Goal: Task Accomplishment & Management: Manage account settings

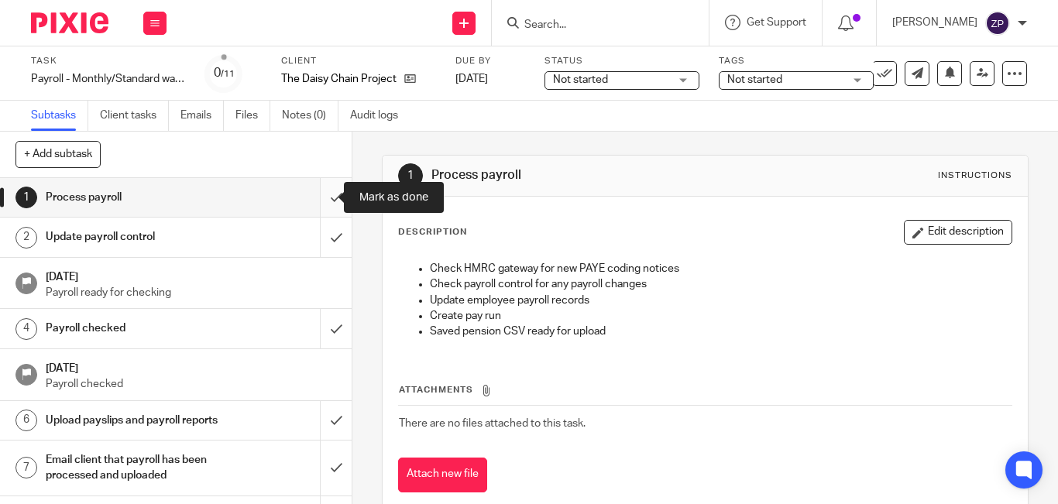
click at [318, 197] on input "submit" at bounding box center [176, 197] width 352 height 39
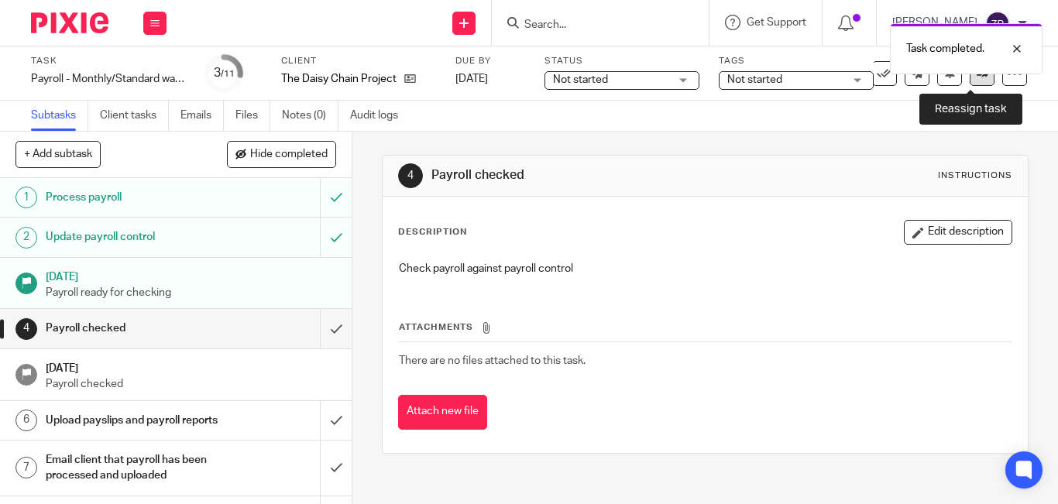
click at [970, 80] on link at bounding box center [982, 73] width 25 height 25
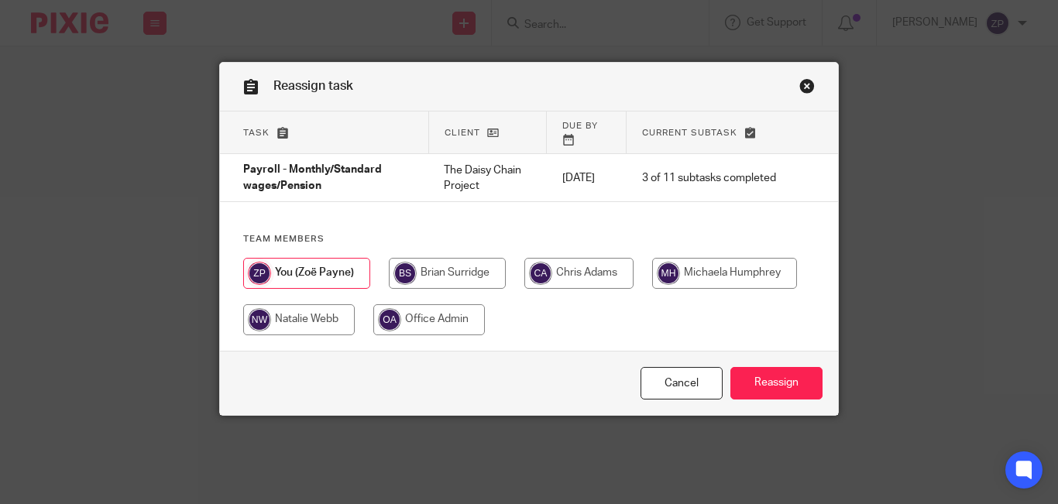
click at [571, 261] on input "radio" at bounding box center [578, 273] width 109 height 31
radio input "true"
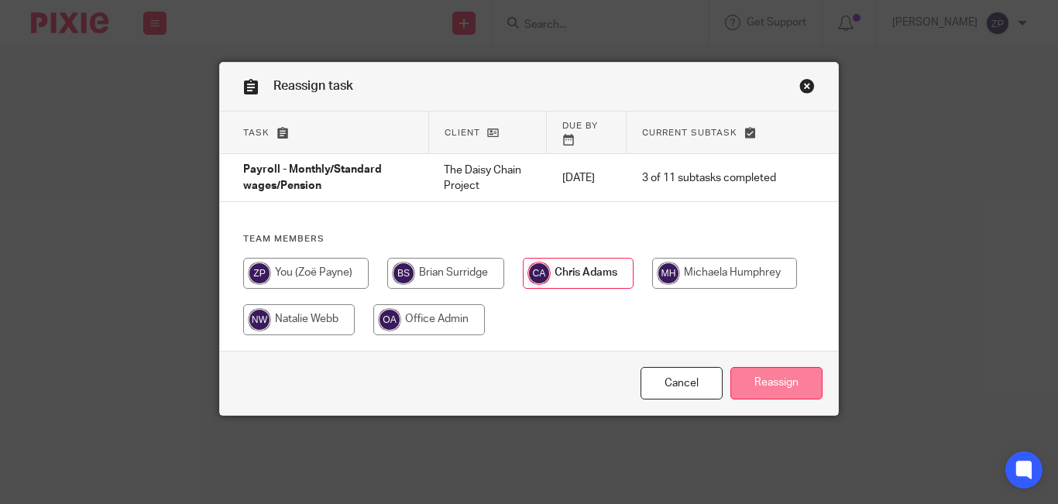
click at [762, 374] on input "Reassign" at bounding box center [776, 383] width 92 height 33
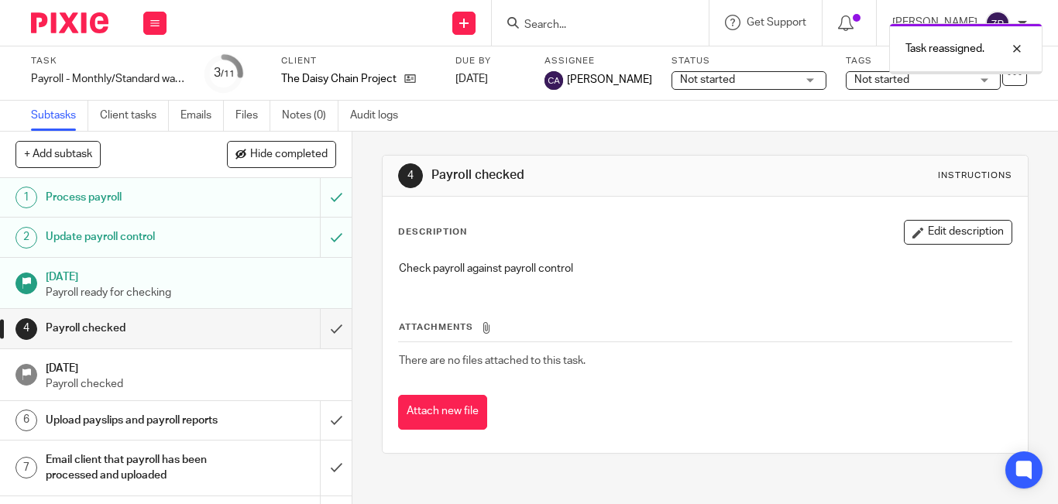
scroll to position [167, 0]
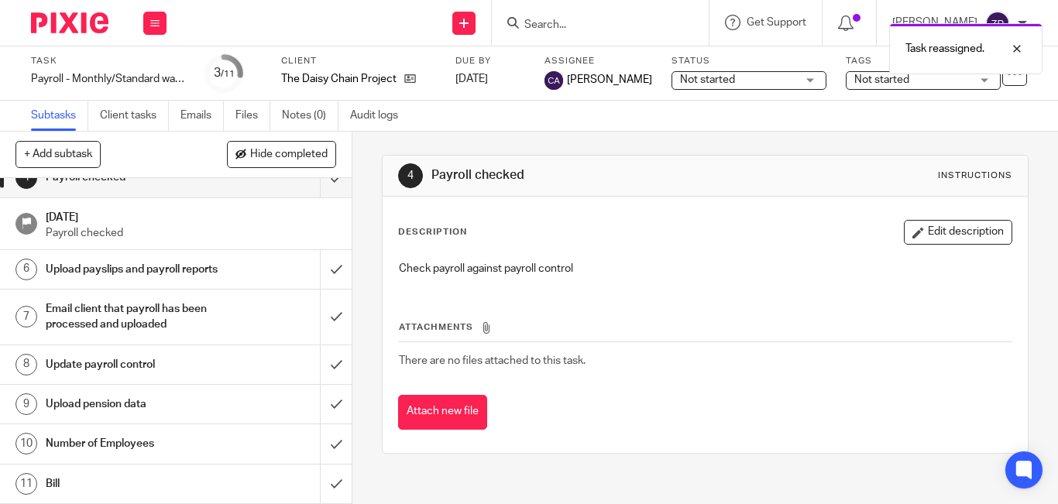
click at [163, 448] on h1 "Number of Employees" at bounding box center [132, 443] width 173 height 23
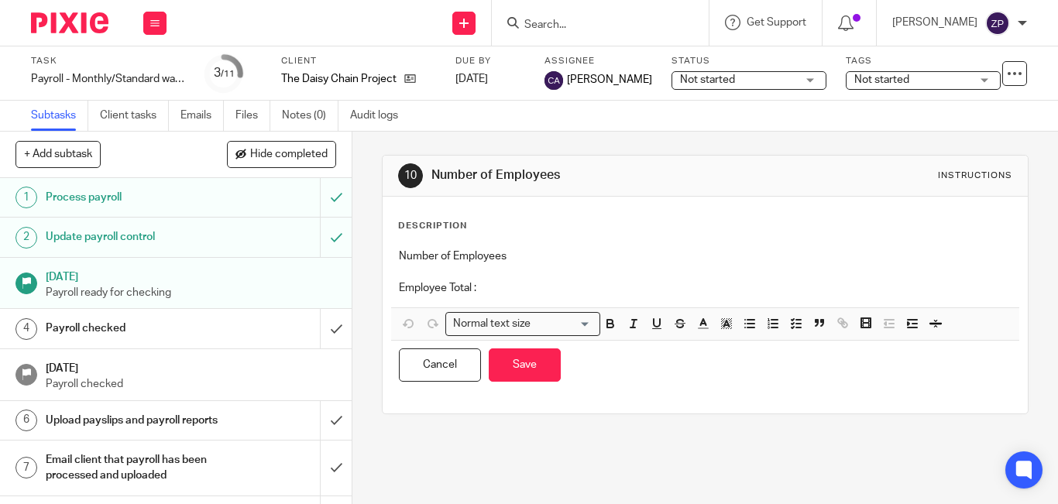
click at [534, 294] on p "Employee Total :" at bounding box center [705, 287] width 613 height 15
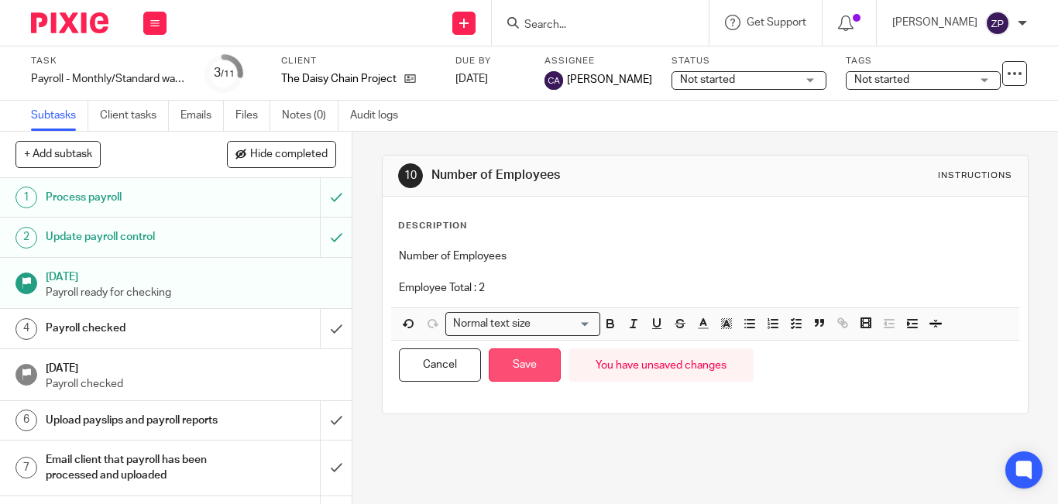
click at [534, 363] on button "Save" at bounding box center [525, 365] width 72 height 33
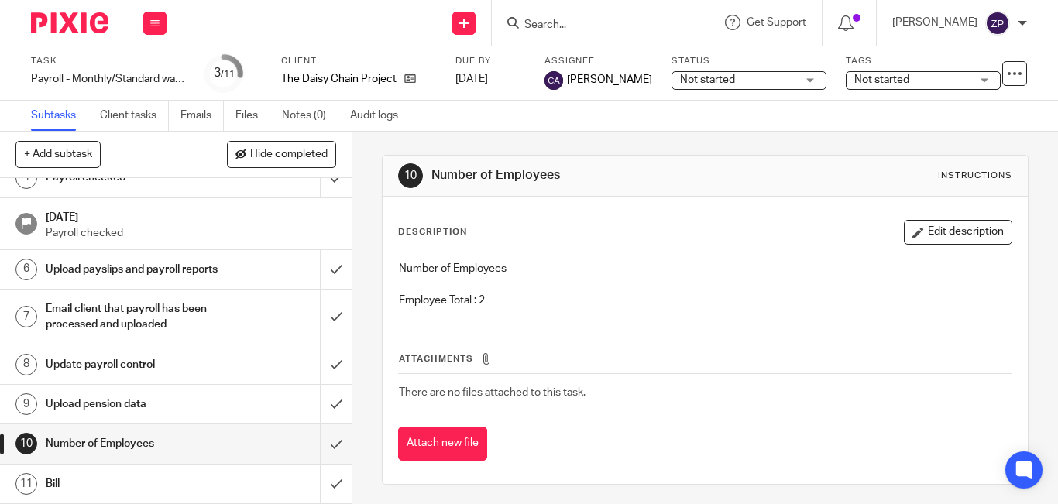
scroll to position [167, 0]
click at [316, 452] on input "submit" at bounding box center [176, 443] width 352 height 39
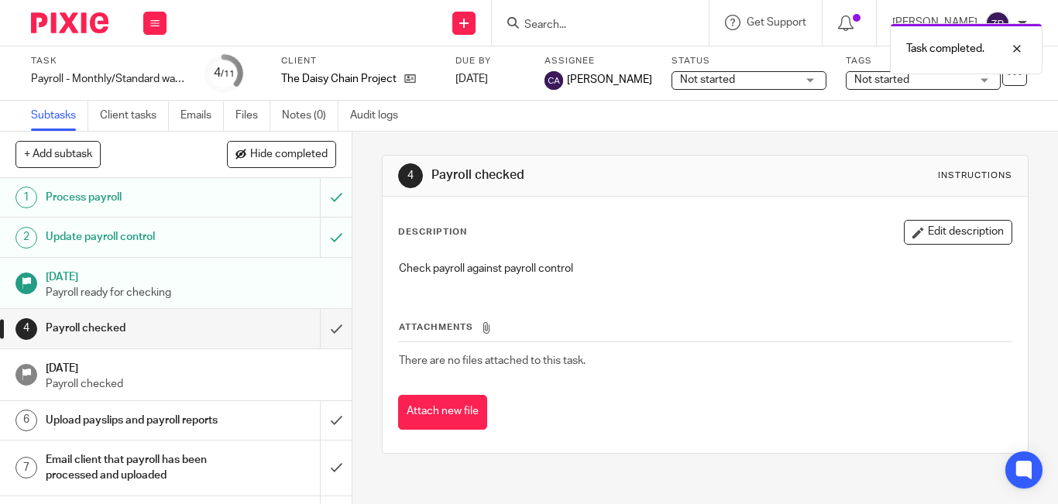
click at [90, 16] on img at bounding box center [69, 22] width 77 height 21
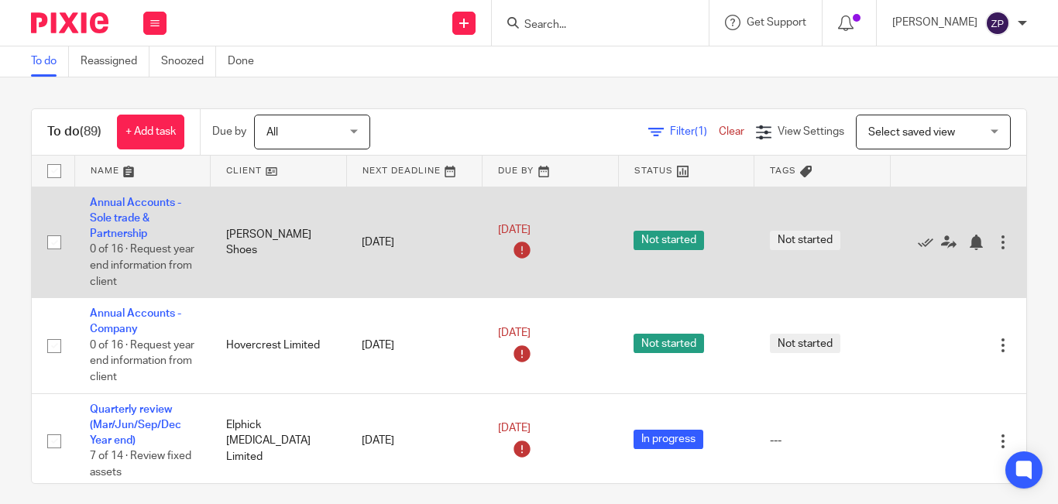
scroll to position [4198, 0]
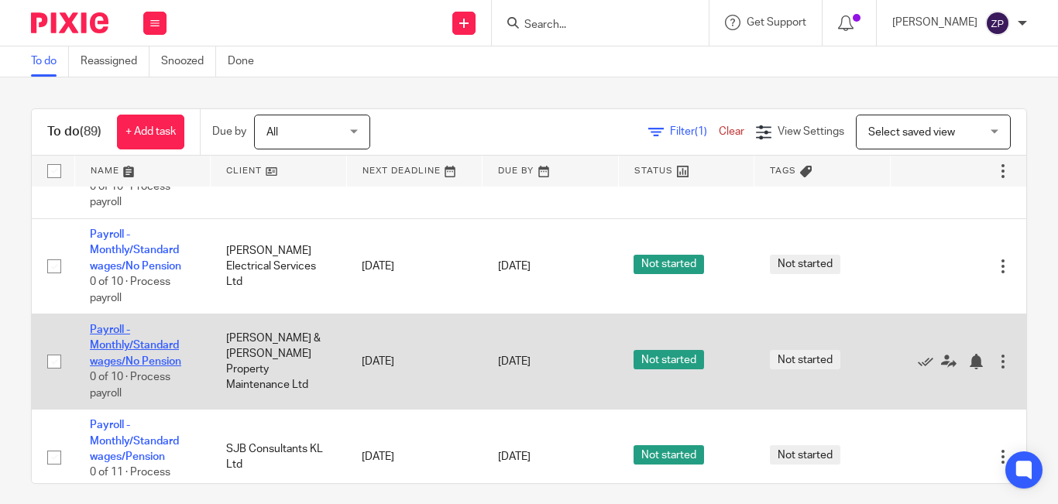
click at [132, 325] on link "Payroll - Monthly/Standard wages/No Pension" at bounding box center [135, 346] width 91 height 43
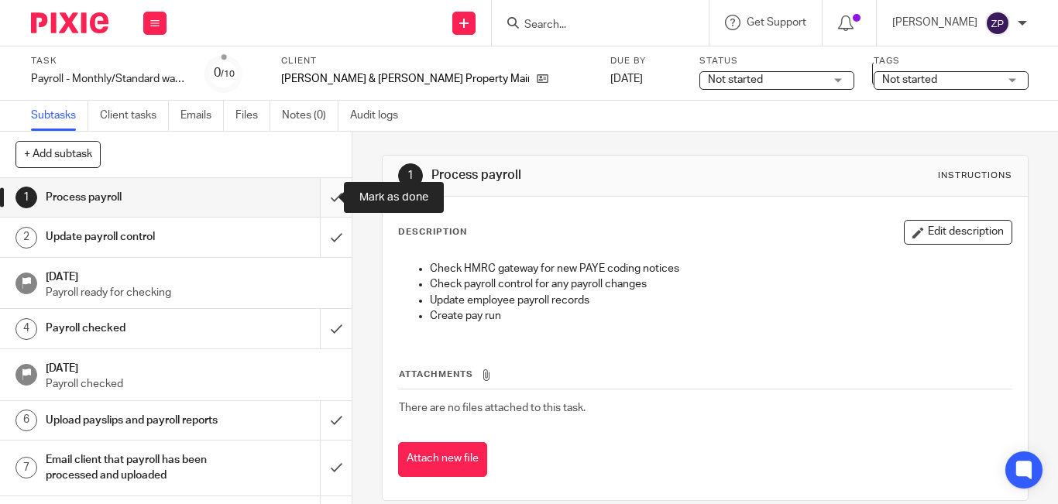
click at [321, 197] on input "submit" at bounding box center [176, 197] width 352 height 39
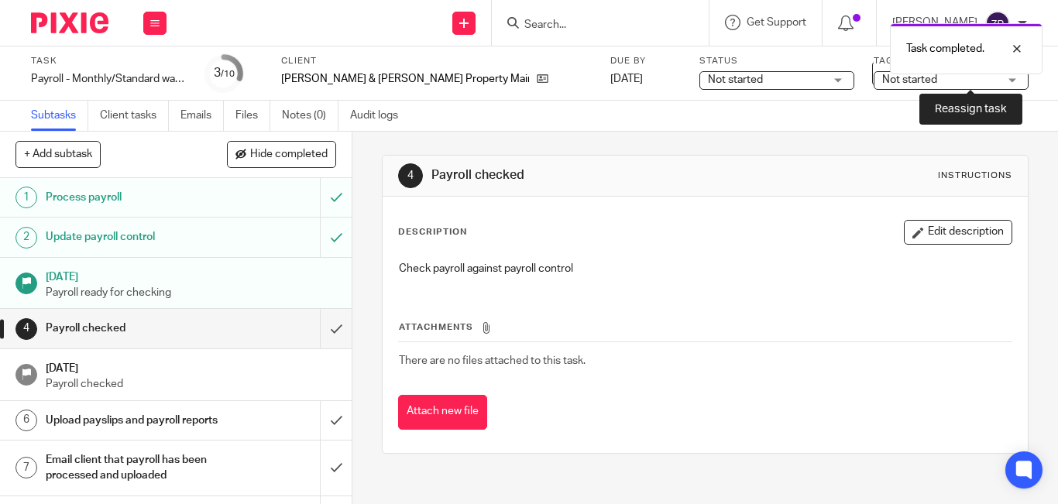
click at [970, 83] on link at bounding box center [982, 73] width 25 height 25
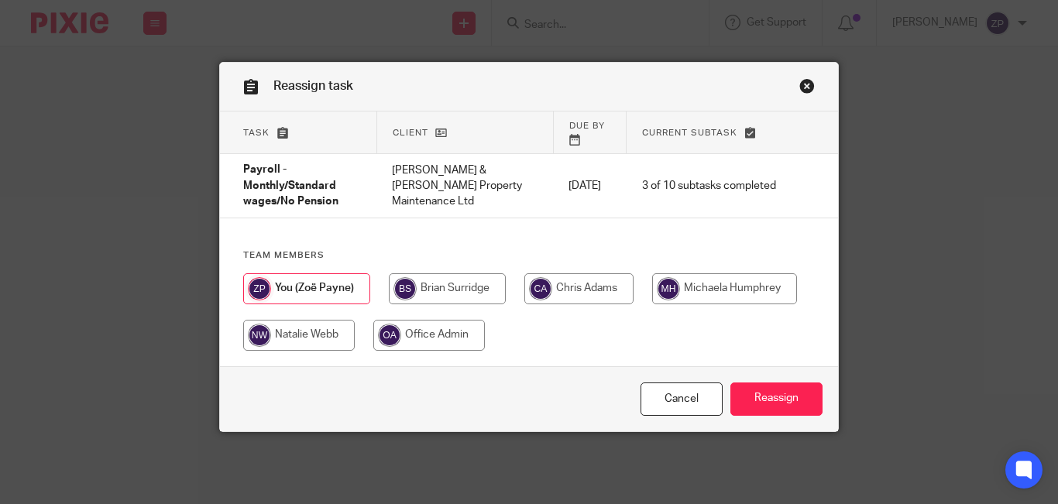
click at [557, 276] on input "radio" at bounding box center [578, 288] width 109 height 31
radio input "true"
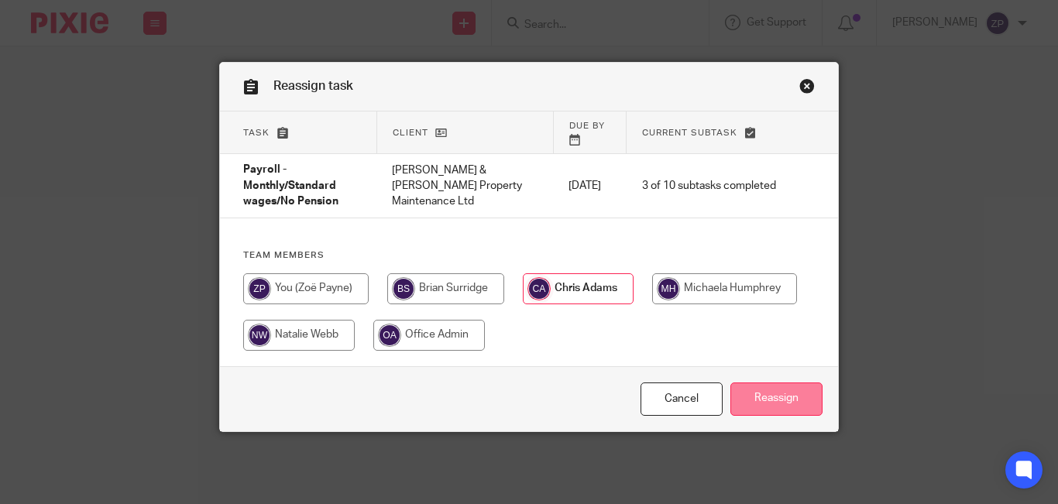
click at [772, 383] on input "Reassign" at bounding box center [776, 399] width 92 height 33
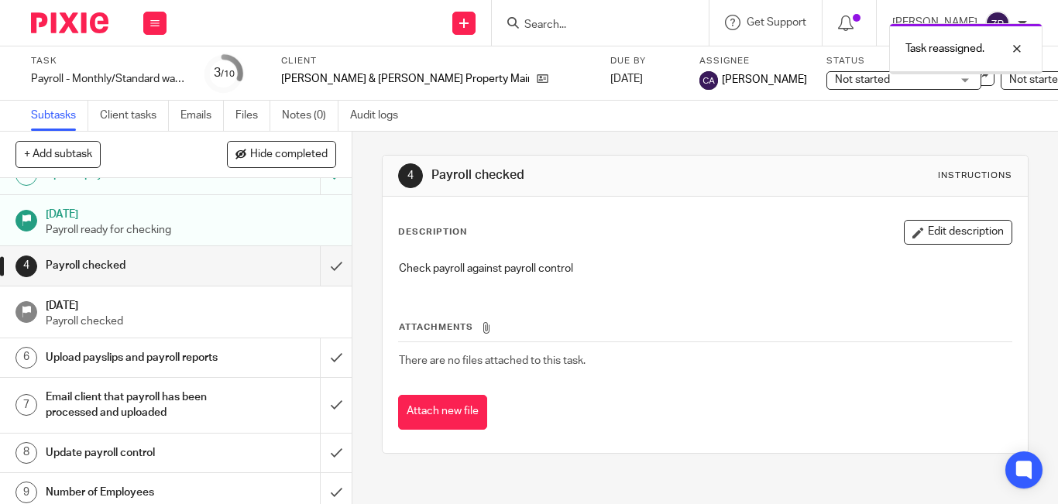
scroll to position [127, 0]
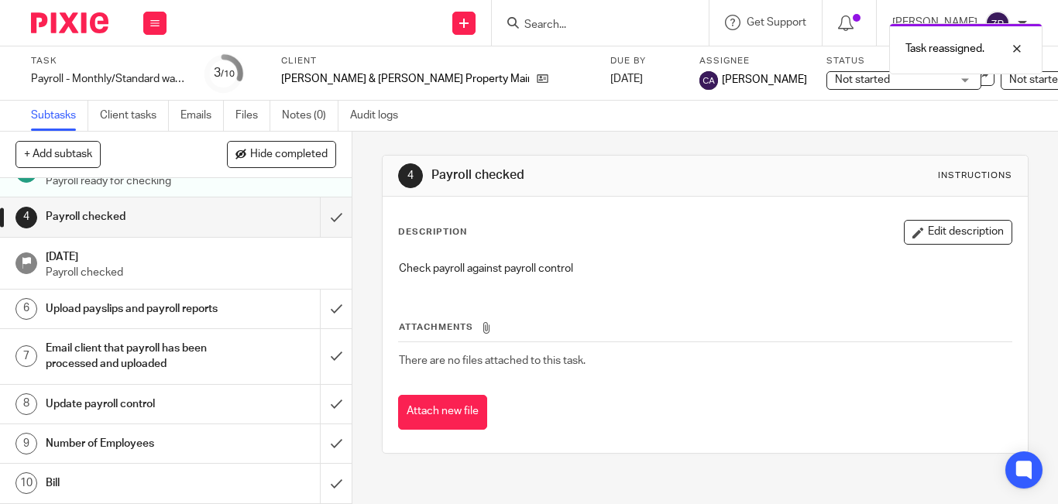
click at [161, 438] on h1 "Number of Employees" at bounding box center [132, 443] width 173 height 23
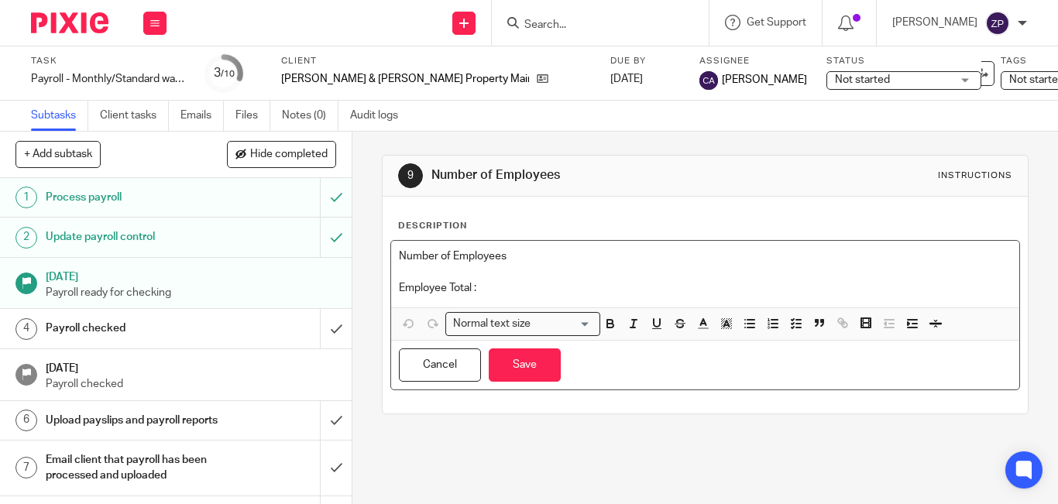
click at [554, 284] on p "Employee Total :" at bounding box center [705, 287] width 613 height 15
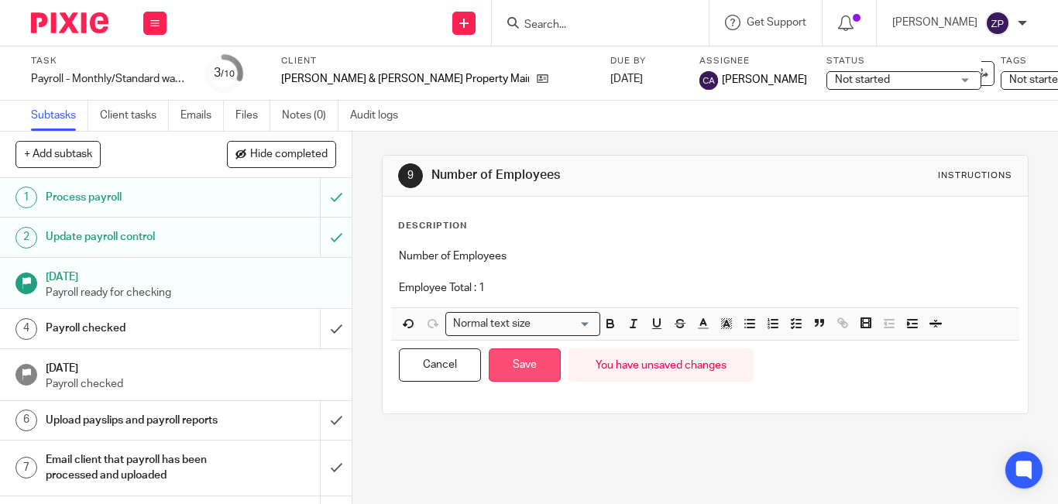
click at [530, 365] on button "Save" at bounding box center [525, 365] width 72 height 33
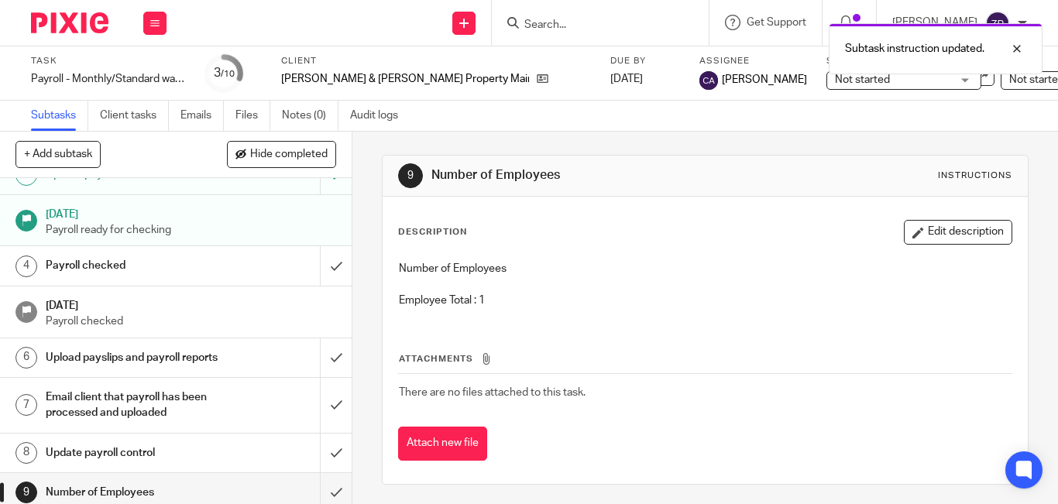
scroll to position [127, 0]
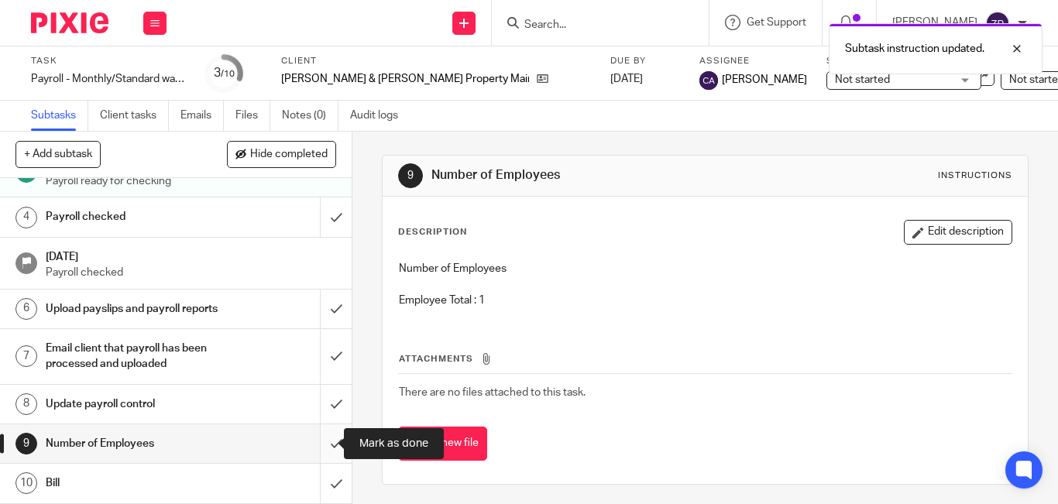
click at [316, 445] on input "submit" at bounding box center [176, 443] width 352 height 39
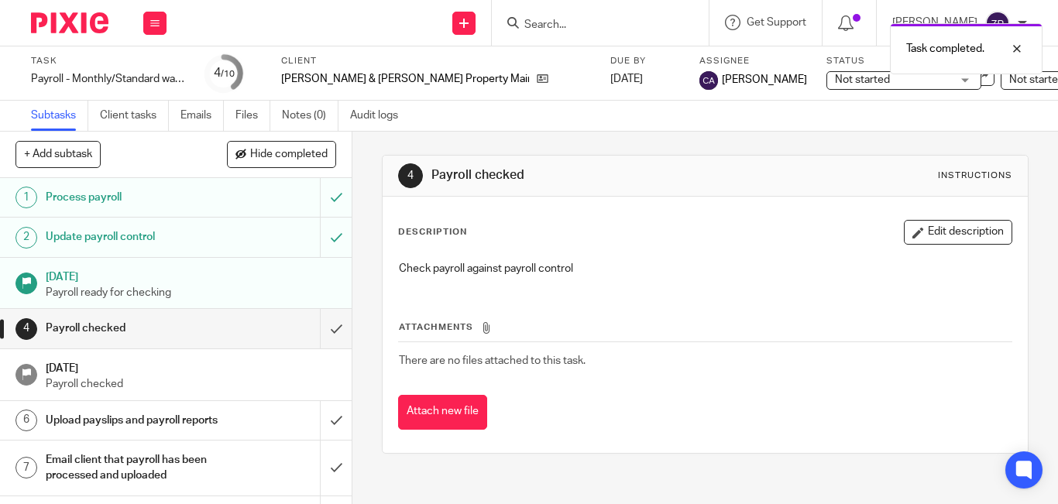
click at [74, 25] on img at bounding box center [69, 22] width 77 height 21
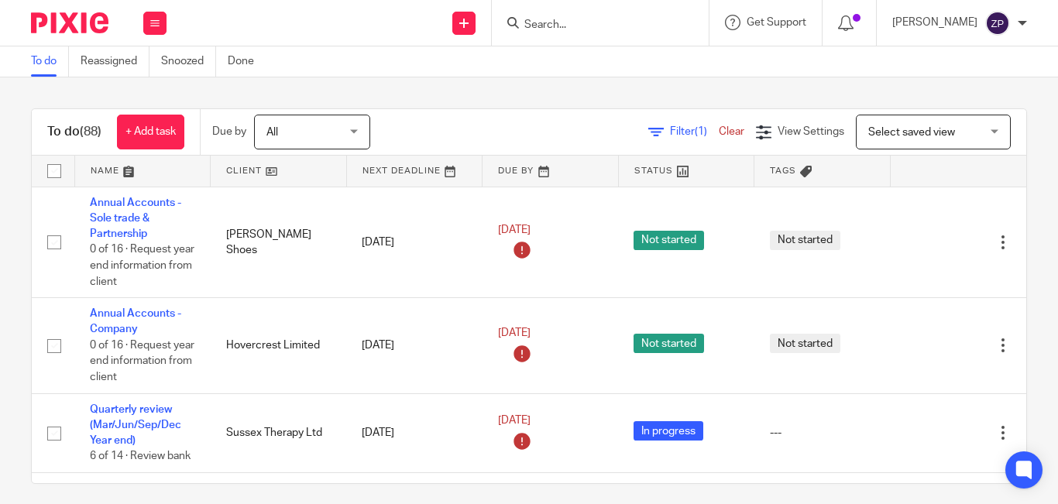
click at [465, 117] on div "Filter (1) Clear View Settings View Settings (1) Filters Clear Save Manage save…" at bounding box center [711, 132] width 629 height 35
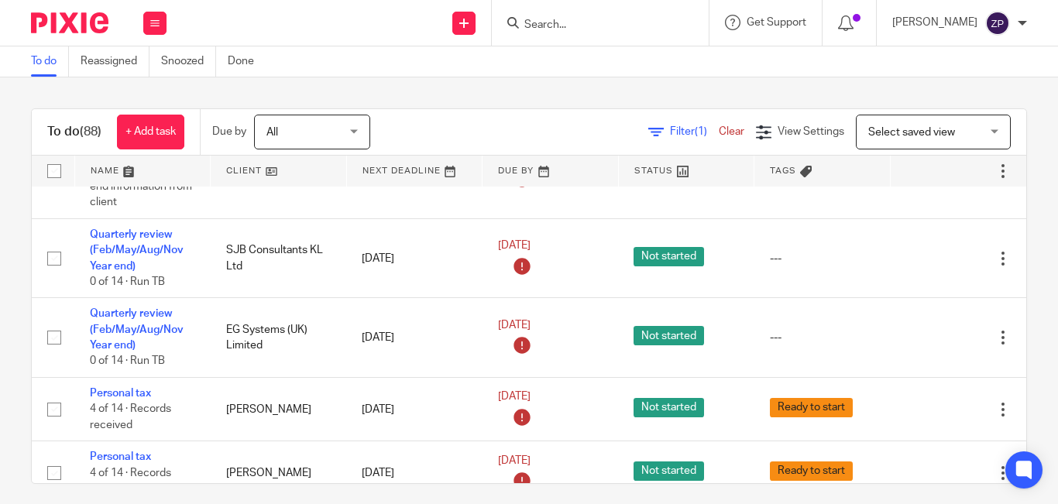
scroll to position [4015, 0]
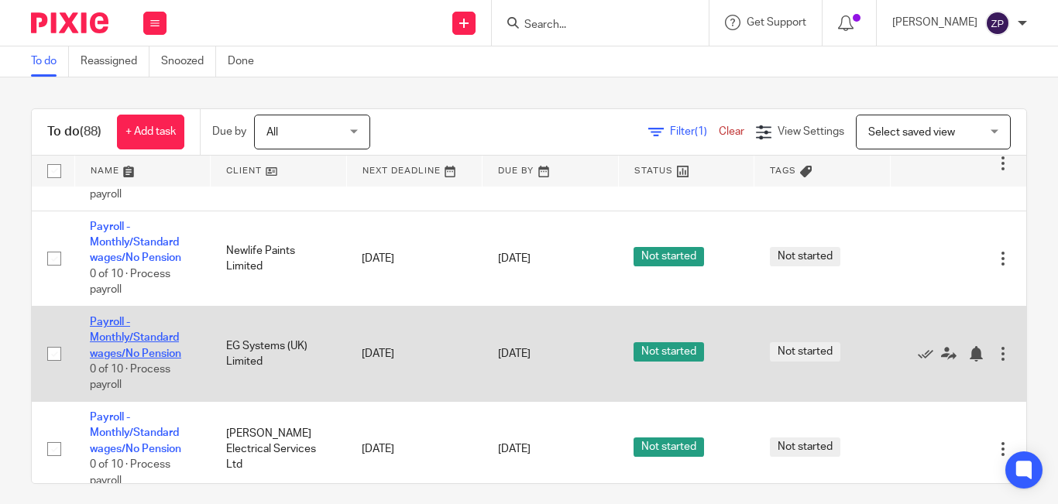
click at [163, 317] on link "Payroll - Monthly/Standard wages/No Pension" at bounding box center [135, 338] width 91 height 43
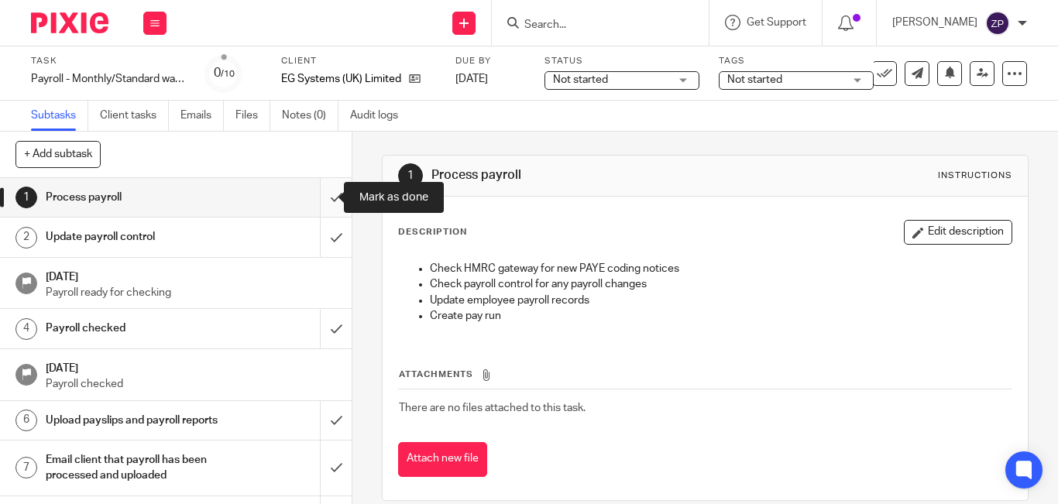
click at [316, 197] on input "submit" at bounding box center [176, 197] width 352 height 39
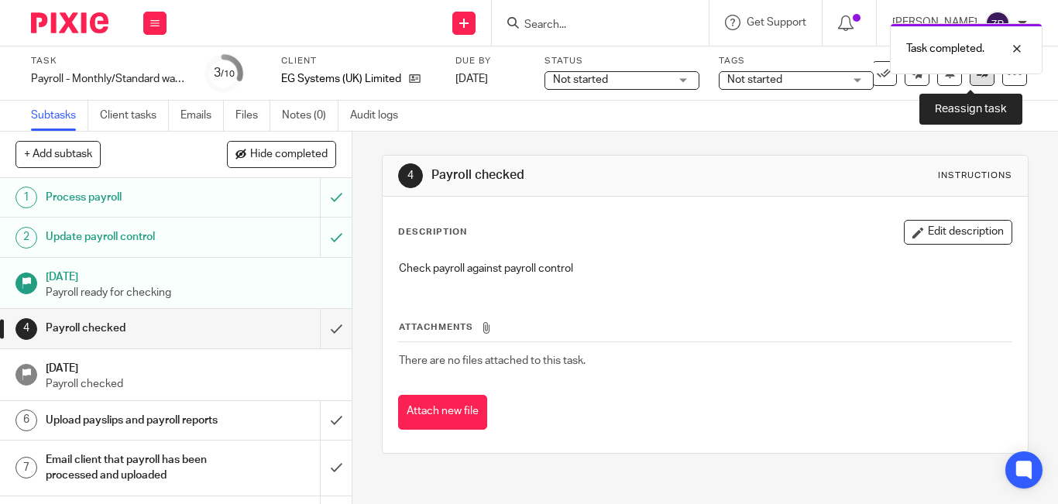
click at [977, 77] on icon at bounding box center [983, 73] width 12 height 12
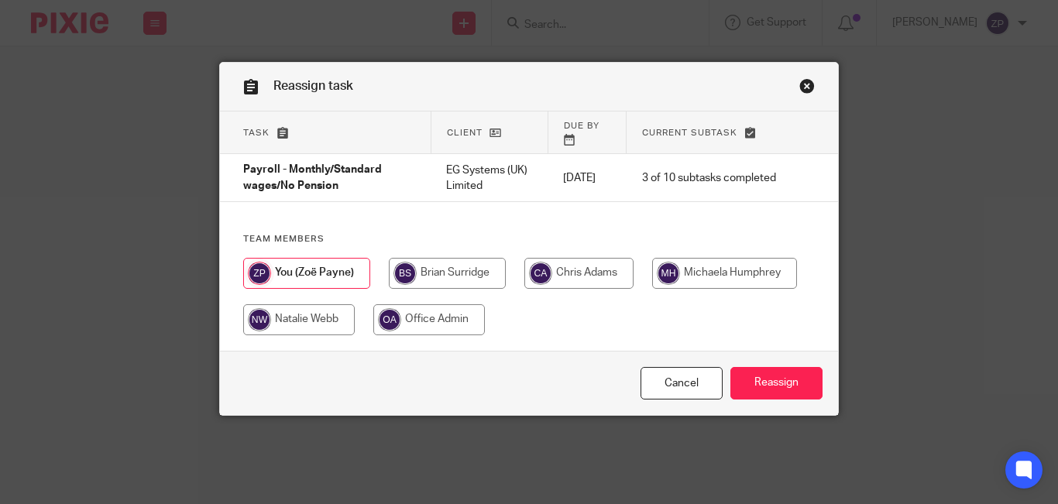
click at [557, 258] on input "radio" at bounding box center [578, 273] width 109 height 31
radio input "true"
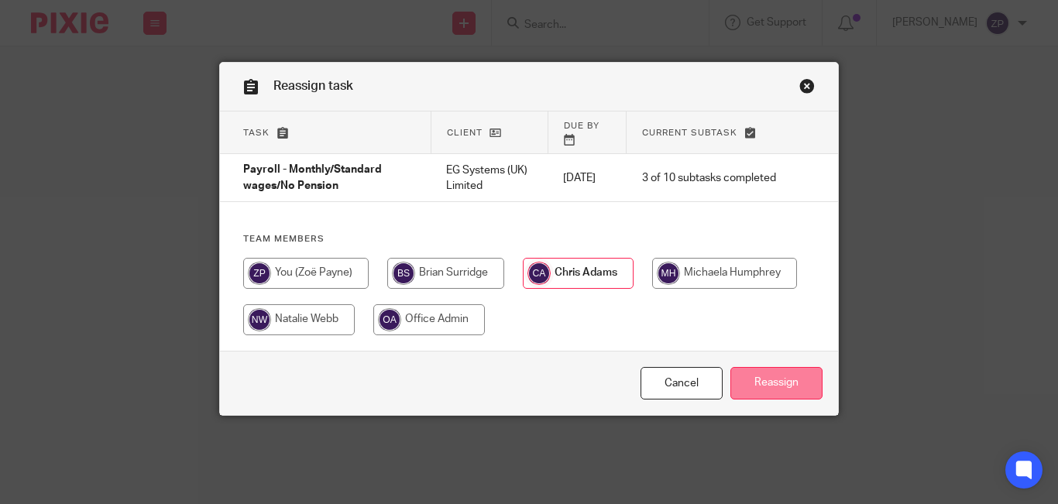
drag, startPoint x: 788, startPoint y: 369, endPoint x: 773, endPoint y: 376, distance: 16.0
click at [788, 371] on input "Reassign" at bounding box center [776, 383] width 92 height 33
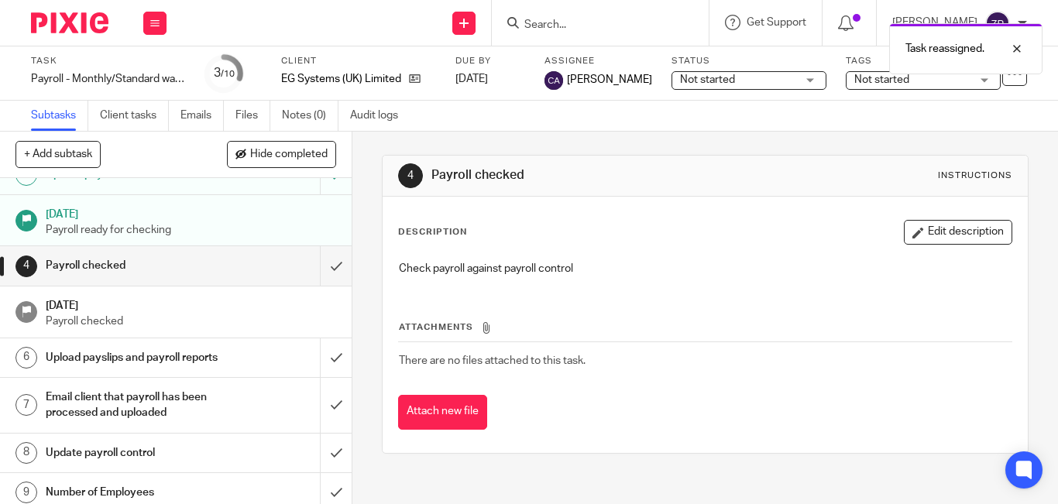
scroll to position [127, 0]
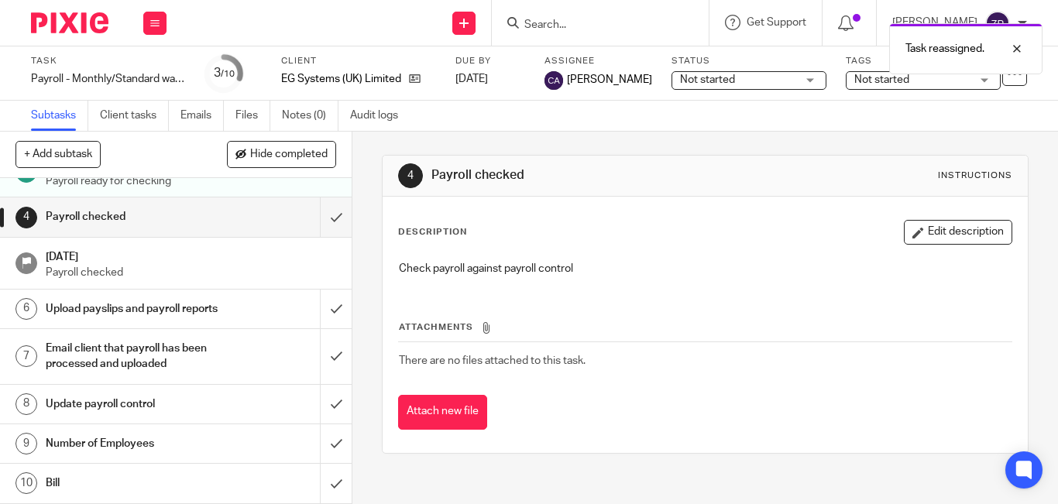
click at [203, 450] on h1 "Number of Employees" at bounding box center [132, 443] width 173 height 23
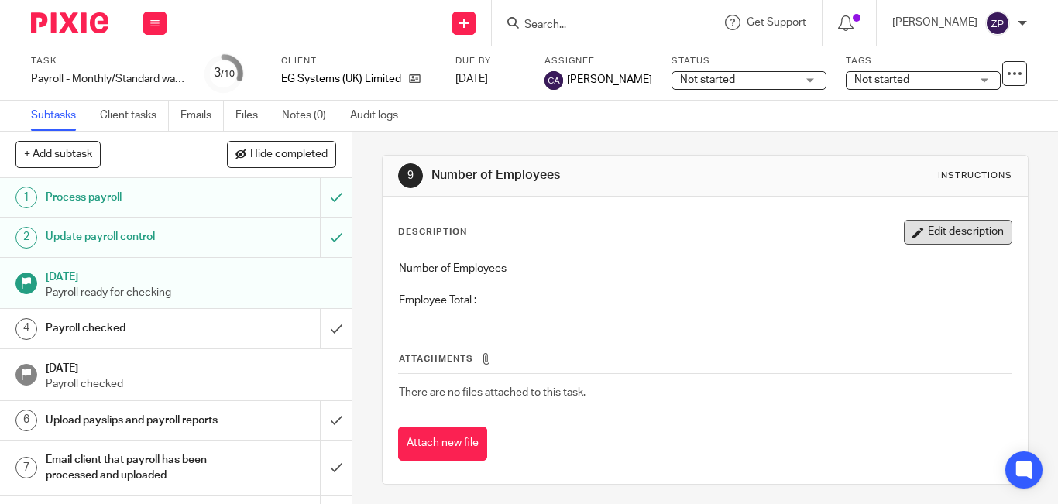
click at [922, 233] on button "Edit description" at bounding box center [958, 232] width 108 height 25
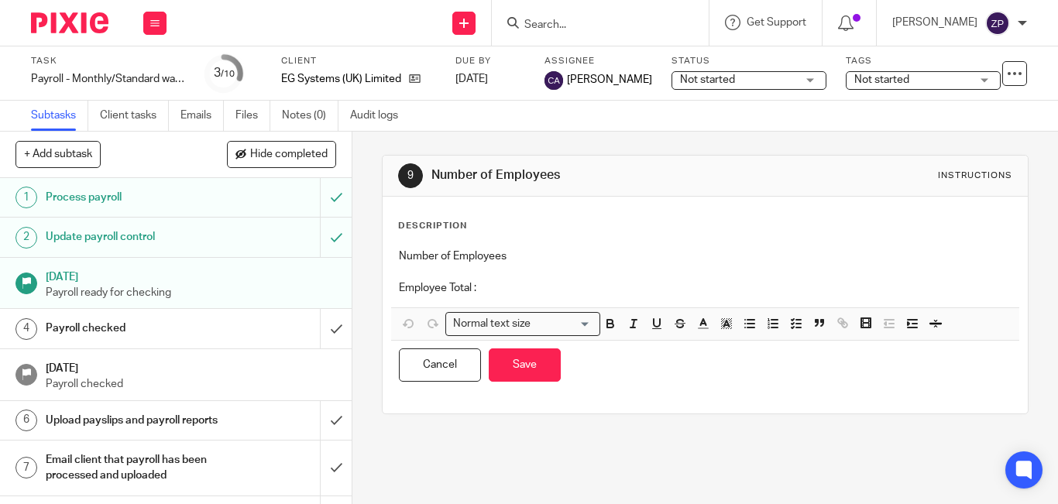
click at [530, 290] on p "Employee Total :" at bounding box center [705, 287] width 613 height 15
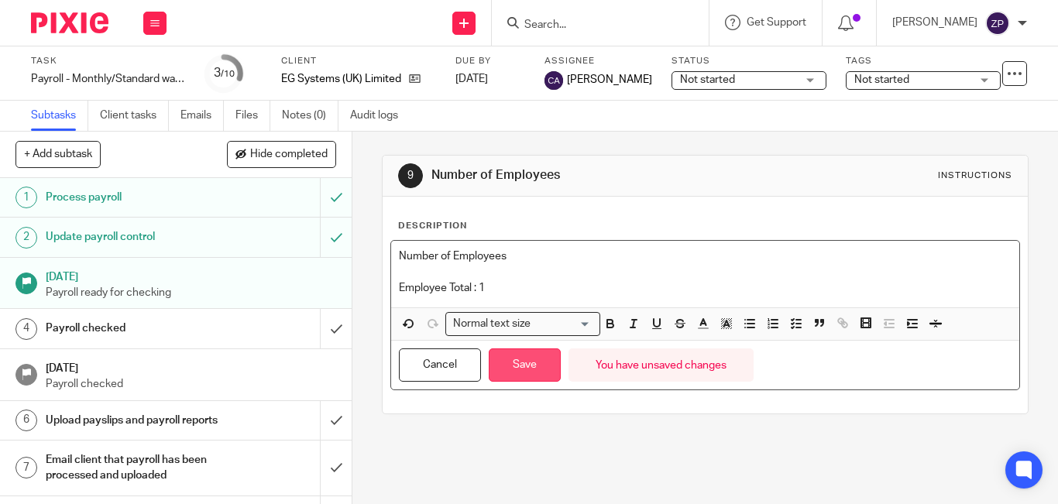
click at [518, 367] on button "Save" at bounding box center [525, 365] width 72 height 33
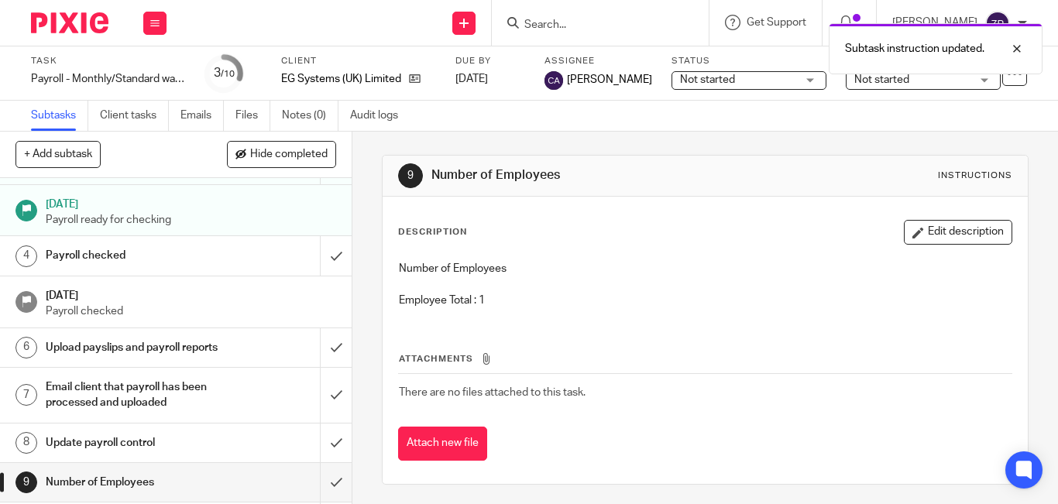
scroll to position [127, 0]
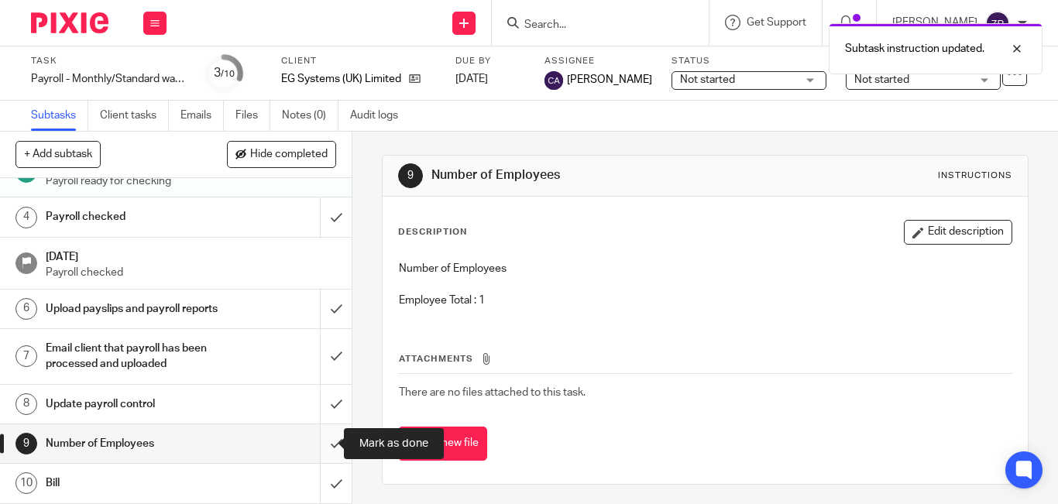
click at [328, 445] on input "submit" at bounding box center [176, 443] width 352 height 39
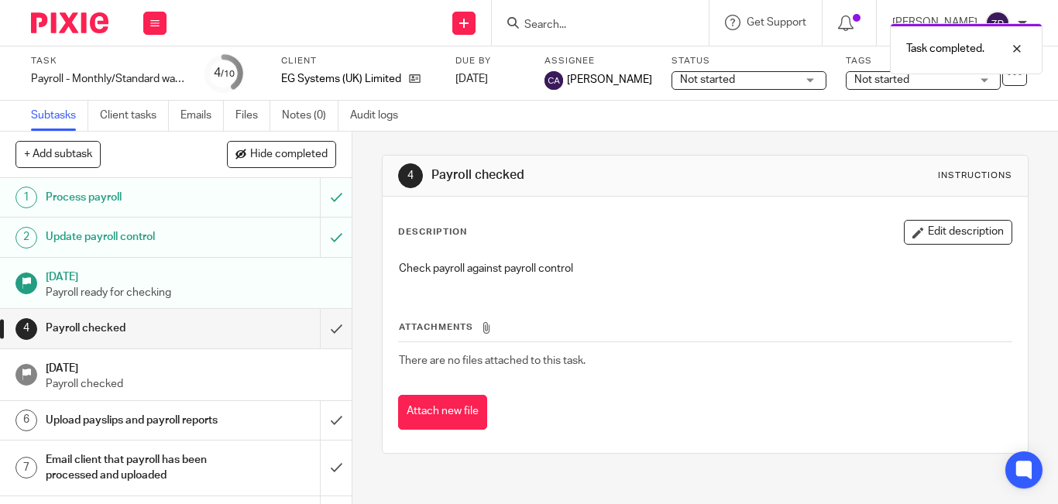
click at [74, 22] on img at bounding box center [69, 22] width 77 height 21
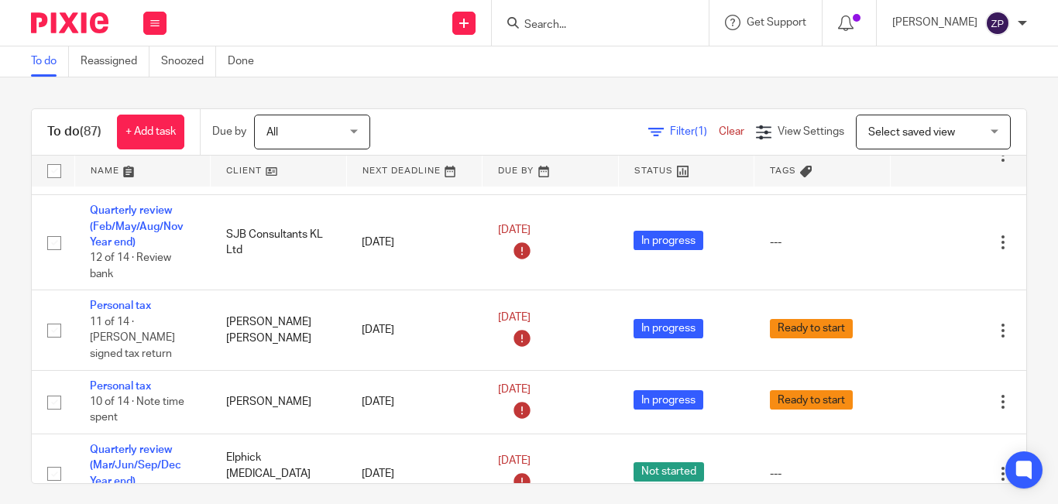
scroll to position [4404, 0]
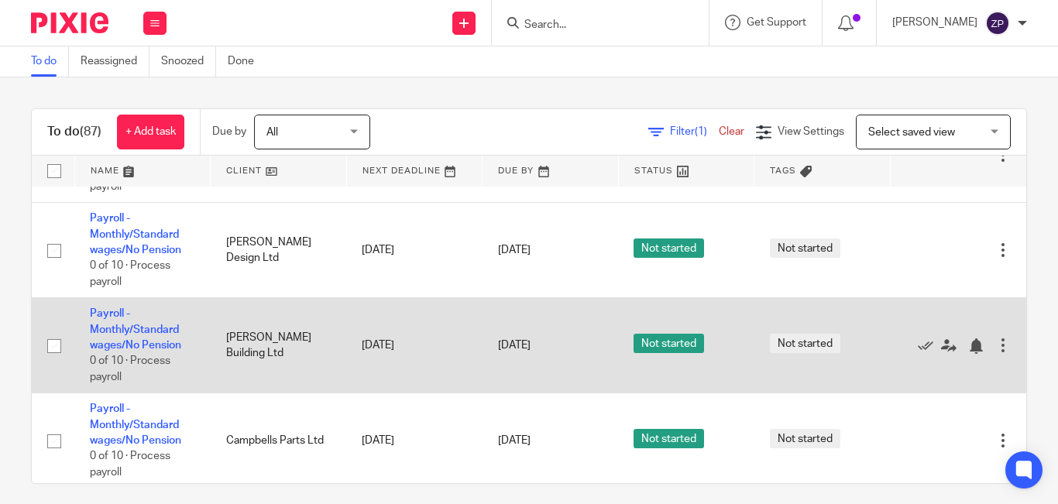
click at [96, 298] on td "Payroll - Monthly/Standard wages/No Pension 0 of 10 · Process payroll" at bounding box center [142, 345] width 136 height 95
click at [105, 308] on link "Payroll - Monthly/Standard wages/No Pension" at bounding box center [135, 329] width 91 height 43
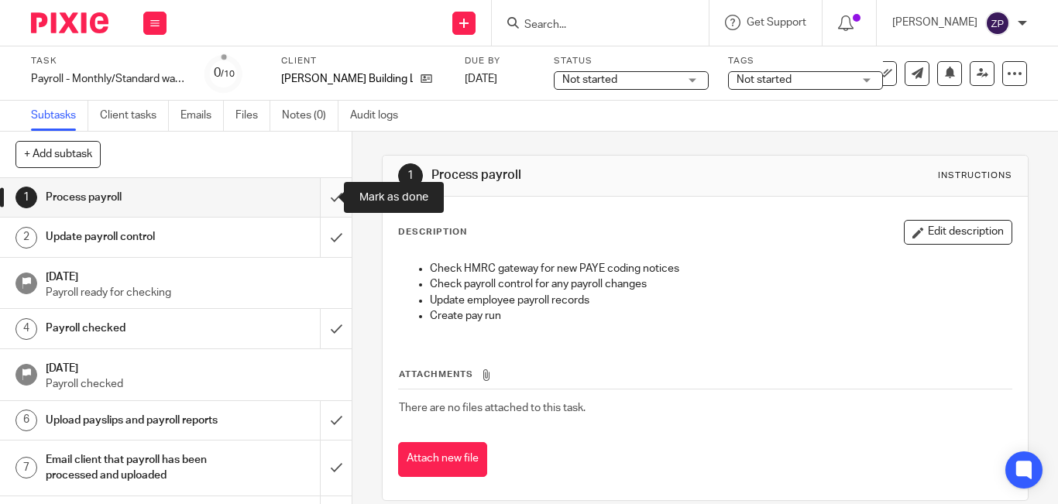
click at [319, 204] on input "submit" at bounding box center [176, 197] width 352 height 39
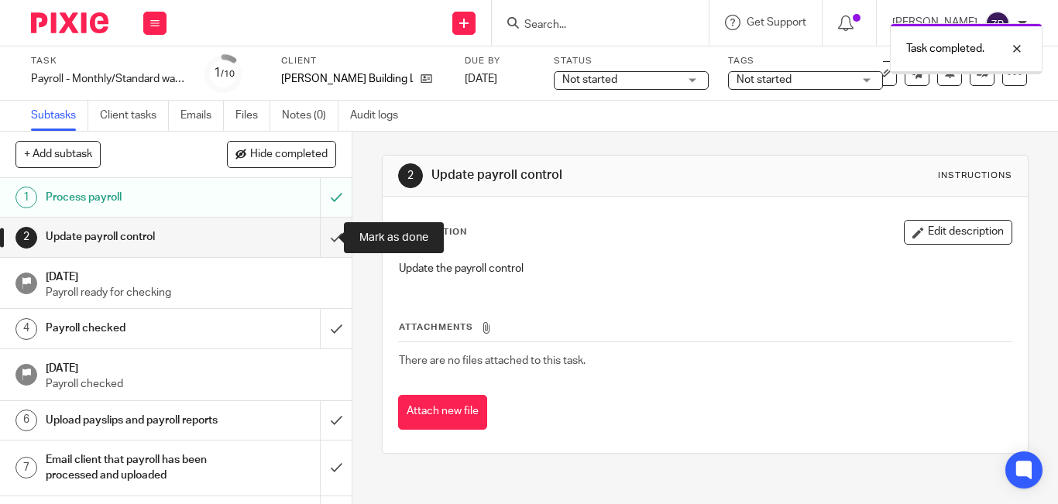
click at [325, 234] on input "submit" at bounding box center [176, 237] width 352 height 39
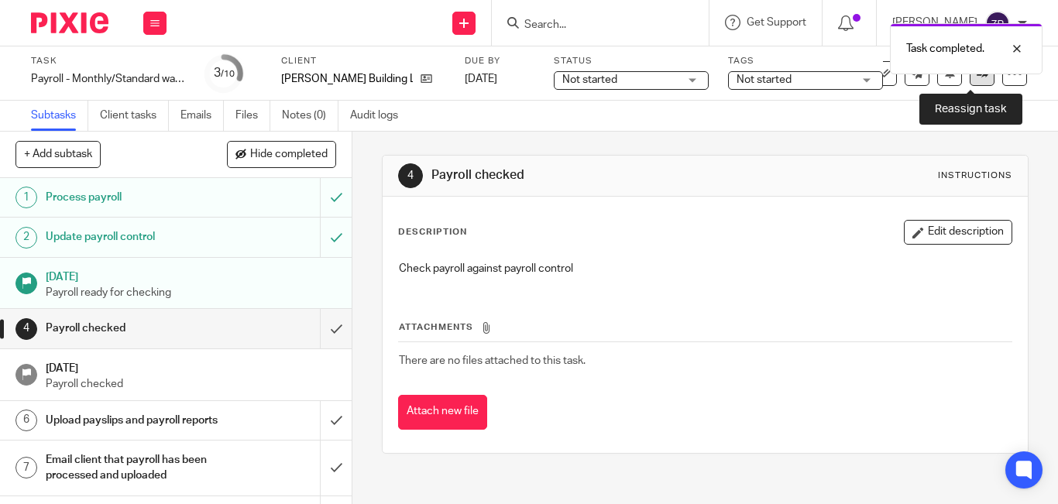
click at [970, 84] on link at bounding box center [982, 73] width 25 height 25
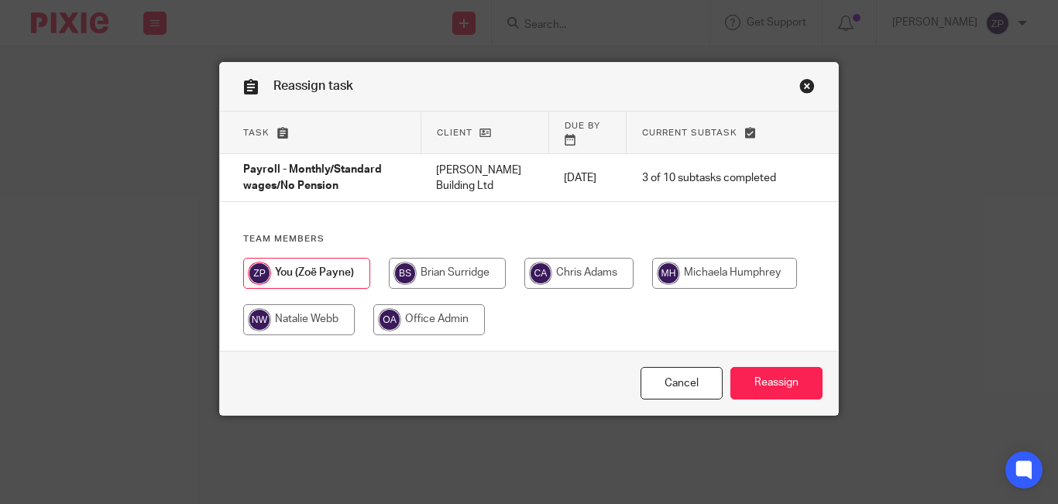
click at [579, 260] on input "radio" at bounding box center [578, 273] width 109 height 31
radio input "true"
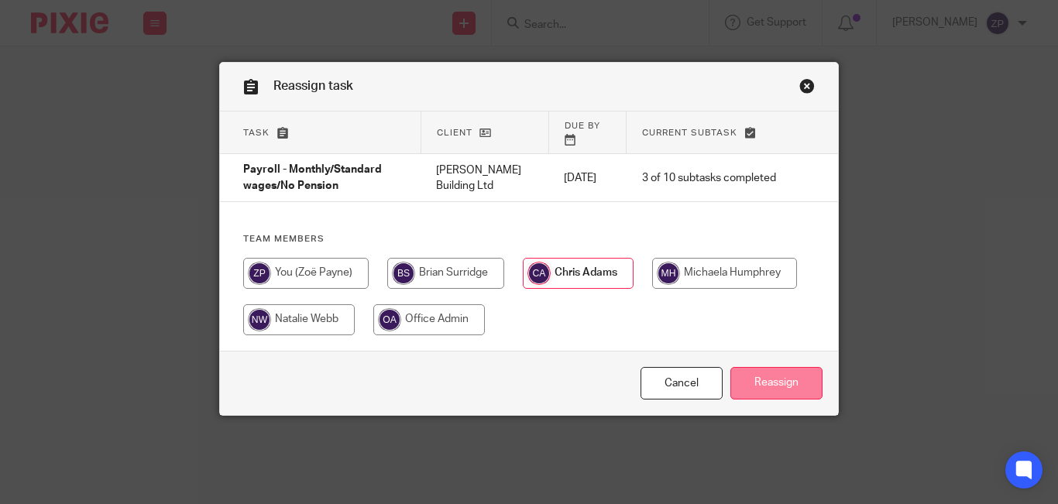
click at [765, 372] on input "Reassign" at bounding box center [776, 383] width 92 height 33
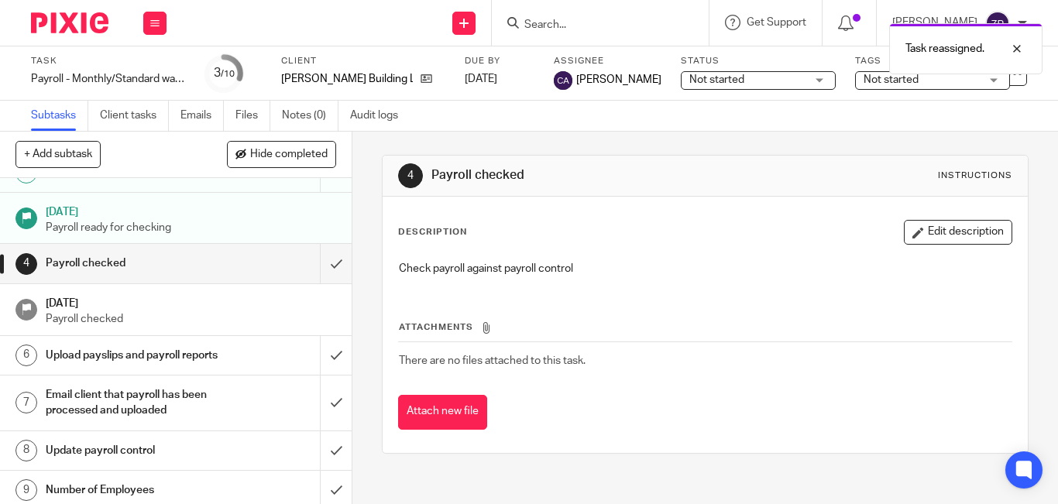
scroll to position [127, 0]
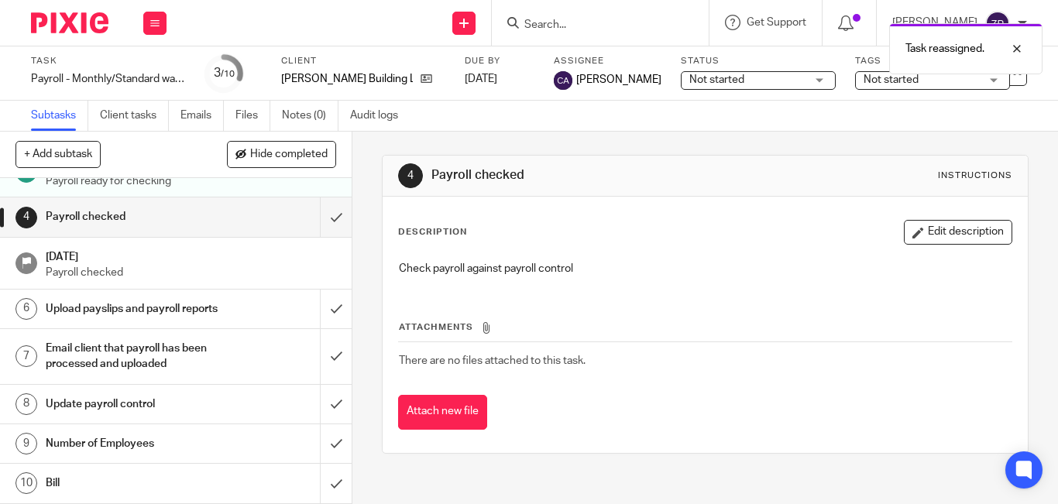
click at [152, 459] on link "9 Number of Employees" at bounding box center [160, 443] width 320 height 39
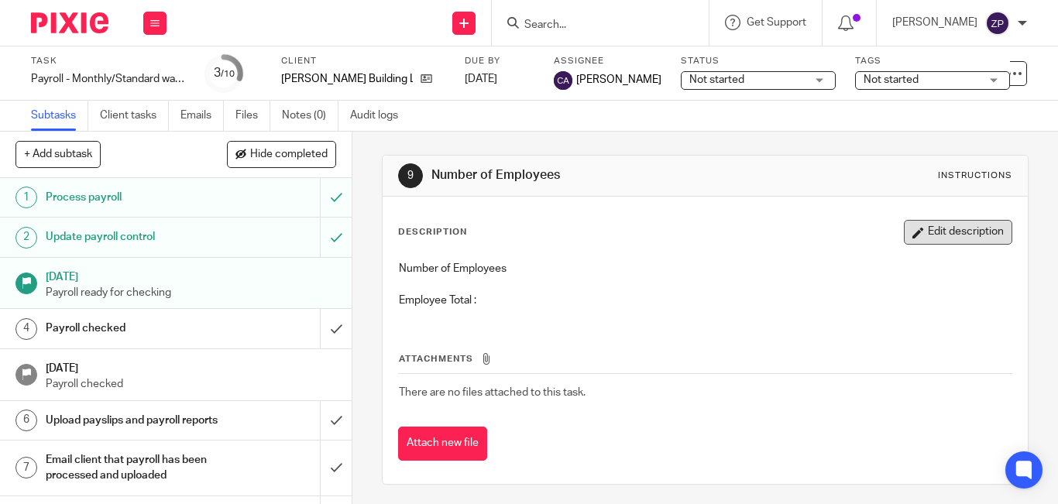
click at [962, 221] on button "Edit description" at bounding box center [958, 232] width 108 height 25
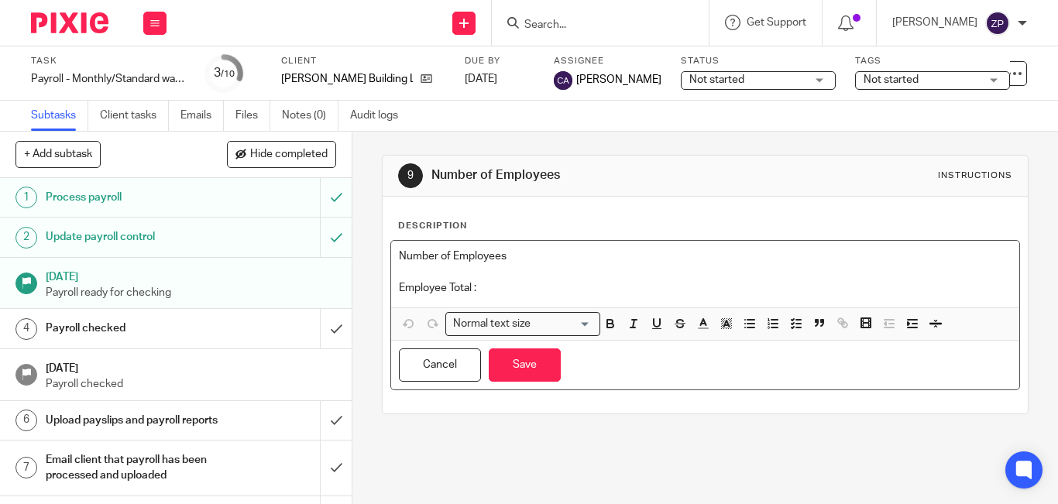
click at [620, 285] on p "Employee Total :" at bounding box center [705, 287] width 613 height 15
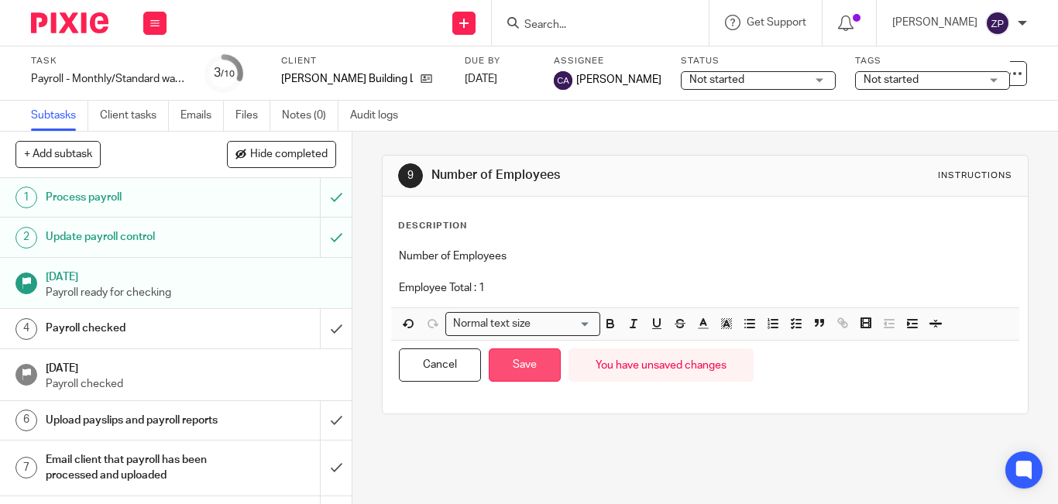
drag, startPoint x: 533, startPoint y: 357, endPoint x: 495, endPoint y: 371, distance: 40.4
click at [533, 358] on button "Save" at bounding box center [525, 365] width 72 height 33
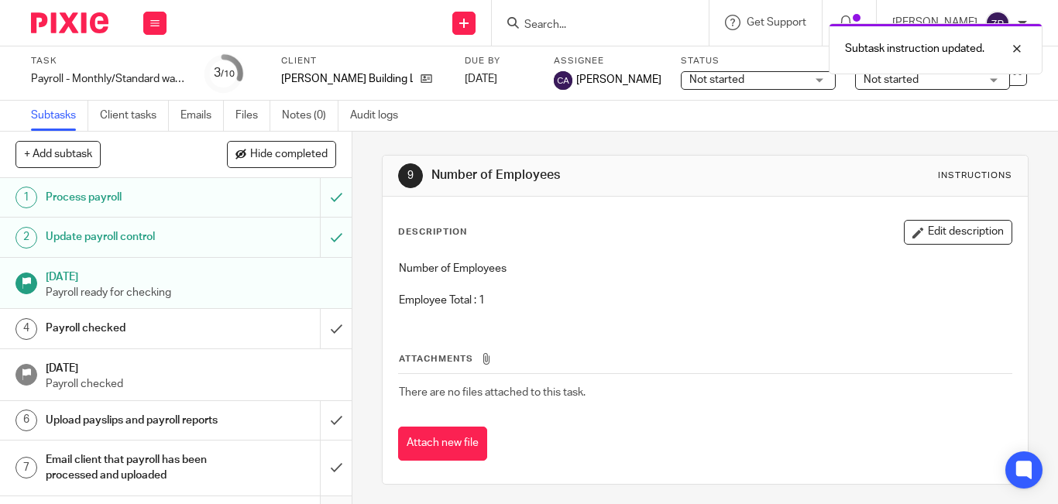
scroll to position [127, 0]
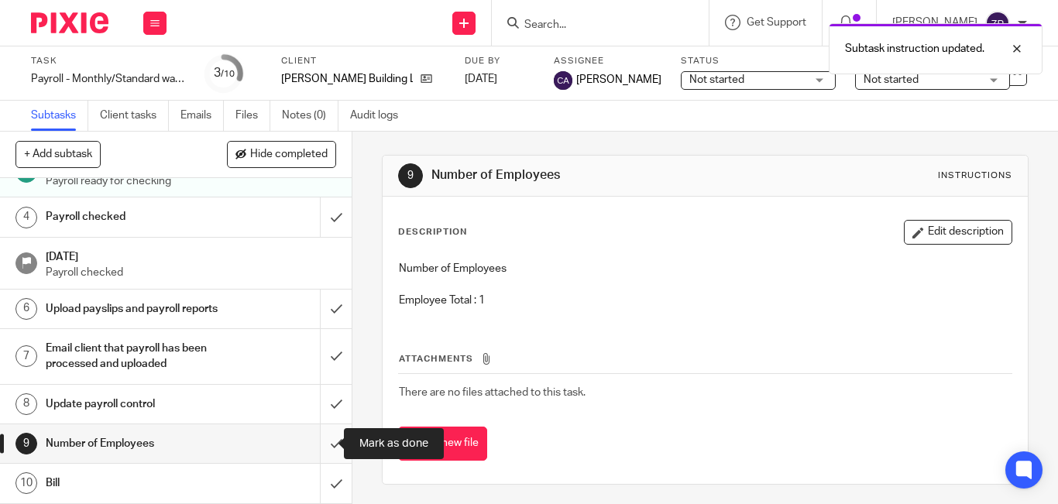
click at [321, 455] on input "submit" at bounding box center [176, 443] width 352 height 39
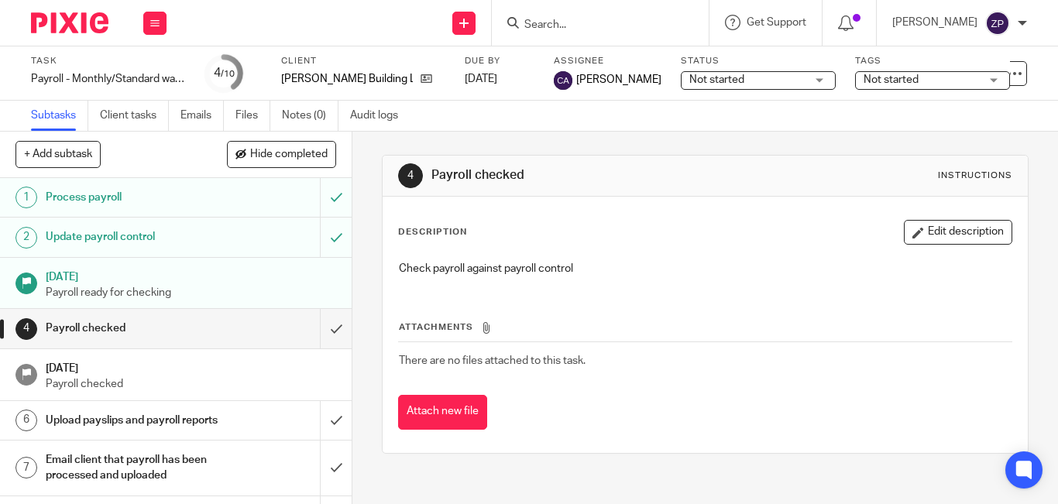
click at [82, 20] on img at bounding box center [69, 22] width 77 height 21
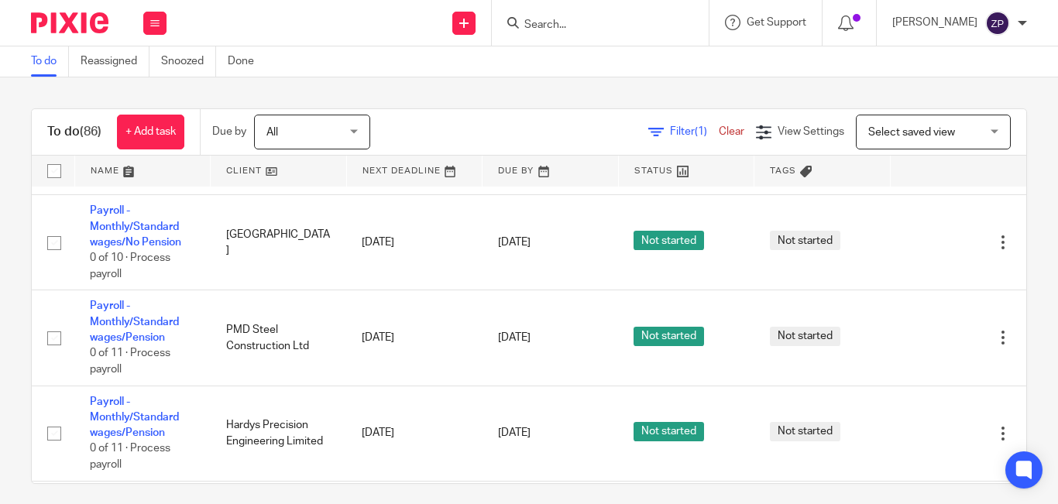
scroll to position [4595, 0]
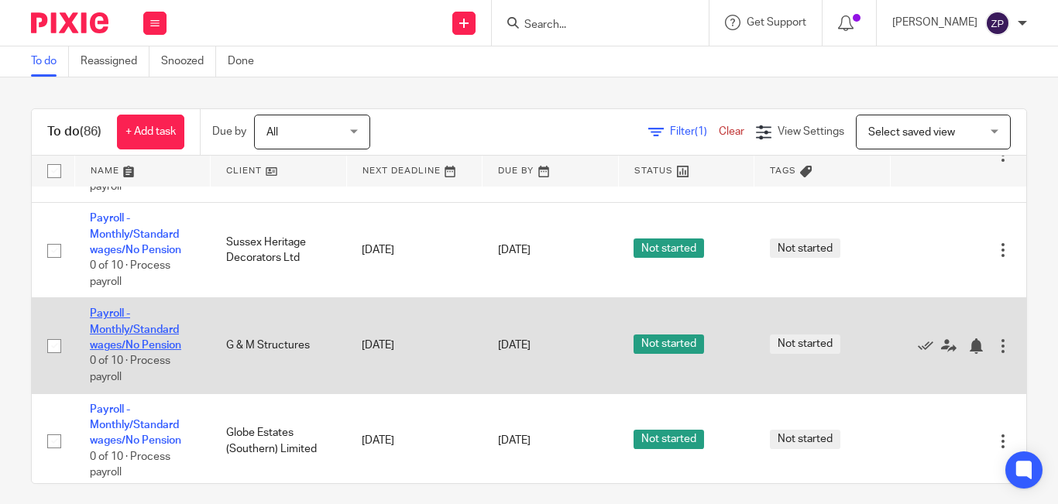
click at [121, 308] on link "Payroll - Monthly/Standard wages/No Pension" at bounding box center [135, 329] width 91 height 43
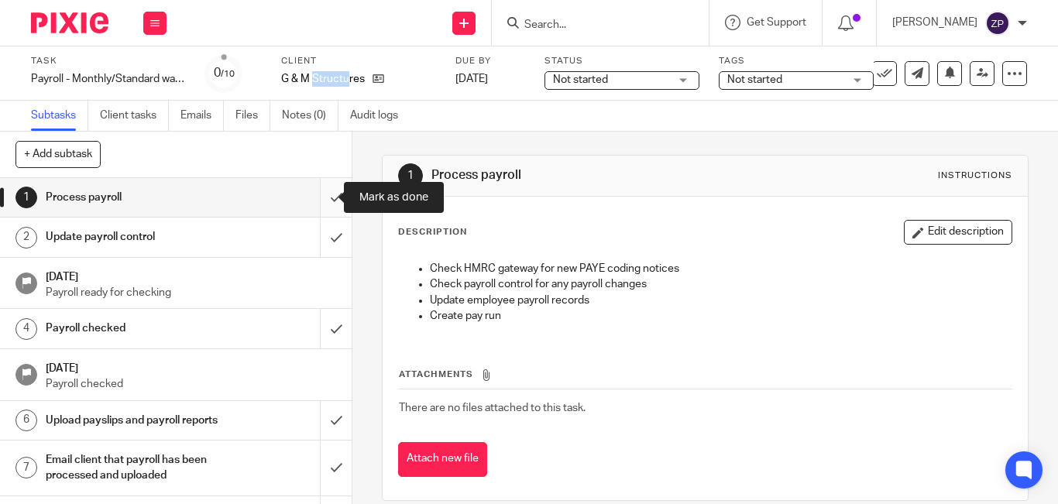
click at [321, 210] on input "submit" at bounding box center [176, 197] width 352 height 39
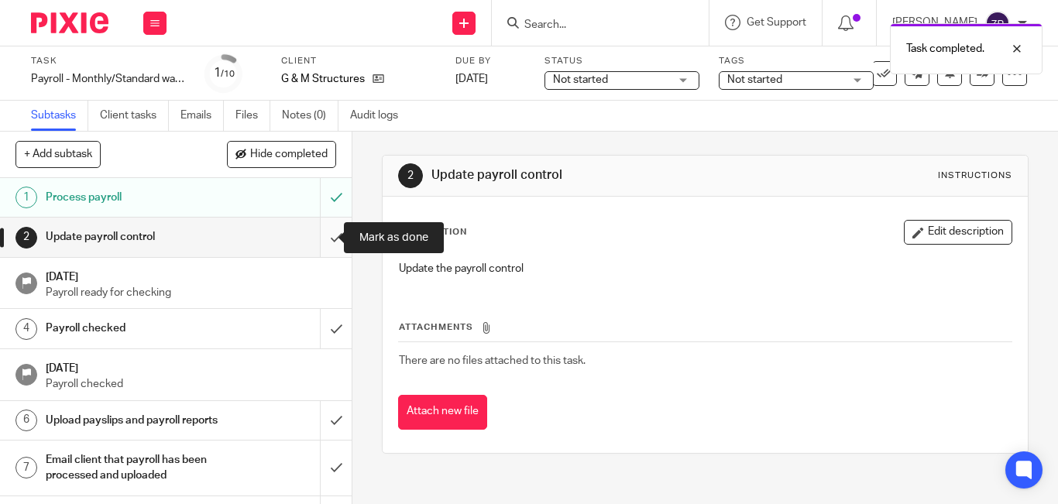
click at [323, 232] on input "submit" at bounding box center [176, 237] width 352 height 39
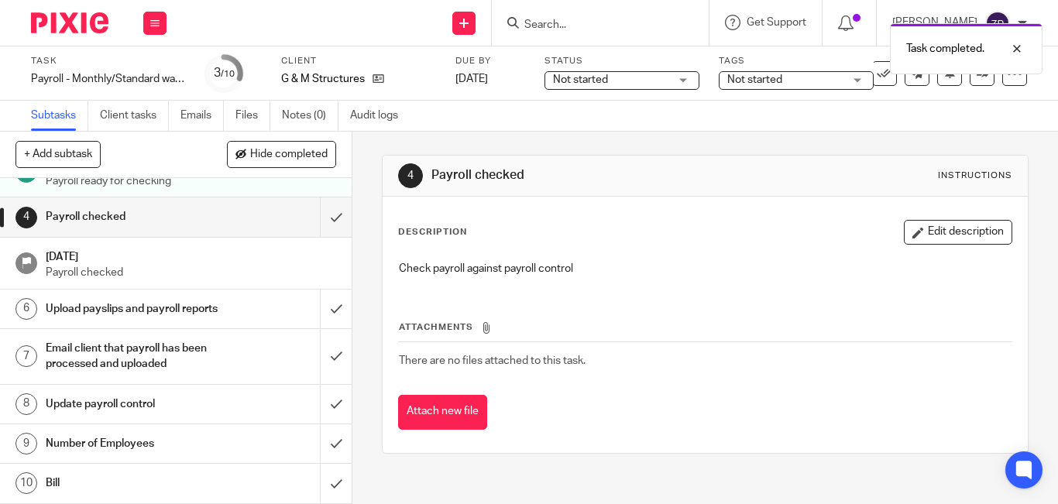
scroll to position [127, 0]
click at [970, 87] on div "Task Payroll - Monthly/Standard wages/No Pension Save Payroll - Monthly/Standar…" at bounding box center [529, 73] width 996 height 37
click at [970, 83] on link at bounding box center [982, 73] width 25 height 25
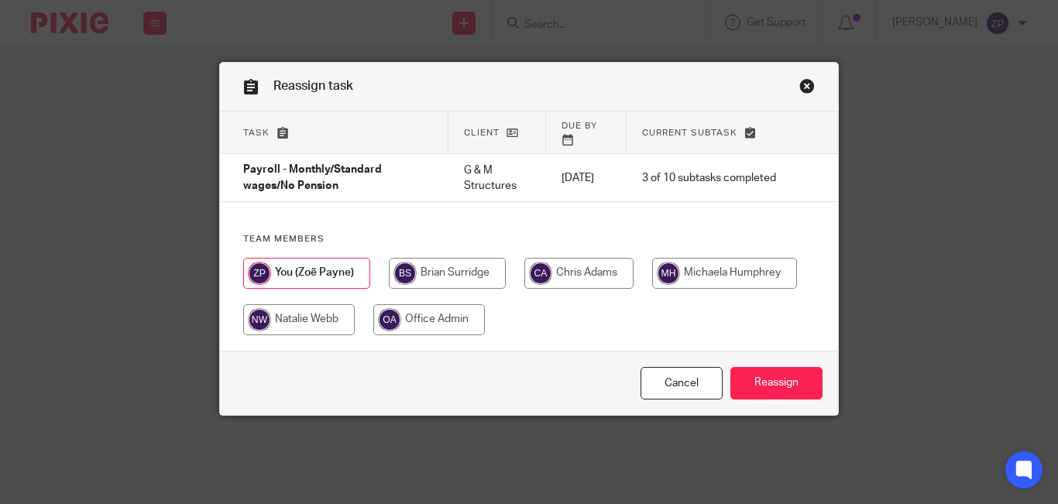
click at [575, 267] on input "radio" at bounding box center [578, 273] width 109 height 31
radio input "true"
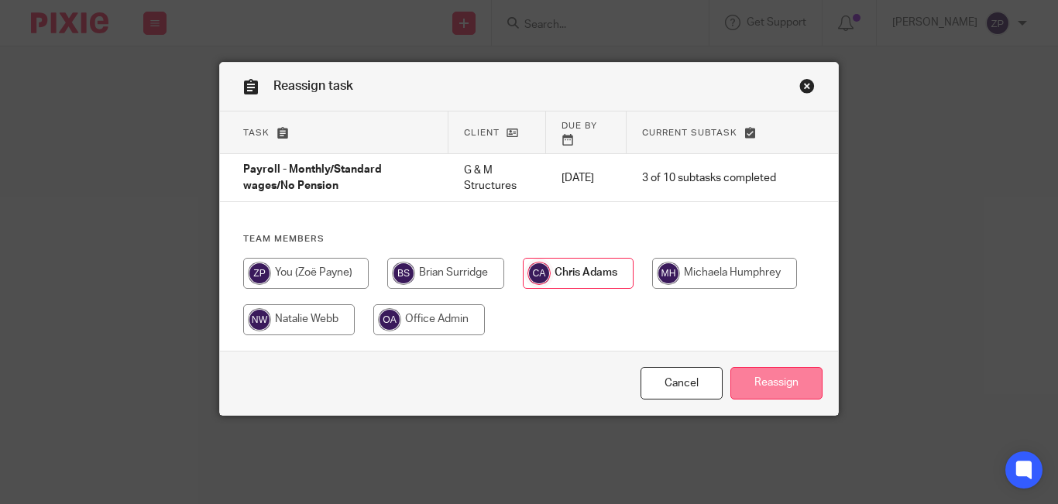
click at [757, 367] on input "Reassign" at bounding box center [776, 383] width 92 height 33
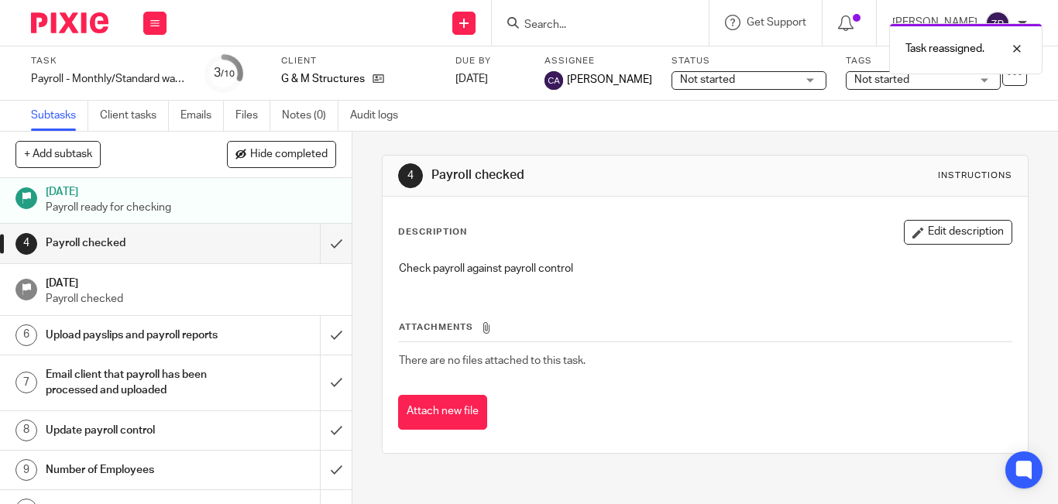
scroll to position [127, 0]
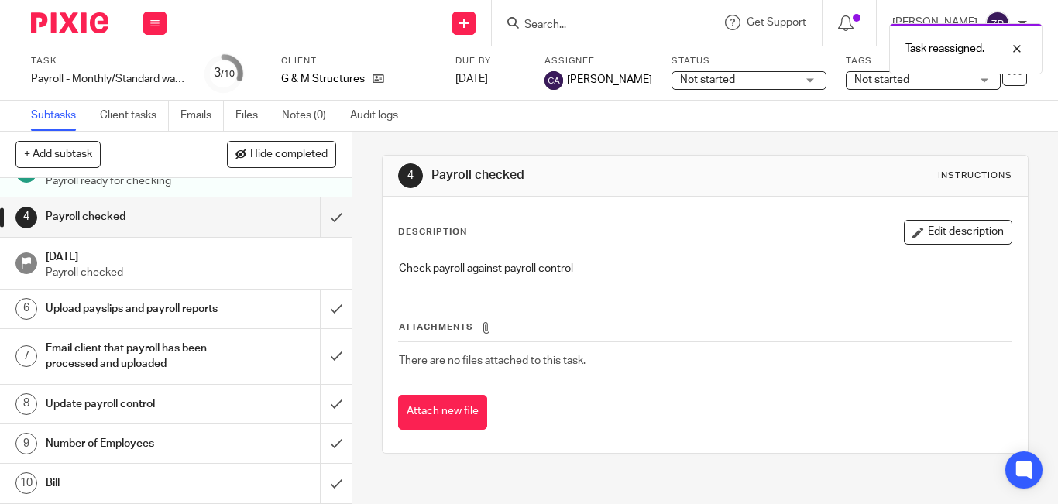
click at [157, 455] on h1 "Number of Employees" at bounding box center [132, 443] width 173 height 23
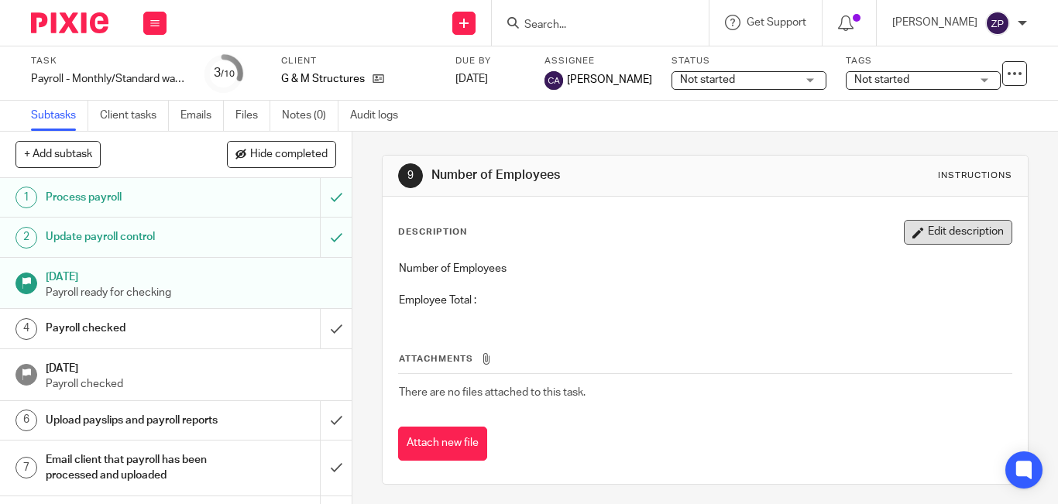
click at [961, 229] on button "Edit description" at bounding box center [958, 232] width 108 height 25
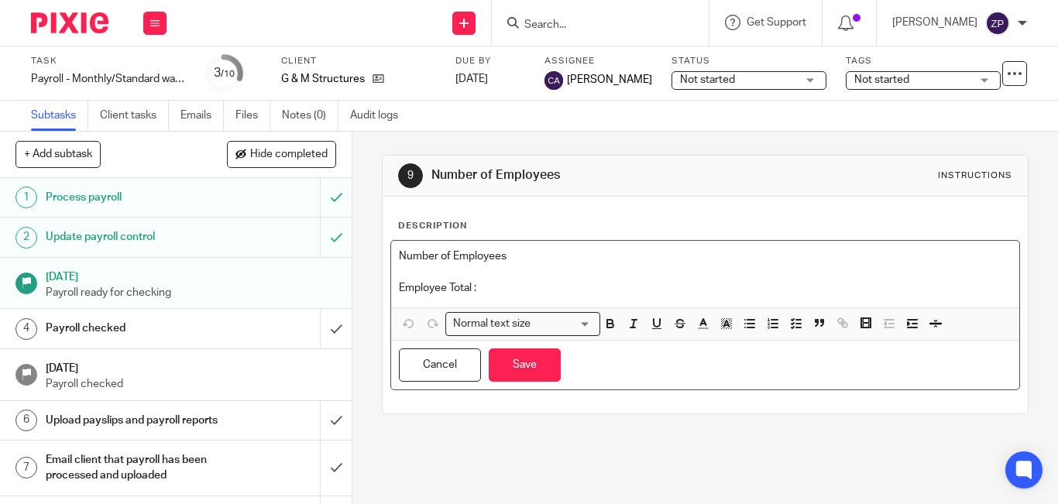
click at [528, 298] on div "Number of Employees Employee Total :" at bounding box center [705, 274] width 628 height 67
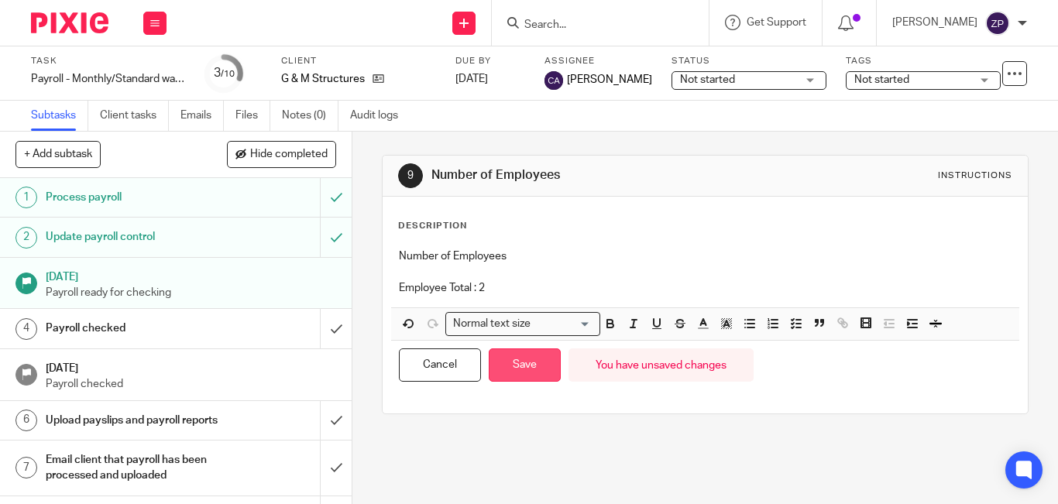
click at [526, 366] on button "Save" at bounding box center [525, 365] width 72 height 33
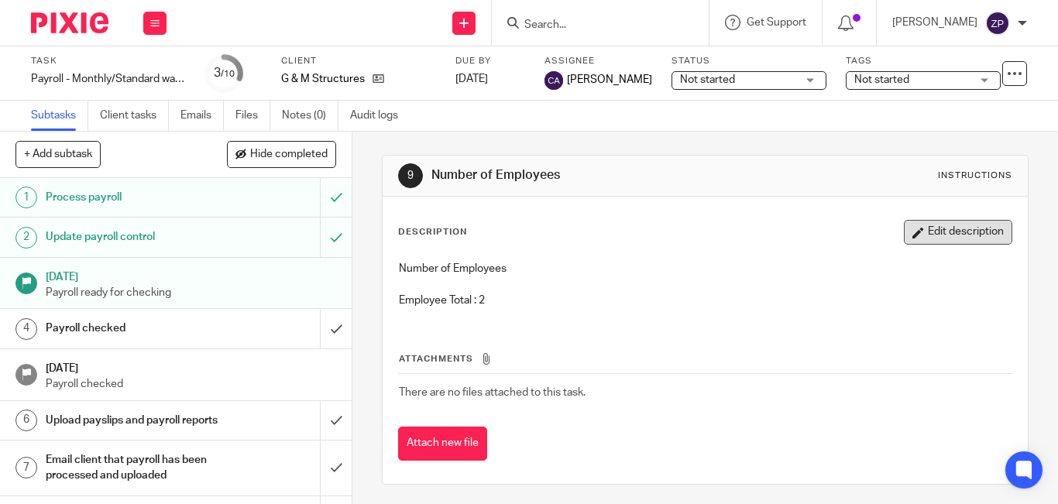
drag, startPoint x: 947, startPoint y: 219, endPoint x: 936, endPoint y: 229, distance: 14.8
click at [946, 220] on div "Description Edit description Number of Employees Employee Total : 2 Attachments…" at bounding box center [705, 340] width 645 height 287
click at [906, 246] on div "Description Edit description Number of Employees Employee Total : 2" at bounding box center [705, 270] width 614 height 101
click at [904, 224] on button "Edit description" at bounding box center [958, 232] width 108 height 25
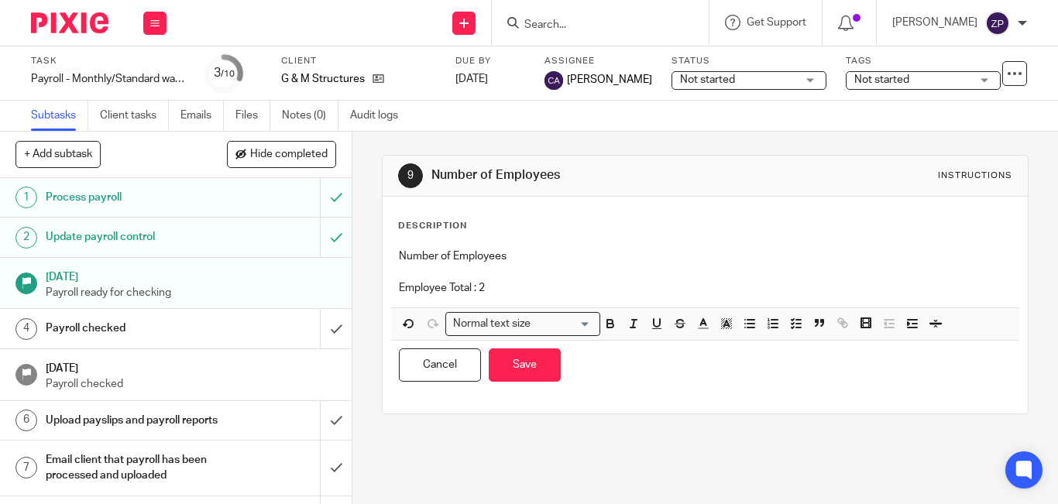
click at [574, 277] on p at bounding box center [705, 271] width 613 height 15
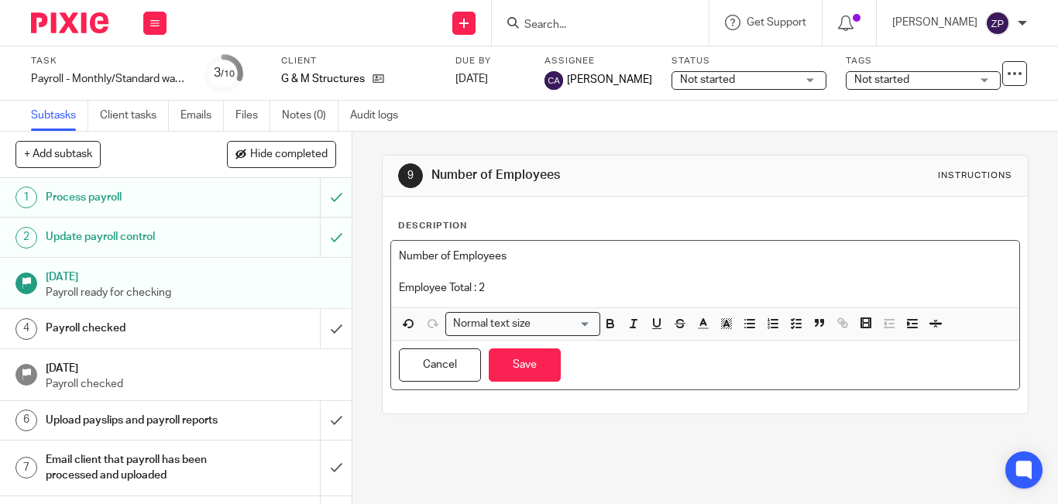
drag, startPoint x: 480, startPoint y: 283, endPoint x: 490, endPoint y: 286, distance: 10.5
click at [490, 286] on p "Employee Total : 2" at bounding box center [705, 287] width 613 height 15
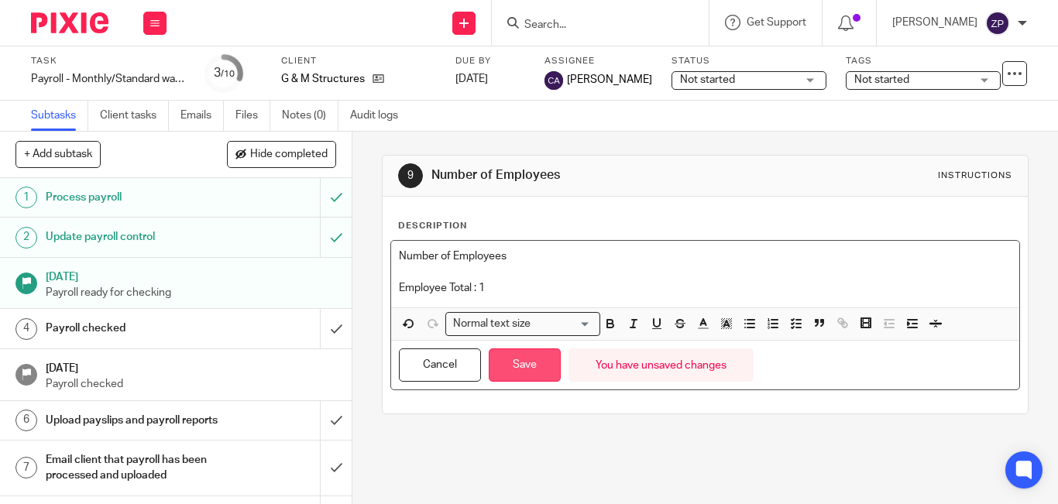
click at [505, 358] on button "Save" at bounding box center [525, 365] width 72 height 33
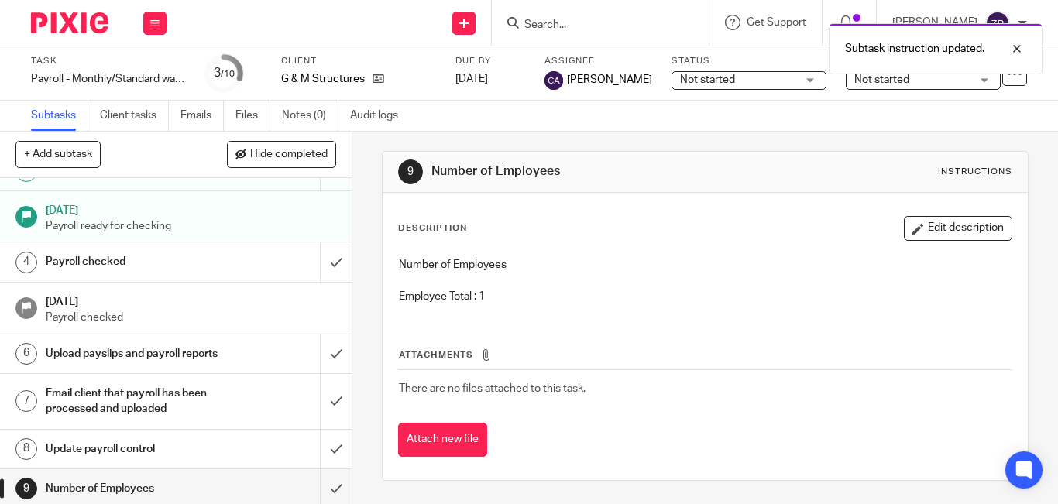
scroll to position [127, 0]
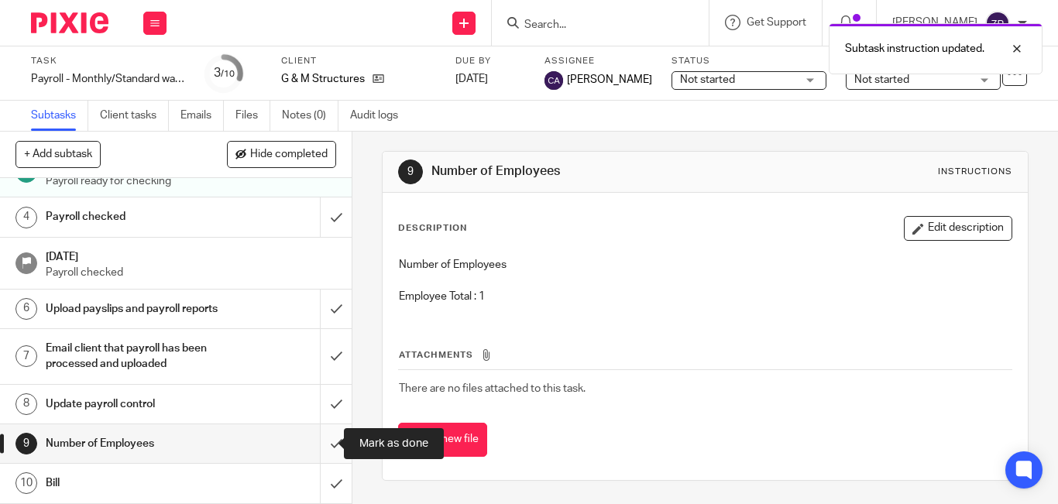
click at [315, 447] on input "submit" at bounding box center [176, 443] width 352 height 39
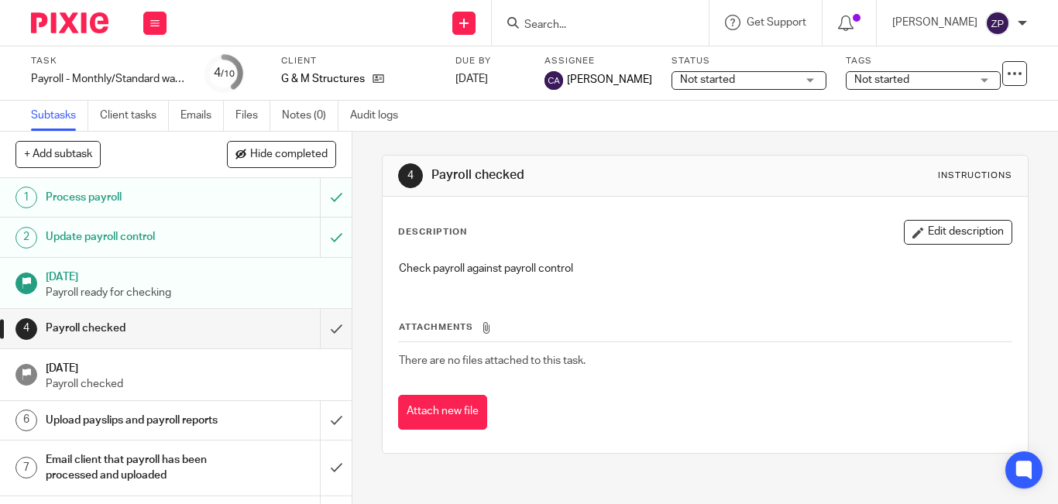
click at [92, 28] on img at bounding box center [69, 22] width 77 height 21
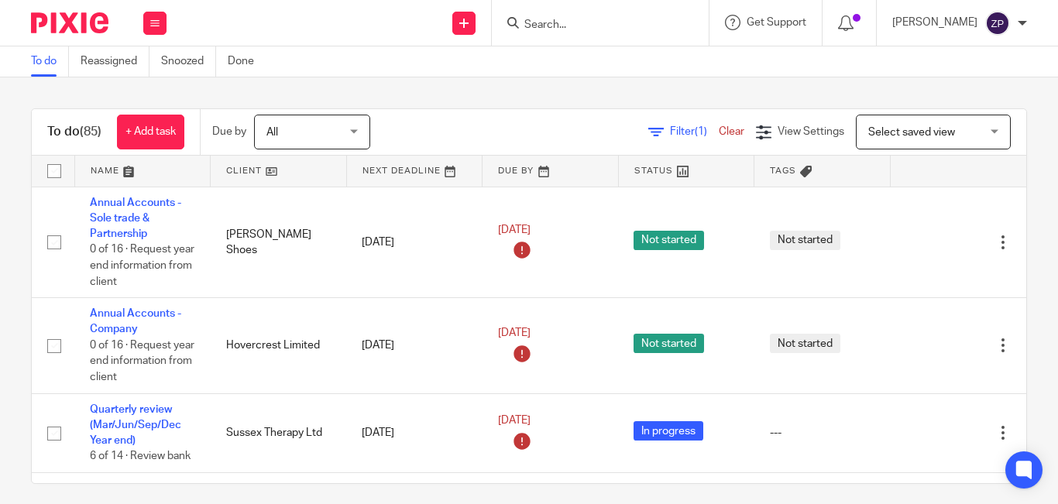
scroll to position [2776, 0]
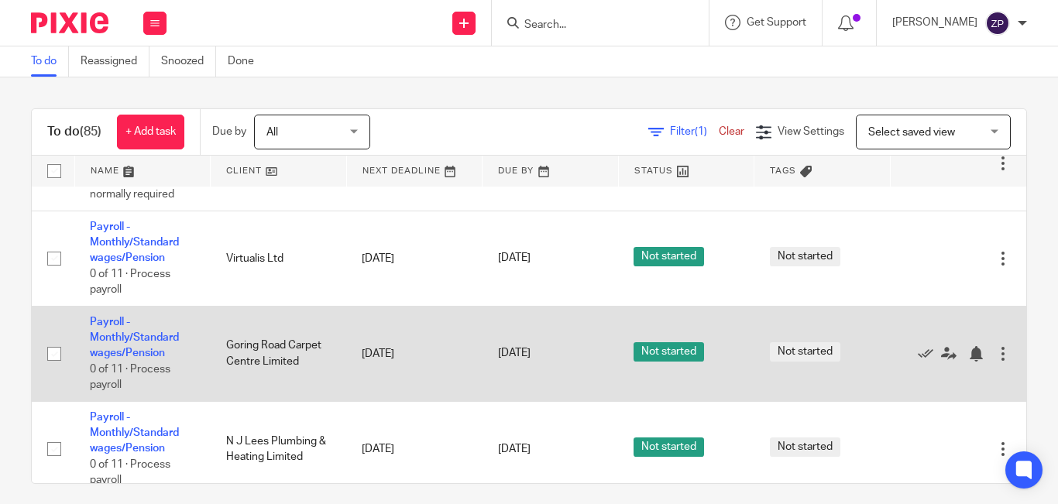
click at [112, 312] on td "Payroll - Monthly/Standard wages/Pension 0 of 11 · Process payroll" at bounding box center [142, 353] width 136 height 95
click at [112, 317] on link "Payroll - Monthly/Standard wages/Pension" at bounding box center [134, 338] width 89 height 43
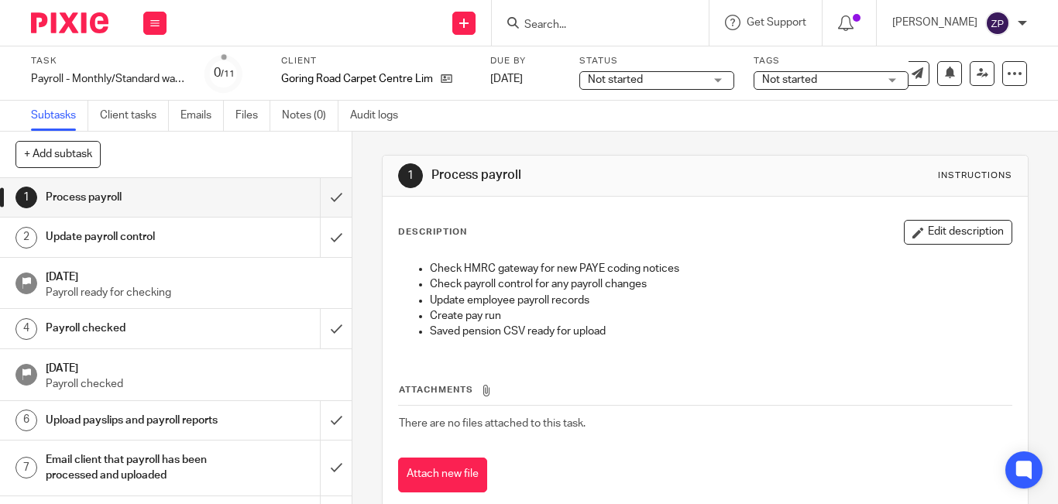
click at [276, 503] on html "Work Email Clients Team Reports Work Email Clients Team Reports Settings Send n…" at bounding box center [529, 252] width 1058 height 504
click at [187, 209] on h1 "Process payroll" at bounding box center [132, 197] width 173 height 23
click at [314, 207] on input "submit" at bounding box center [176, 197] width 352 height 39
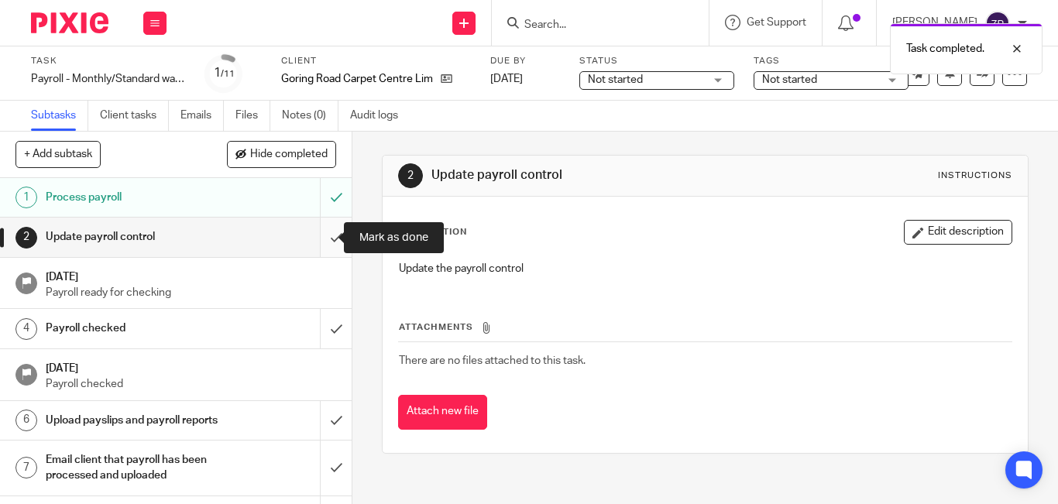
click at [314, 236] on input "submit" at bounding box center [176, 237] width 352 height 39
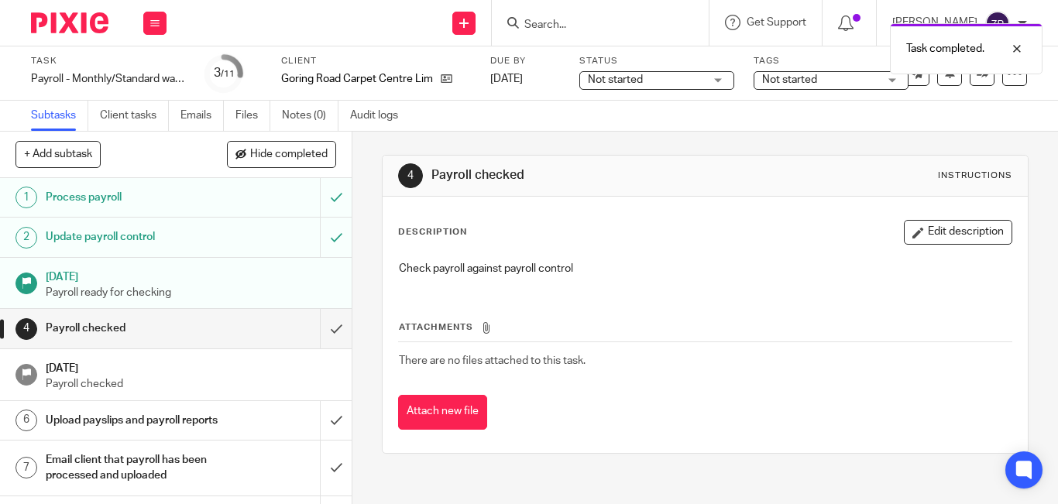
click at [970, 86] on div "Task Payroll - Monthly/Standard wages/Pension Save Payroll - Monthly/Standard w…" at bounding box center [529, 73] width 996 height 37
click at [970, 82] on link at bounding box center [982, 73] width 25 height 25
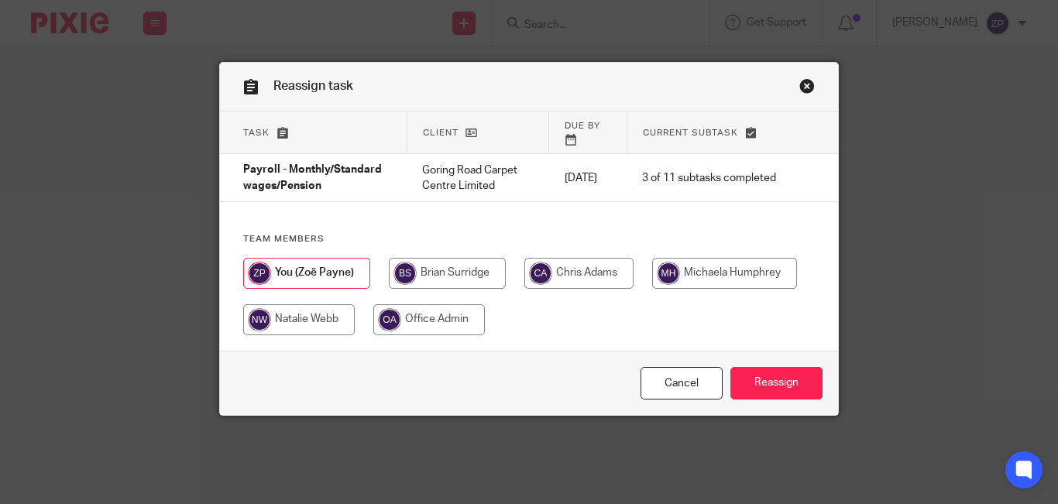
click at [600, 281] on input "radio" at bounding box center [578, 273] width 109 height 31
radio input "true"
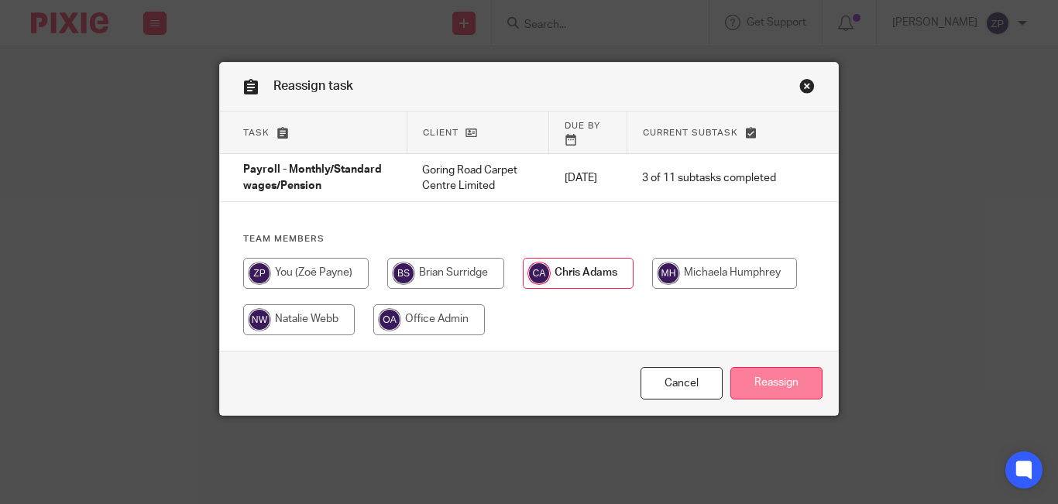
click at [742, 376] on input "Reassign" at bounding box center [776, 383] width 92 height 33
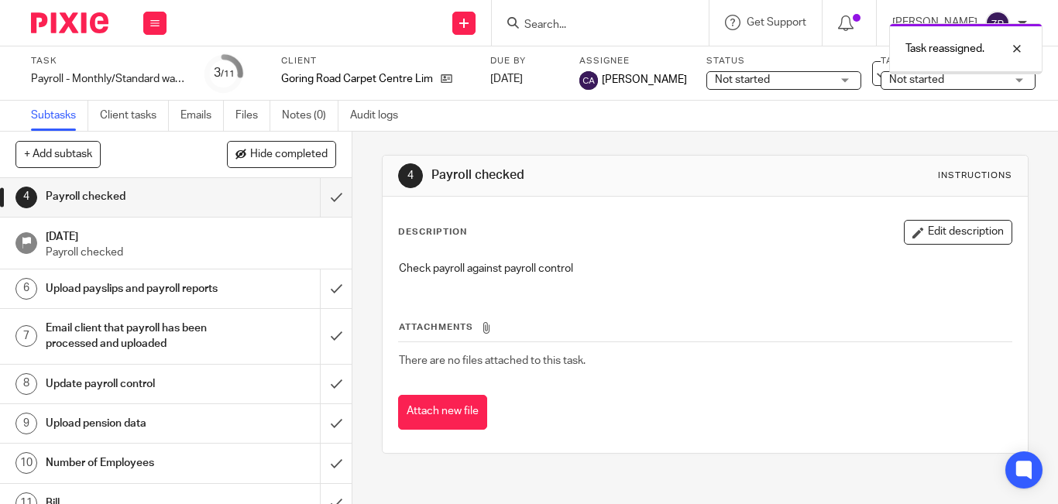
scroll to position [167, 0]
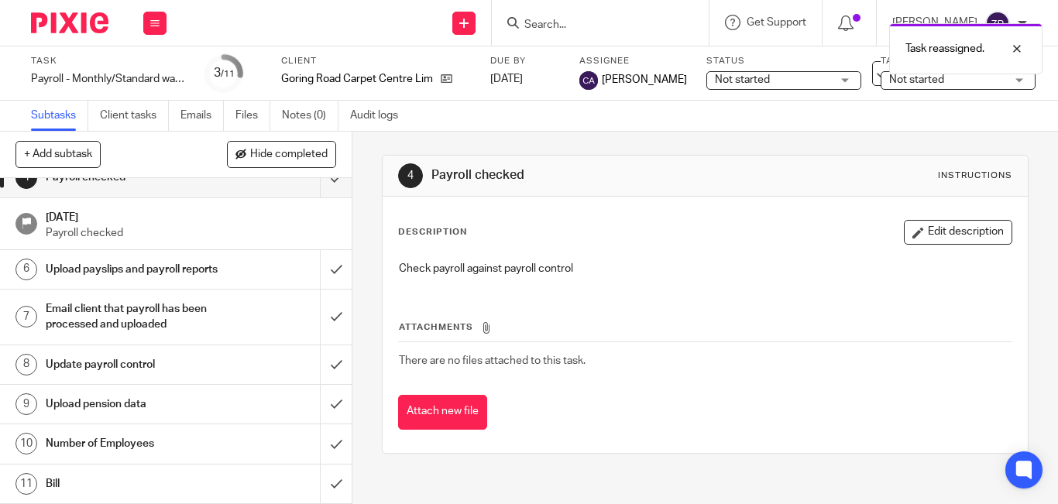
click at [129, 454] on h1 "Number of Employees" at bounding box center [132, 443] width 173 height 23
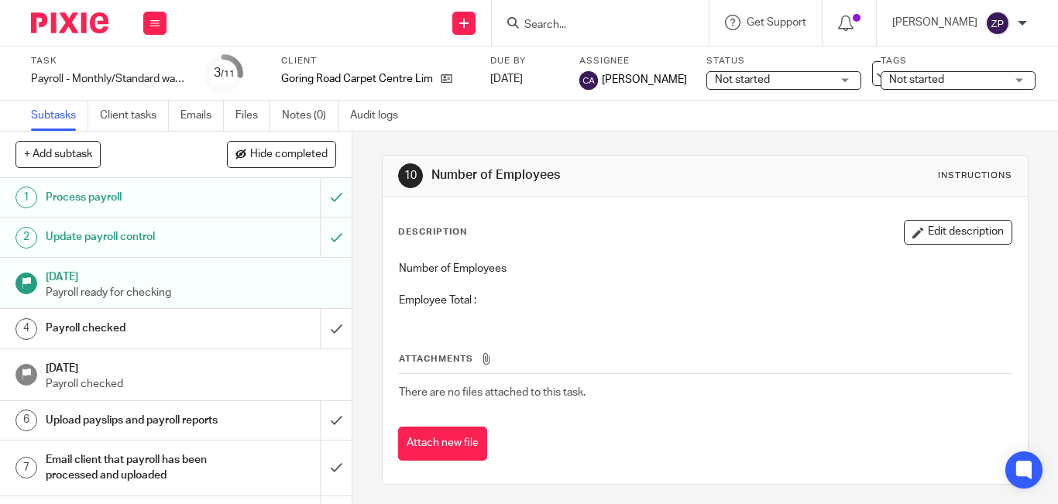
click at [936, 225] on button "Edit description" at bounding box center [958, 232] width 108 height 25
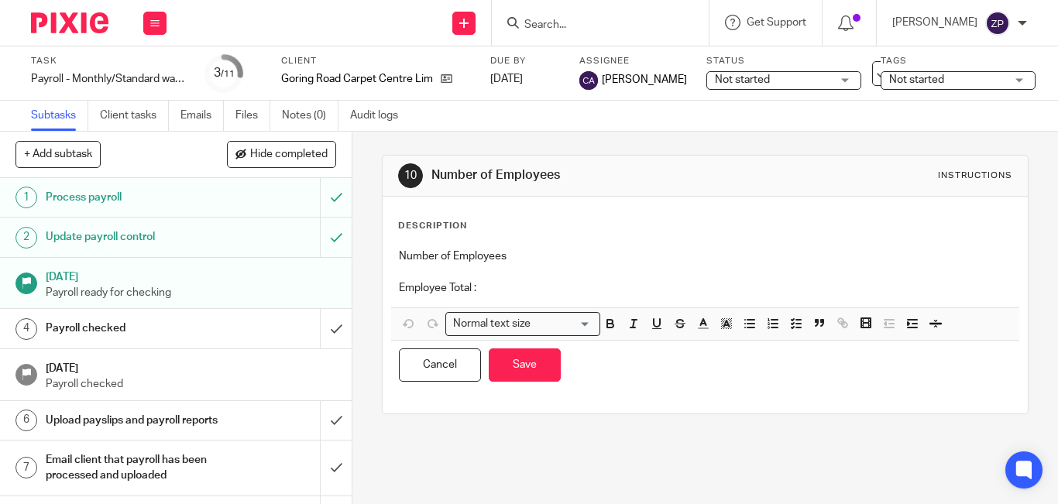
click at [523, 294] on p "Employee Total :" at bounding box center [705, 287] width 613 height 15
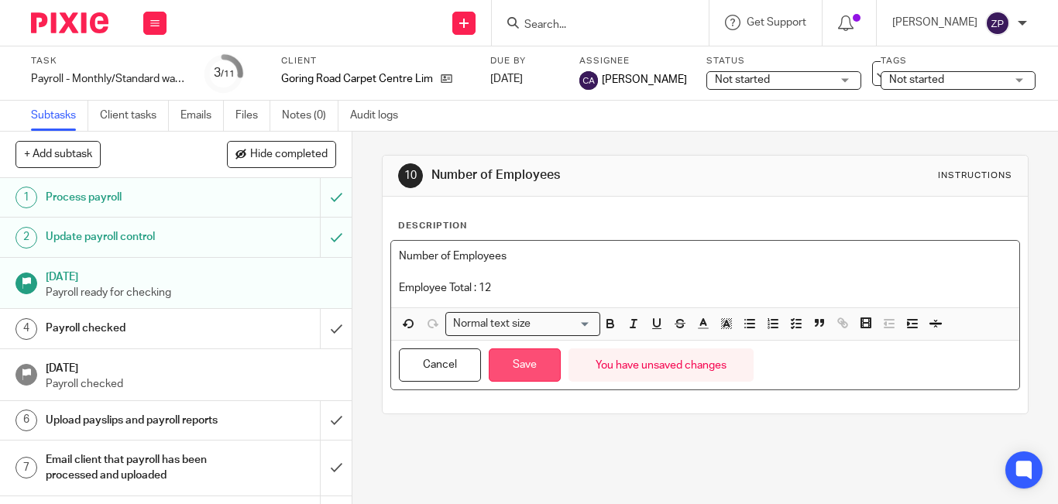
click at [547, 362] on button "Save" at bounding box center [525, 365] width 72 height 33
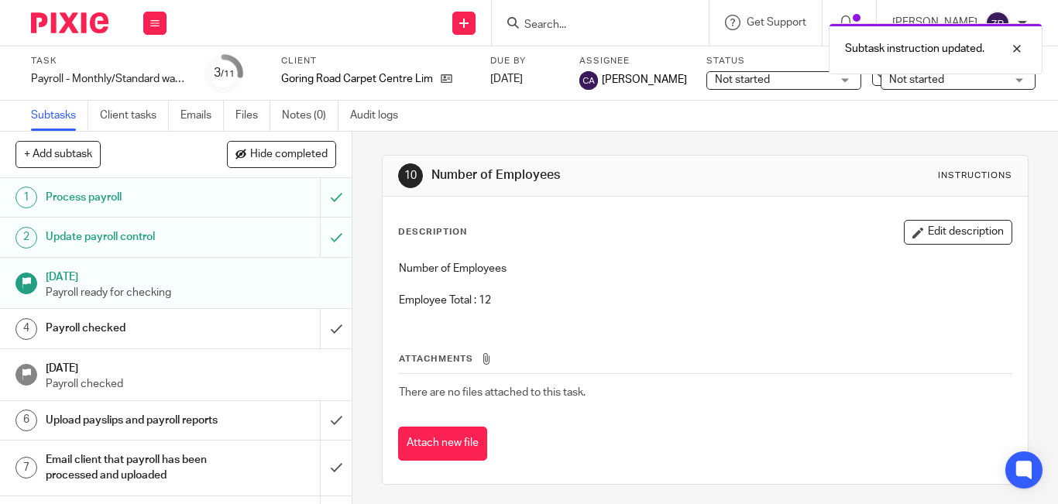
scroll to position [167, 0]
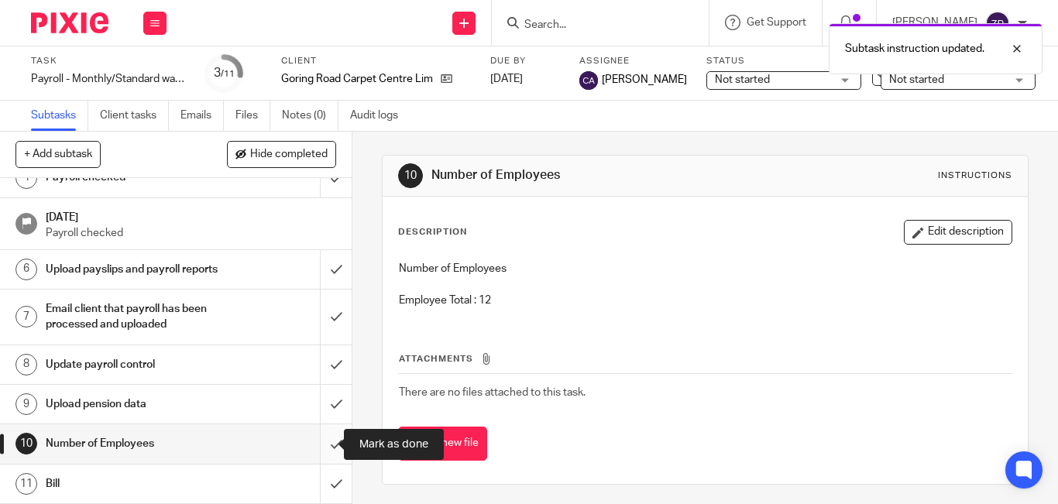
click at [321, 448] on input "submit" at bounding box center [176, 443] width 352 height 39
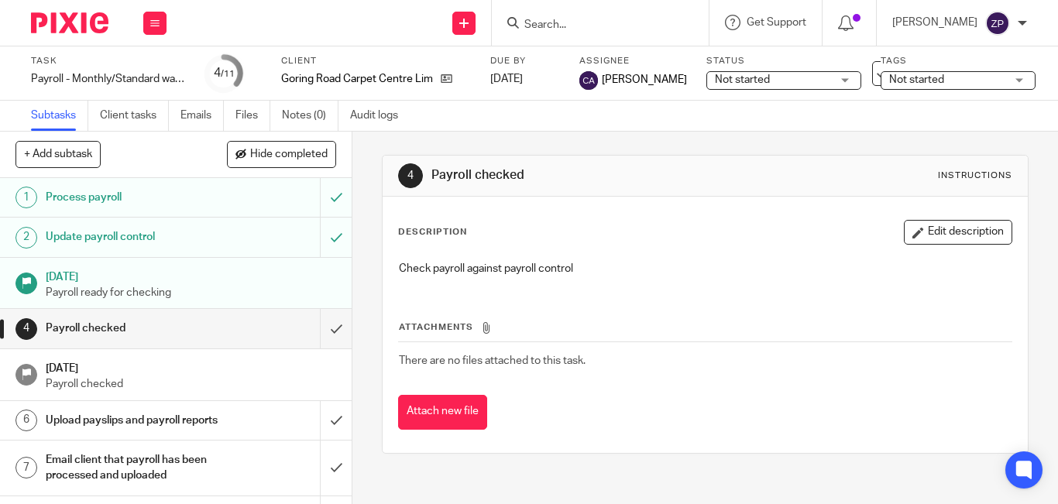
click at [73, 26] on img at bounding box center [69, 22] width 77 height 21
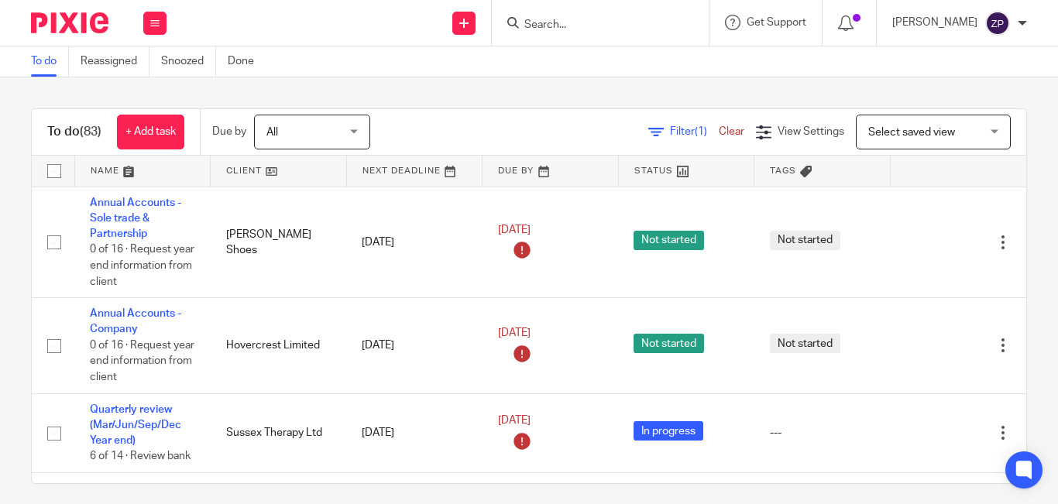
click at [462, 101] on div "To do (83) + Add task Due by All All [DATE] [DATE] This week Next week This mon…" at bounding box center [529, 290] width 1058 height 427
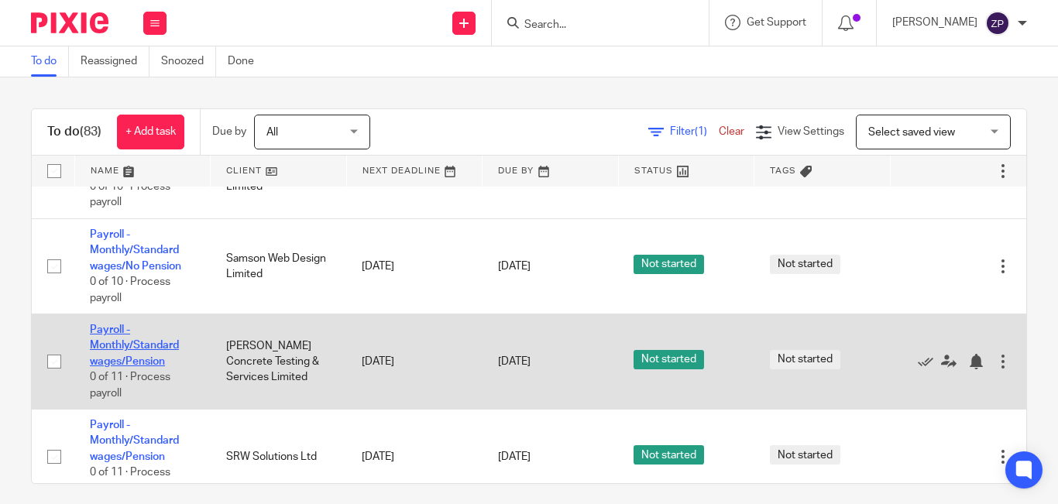
click at [112, 325] on link "Payroll - Monthly/Standard wages/Pension" at bounding box center [134, 346] width 89 height 43
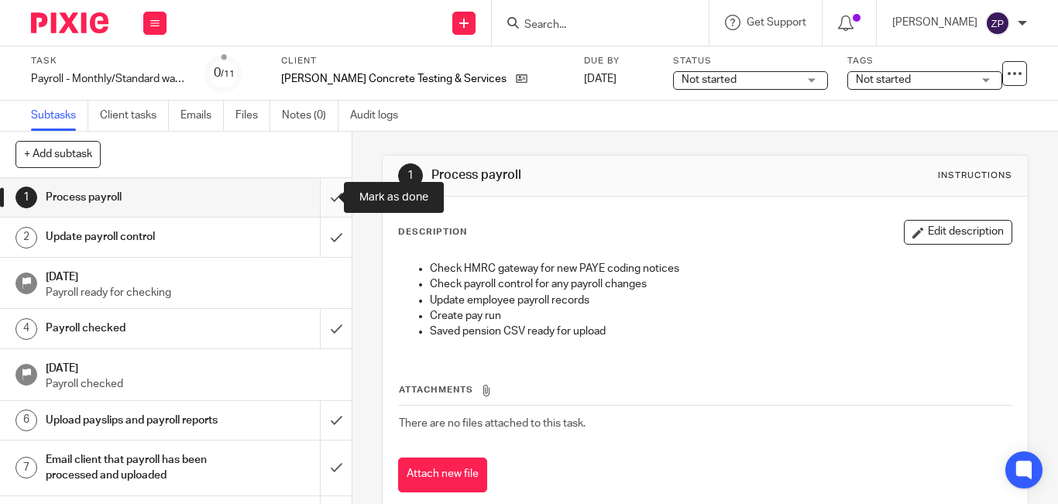
click at [324, 202] on input "submit" at bounding box center [176, 197] width 352 height 39
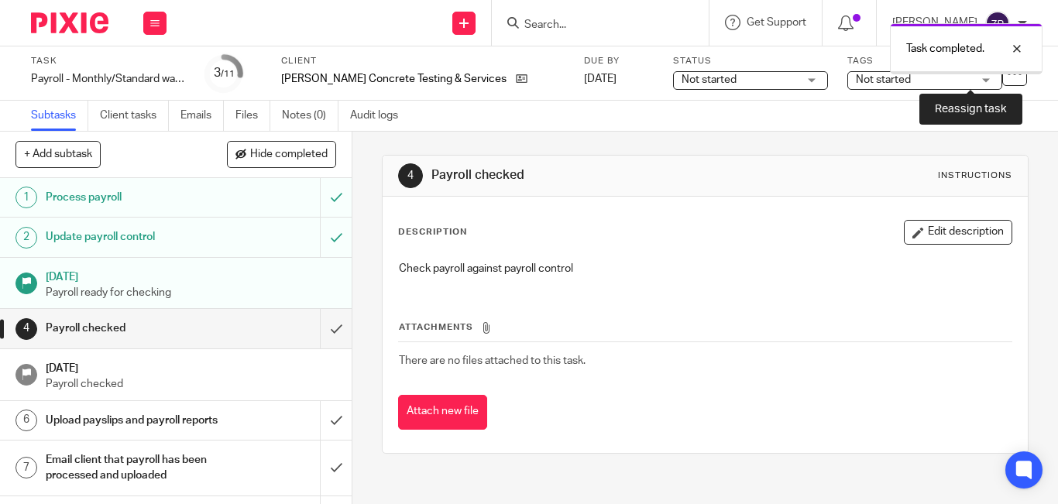
click at [977, 81] on link at bounding box center [982, 73] width 25 height 25
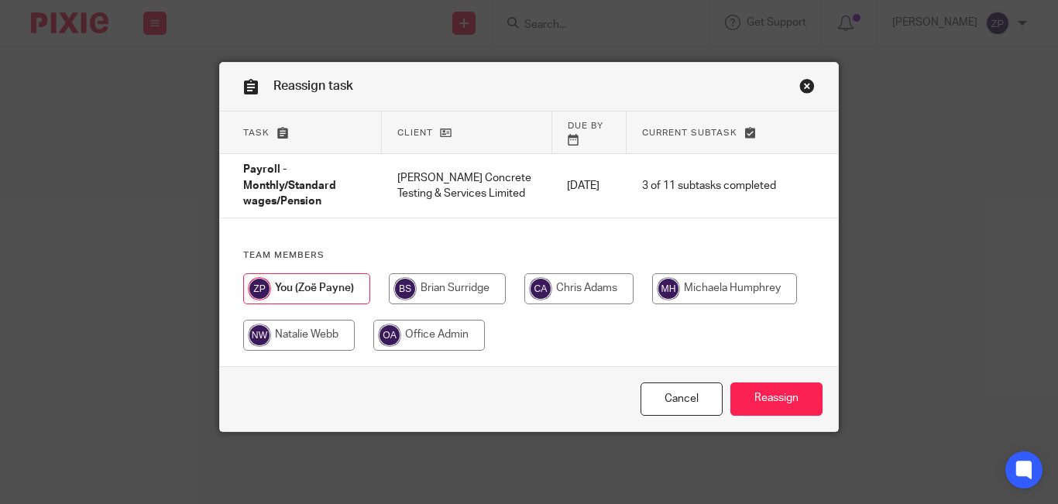
click at [579, 282] on input "radio" at bounding box center [578, 288] width 109 height 31
radio input "true"
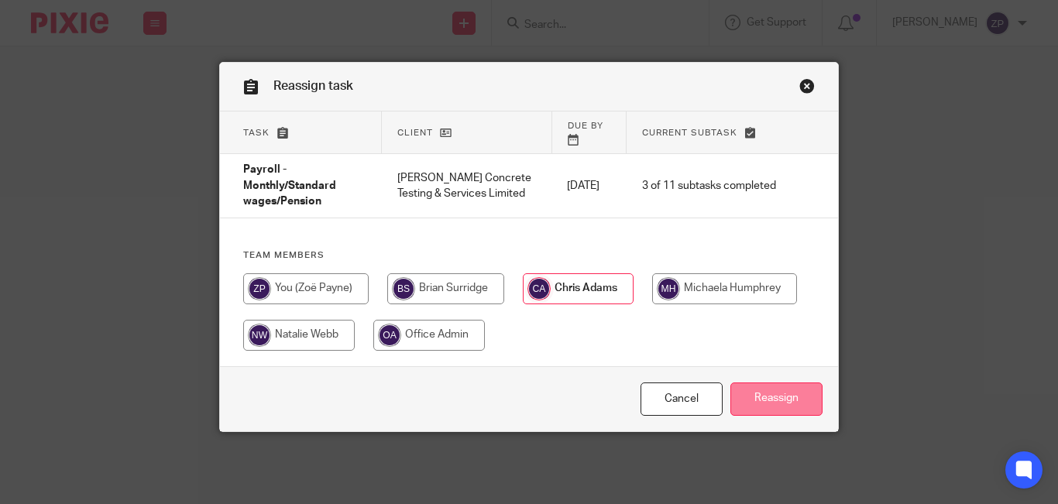
click at [778, 386] on input "Reassign" at bounding box center [776, 399] width 92 height 33
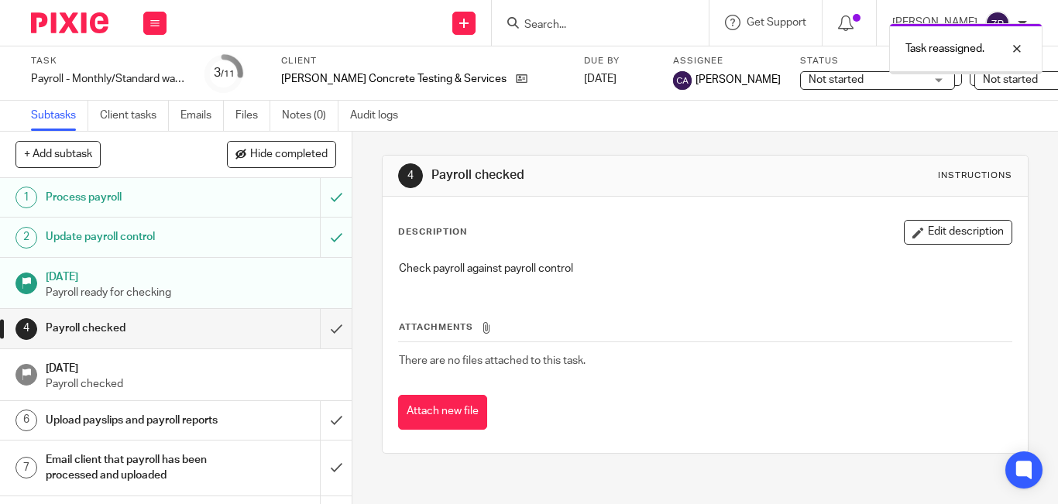
scroll to position [178, 0]
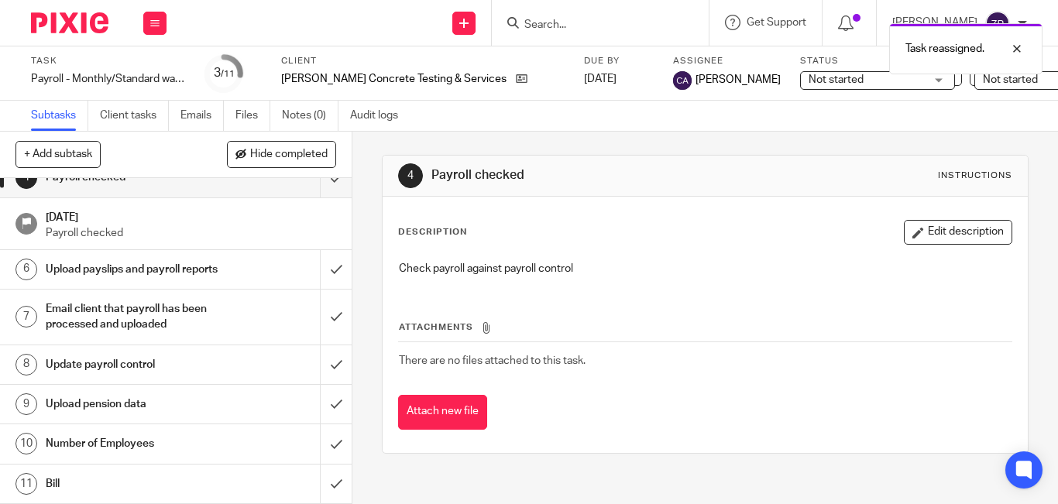
click at [155, 434] on h1 "Number of Employees" at bounding box center [132, 443] width 173 height 23
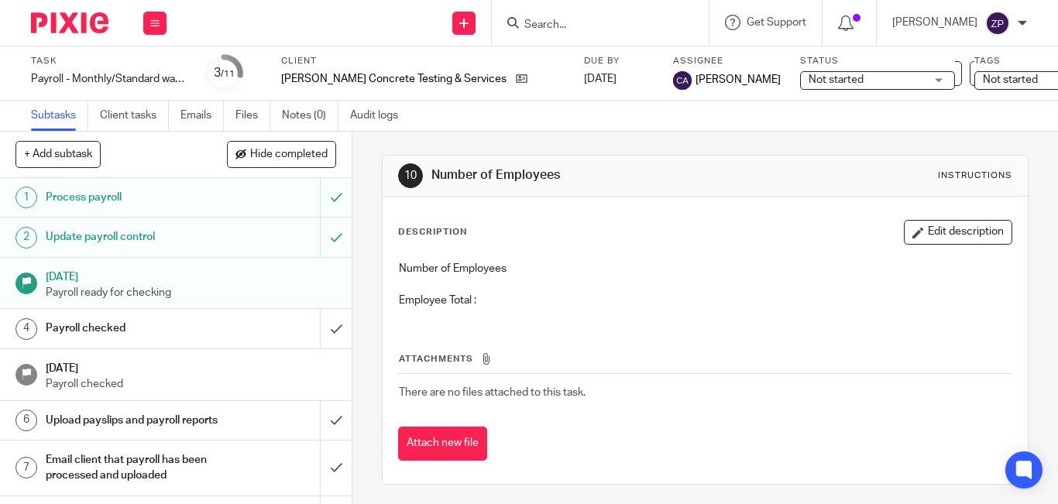
click at [910, 230] on button "Edit description" at bounding box center [958, 232] width 108 height 25
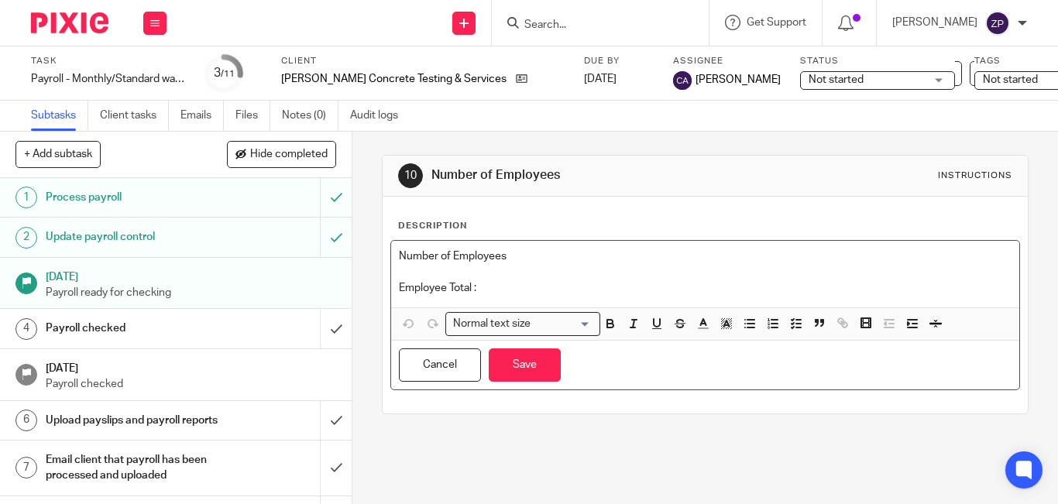
click at [555, 292] on p "Employee Total :" at bounding box center [705, 287] width 613 height 15
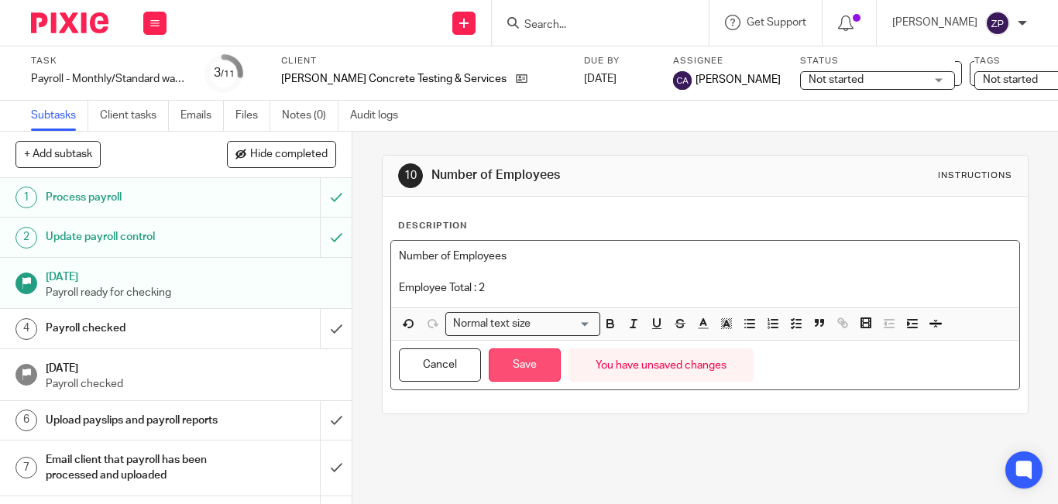
click at [541, 370] on button "Save" at bounding box center [525, 365] width 72 height 33
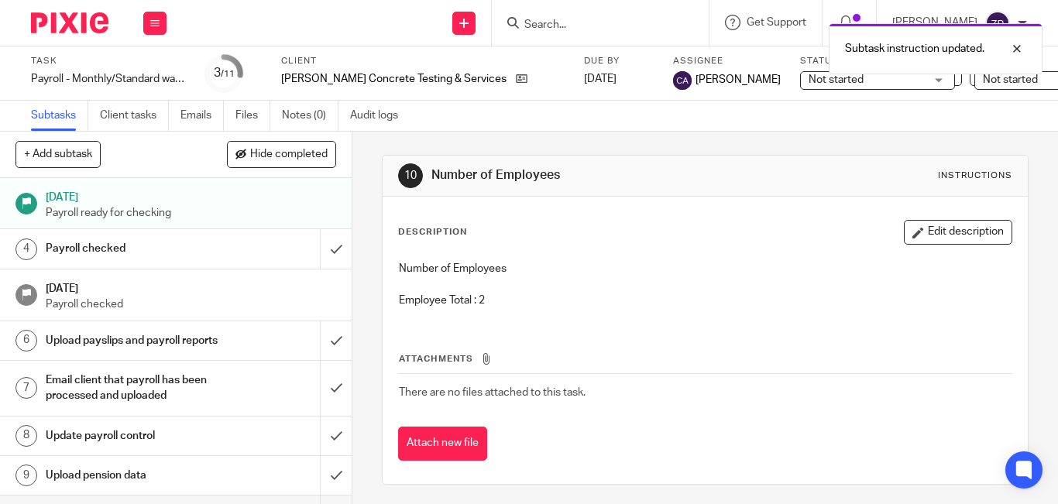
scroll to position [178, 0]
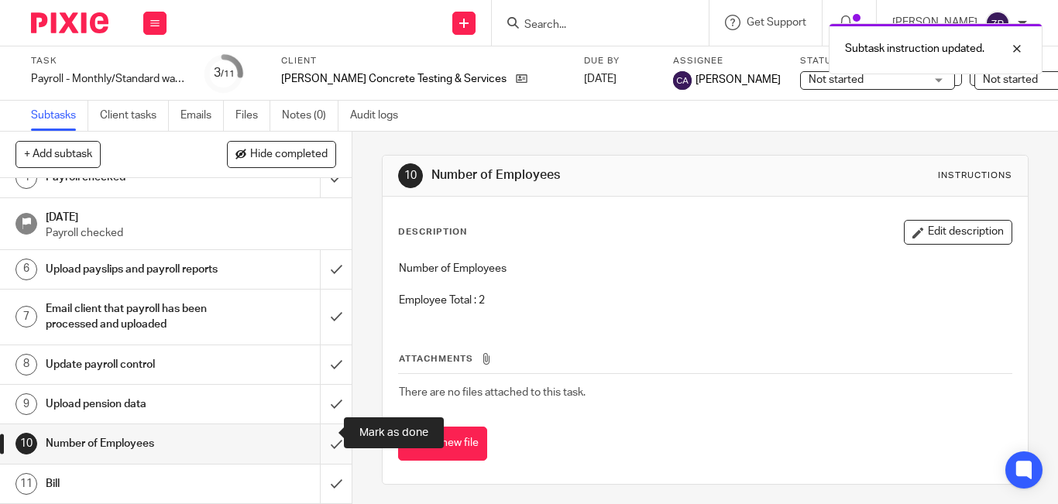
click at [323, 433] on input "submit" at bounding box center [176, 443] width 352 height 39
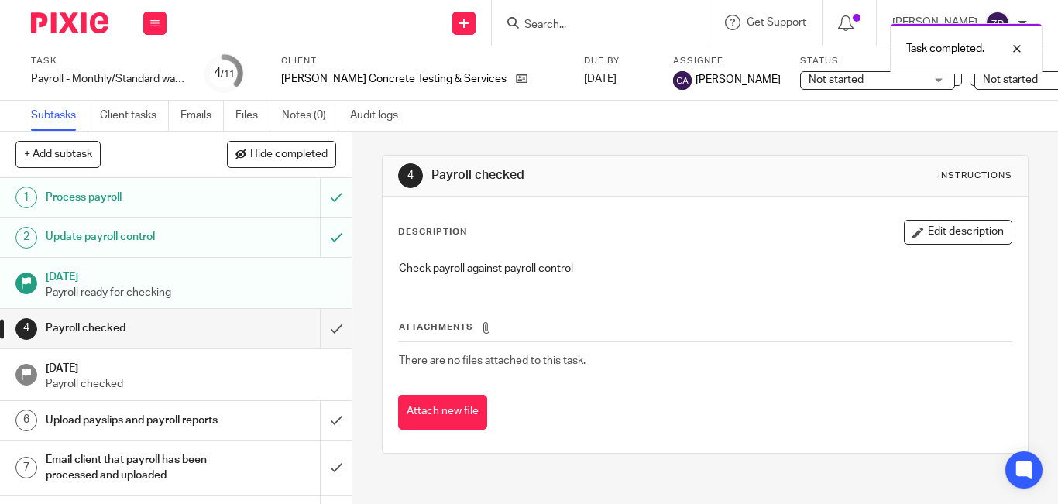
click at [68, 12] on img at bounding box center [69, 22] width 77 height 21
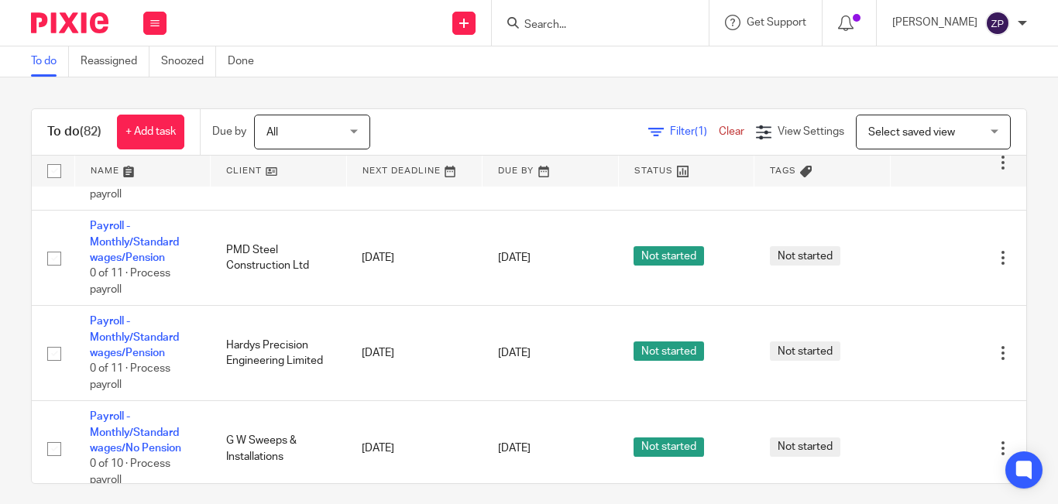
scroll to position [3443, 0]
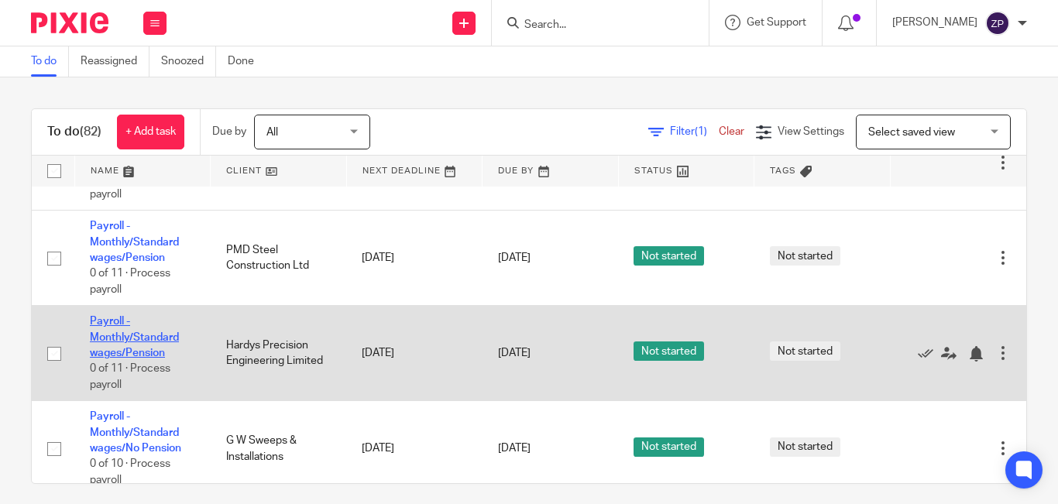
click at [124, 316] on link "Payroll - Monthly/Standard wages/Pension" at bounding box center [134, 337] width 89 height 43
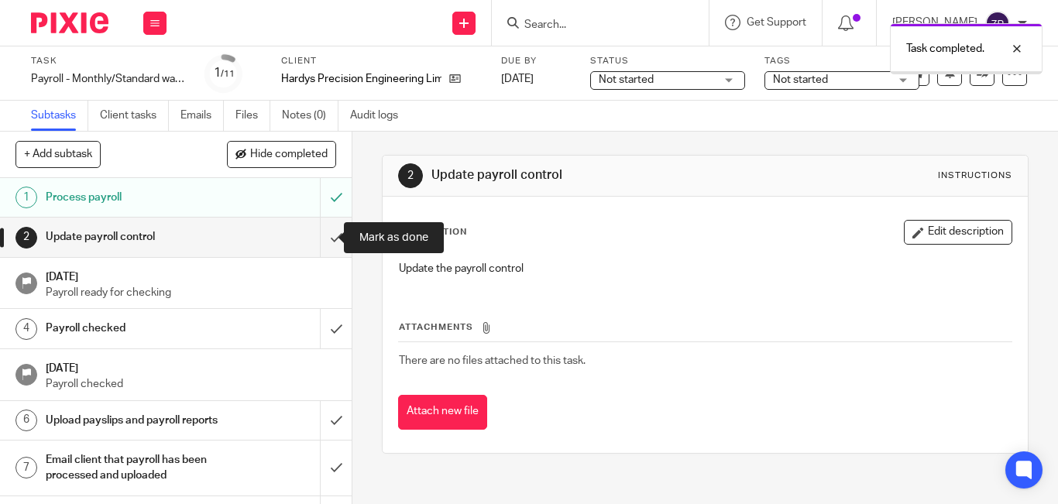
click at [318, 243] on input "submit" at bounding box center [176, 237] width 352 height 39
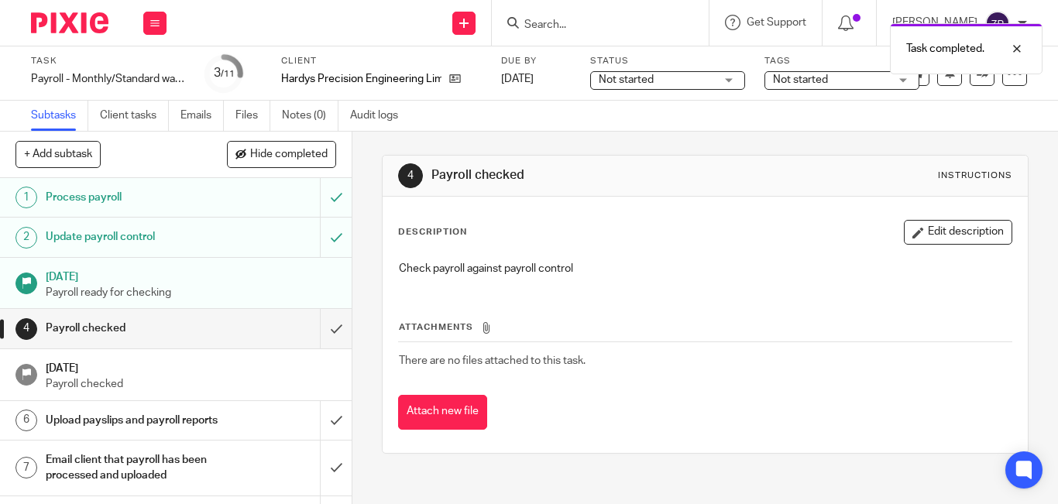
click at [601, 286] on div "Check payroll against payroll control" at bounding box center [705, 270] width 628 height 35
click at [970, 81] on link at bounding box center [982, 73] width 25 height 25
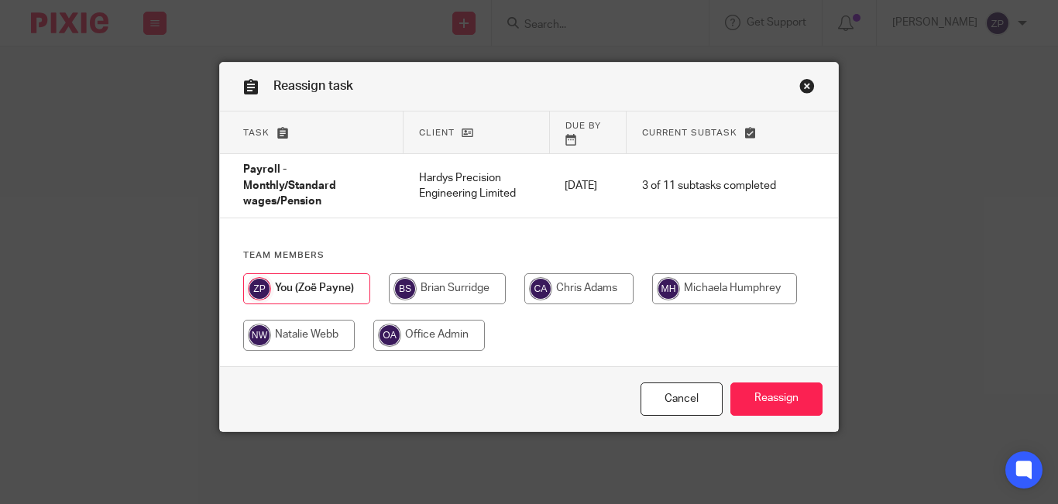
click at [552, 277] on input "radio" at bounding box center [578, 288] width 109 height 31
radio input "true"
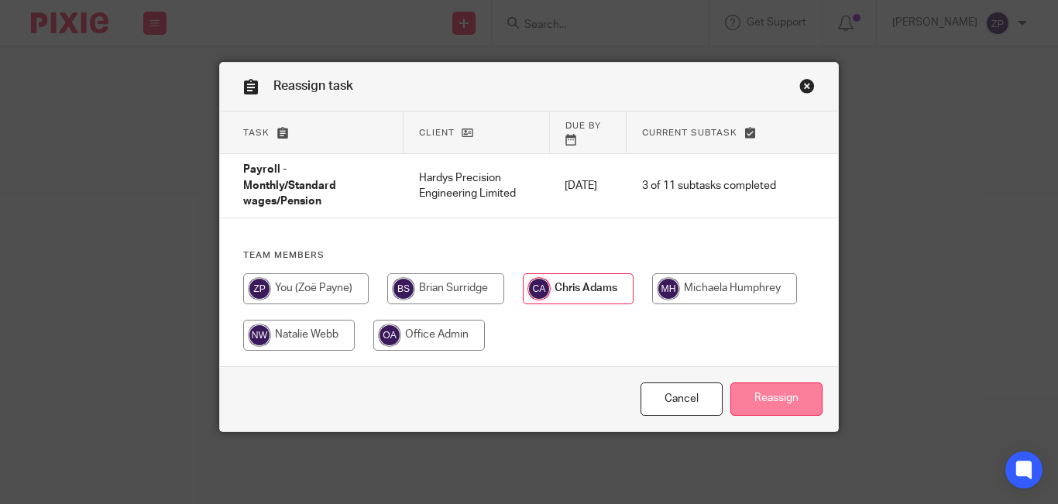
click at [766, 386] on input "Reassign" at bounding box center [776, 399] width 92 height 33
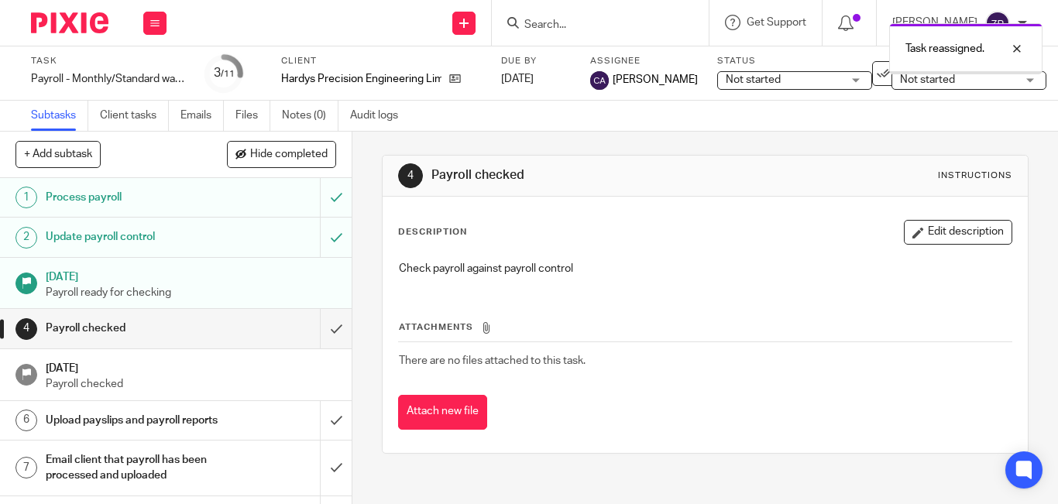
scroll to position [167, 0]
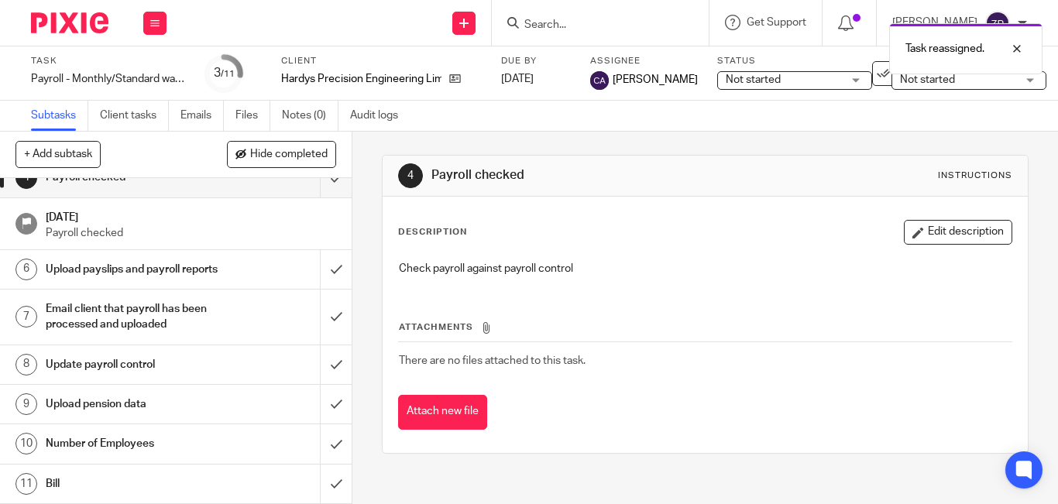
click at [213, 455] on div "Number of Employees" at bounding box center [175, 443] width 259 height 23
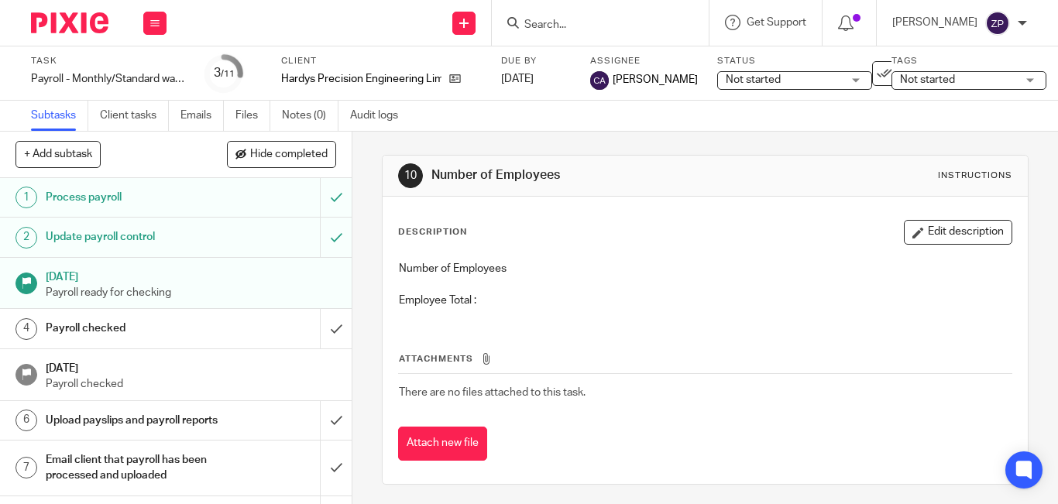
click at [925, 225] on button "Edit description" at bounding box center [958, 232] width 108 height 25
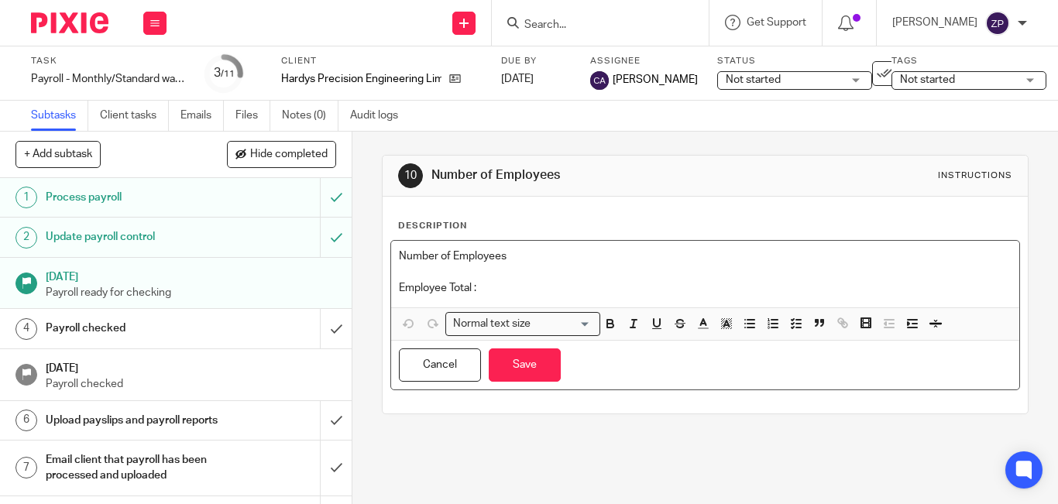
click at [491, 287] on p "Employee Total :" at bounding box center [705, 287] width 613 height 15
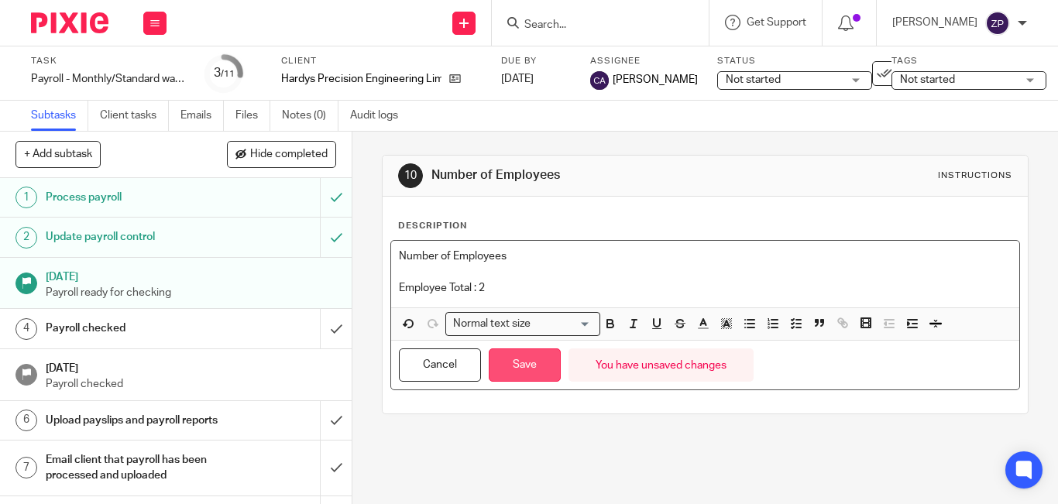
click at [525, 368] on button "Save" at bounding box center [525, 365] width 72 height 33
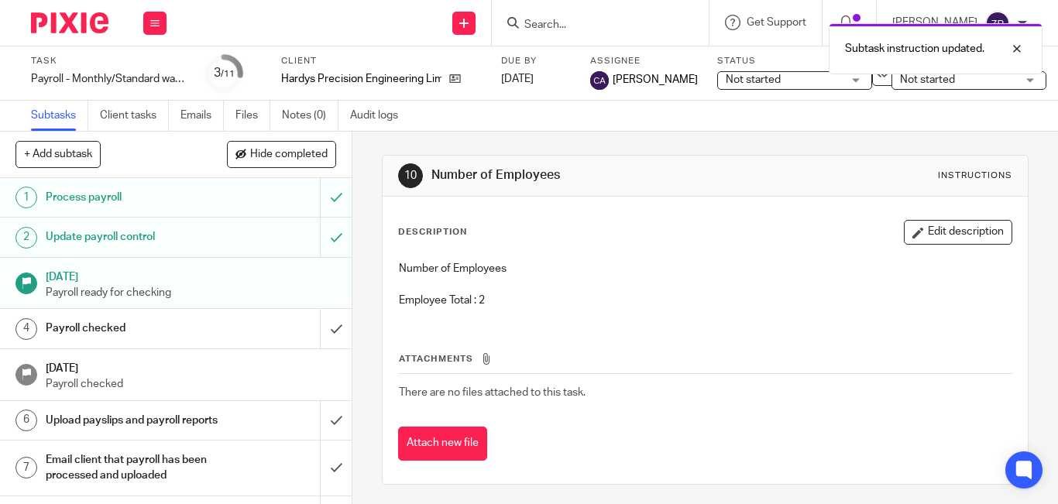
scroll to position [167, 0]
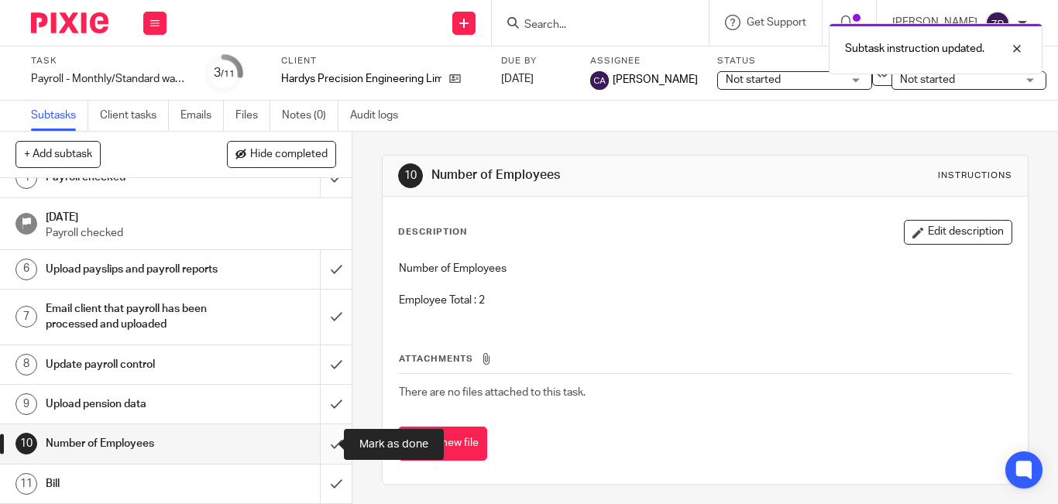
click at [318, 447] on input "submit" at bounding box center [176, 443] width 352 height 39
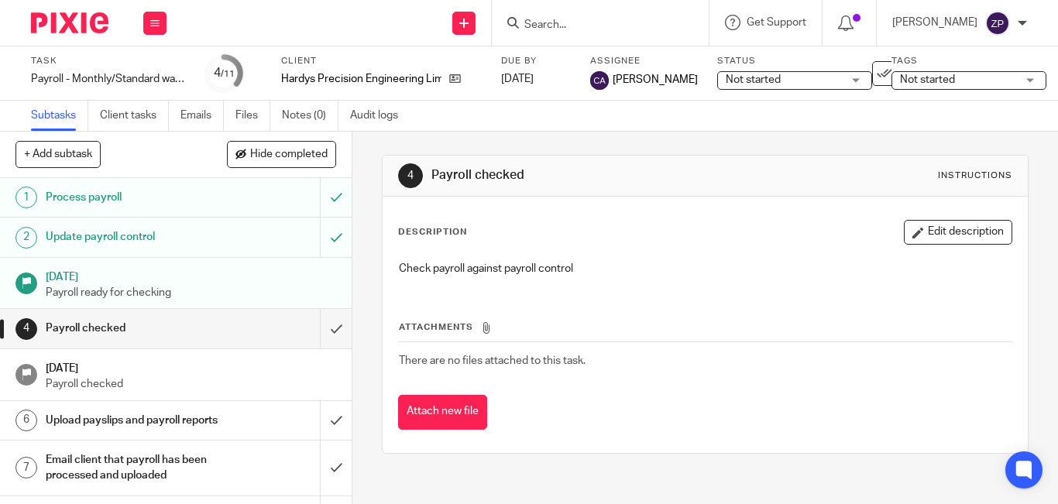
click at [85, 32] on img at bounding box center [69, 22] width 77 height 21
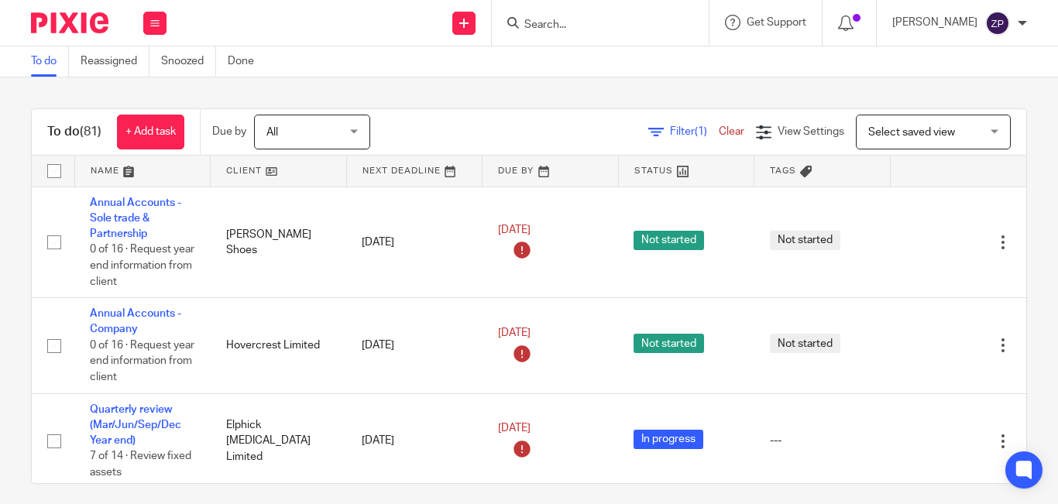
click at [446, 141] on div "Filter (1) Clear View Settings View Settings (1) Filters Clear Save Manage save…" at bounding box center [711, 132] width 629 height 35
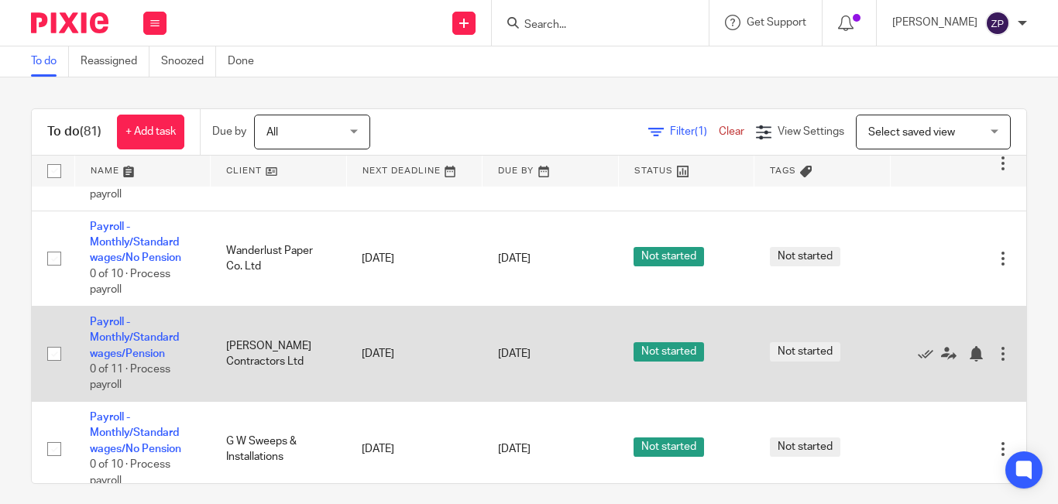
click at [129, 306] on td "Payroll - Monthly/Standard wages/Pension 0 of 11 · Process payroll" at bounding box center [142, 353] width 136 height 95
click at [135, 317] on link "Payroll - Monthly/Standard wages/Pension" at bounding box center [134, 338] width 89 height 43
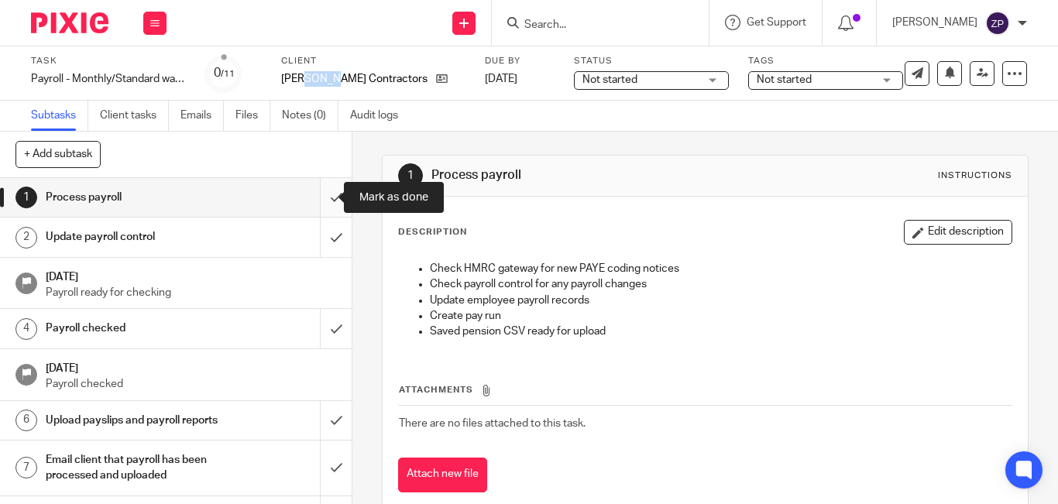
click at [314, 202] on input "submit" at bounding box center [176, 197] width 352 height 39
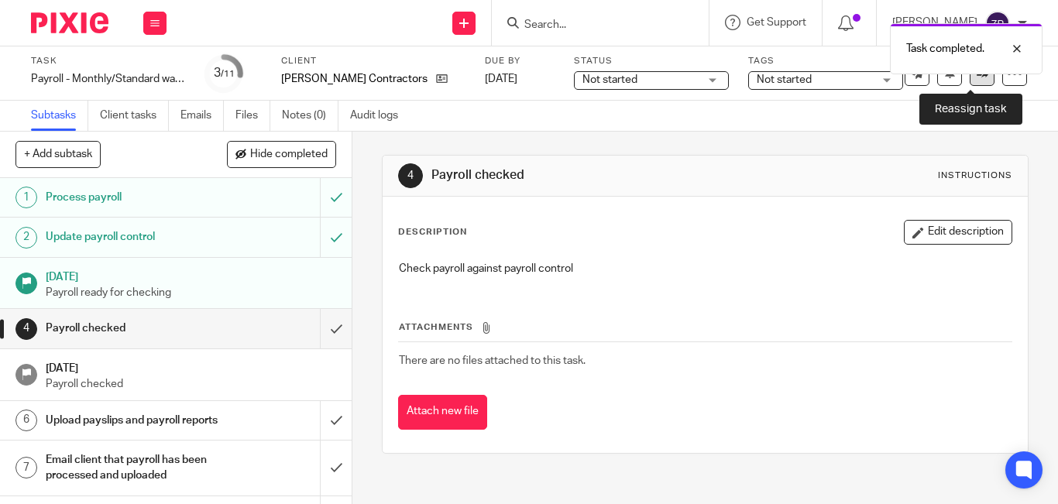
click at [977, 77] on icon at bounding box center [983, 73] width 12 height 12
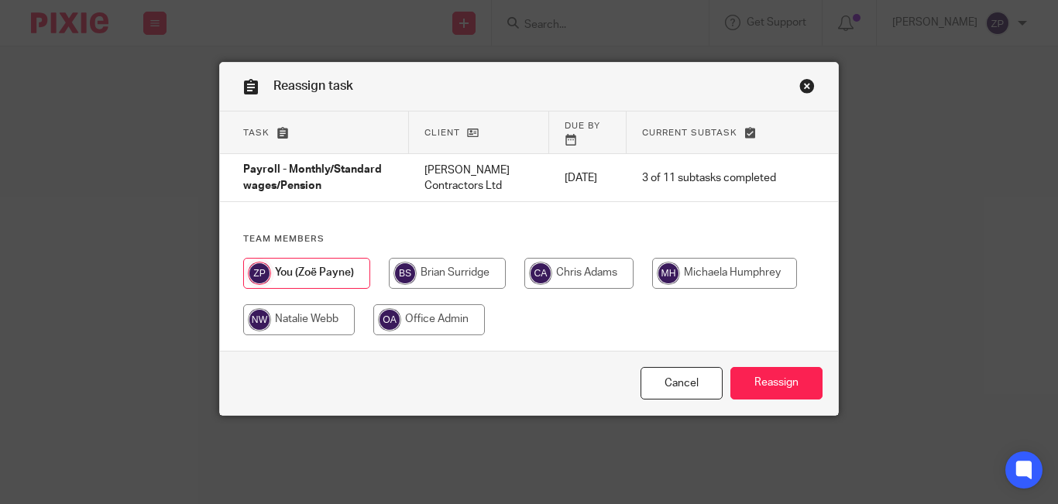
click at [567, 258] on input "radio" at bounding box center [578, 273] width 109 height 31
radio input "true"
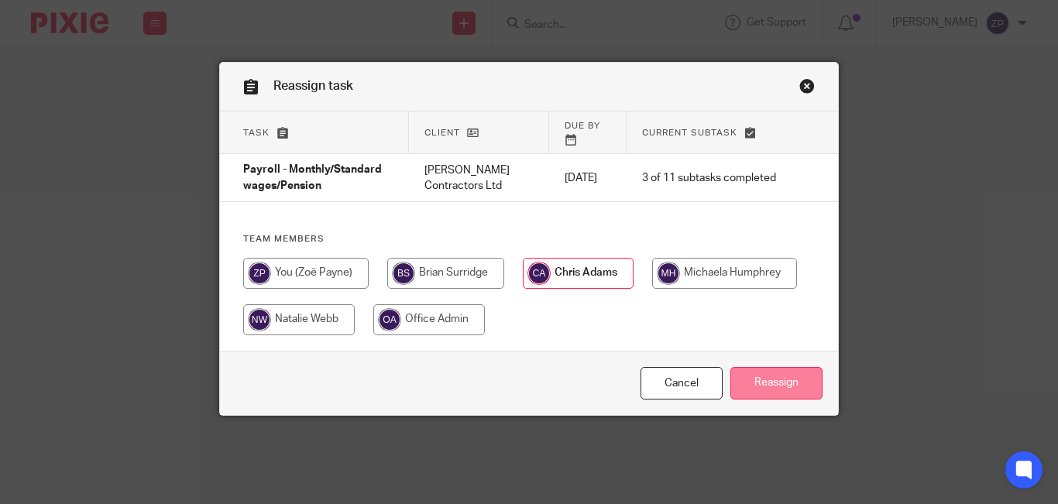
click at [777, 384] on input "Reassign" at bounding box center [776, 383] width 92 height 33
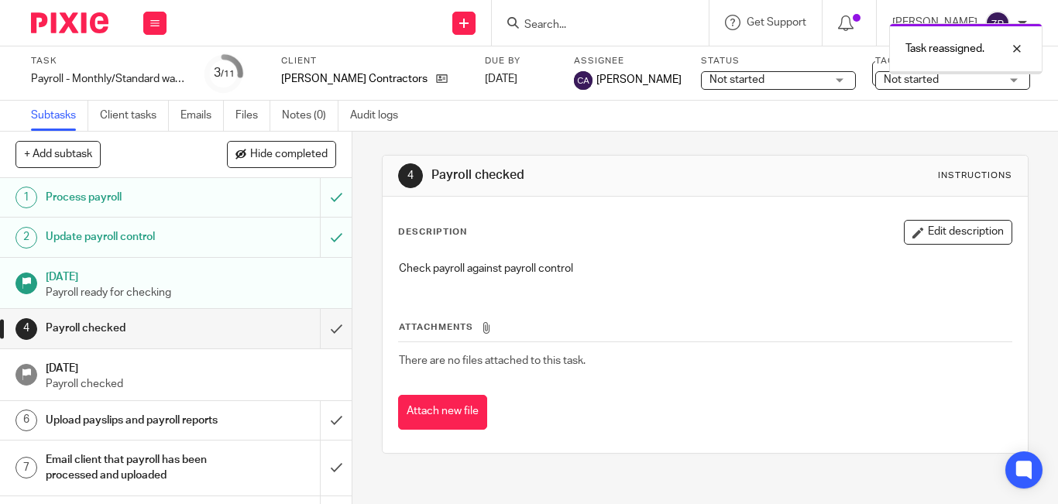
scroll to position [167, 0]
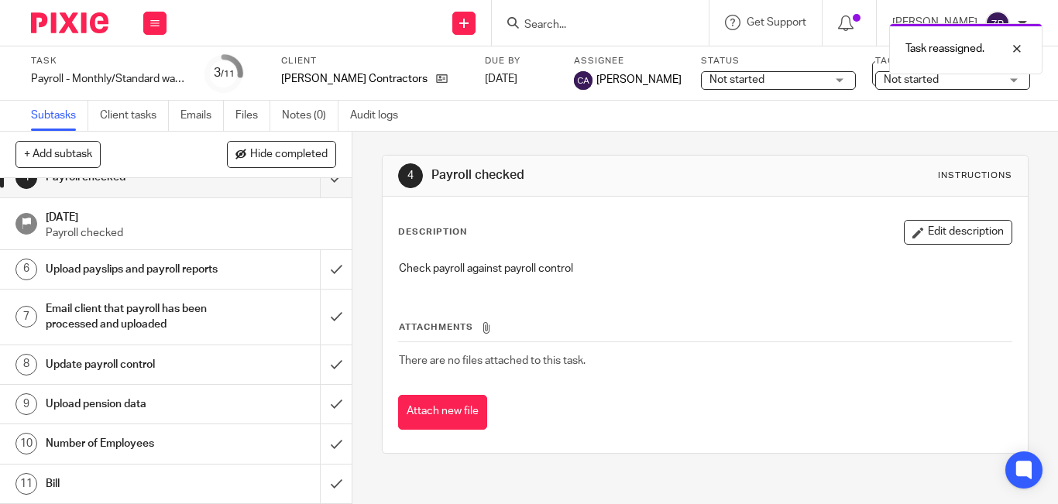
click at [132, 451] on h1 "Number of Employees" at bounding box center [132, 443] width 173 height 23
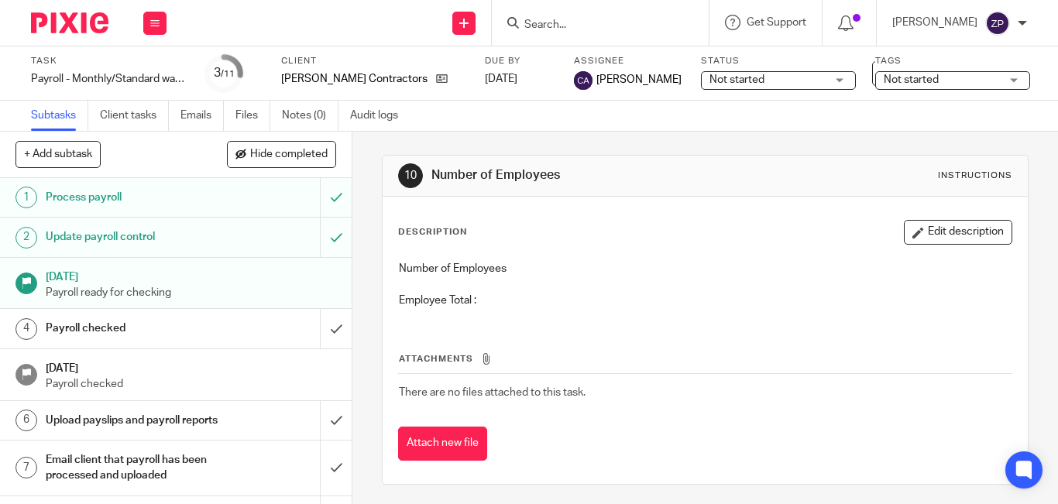
click at [960, 234] on button "Edit description" at bounding box center [958, 232] width 108 height 25
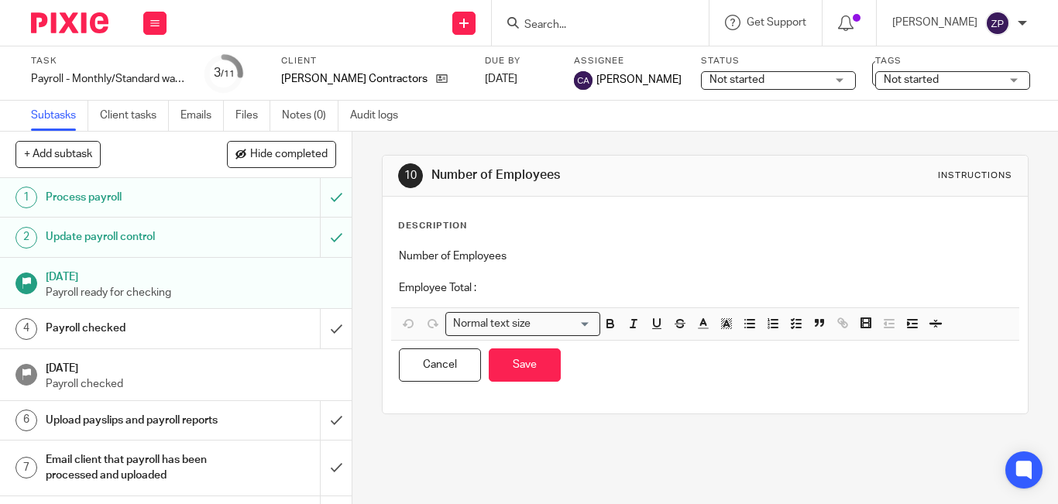
click at [540, 297] on div "Number of Employees Employee Total :" at bounding box center [705, 274] width 628 height 67
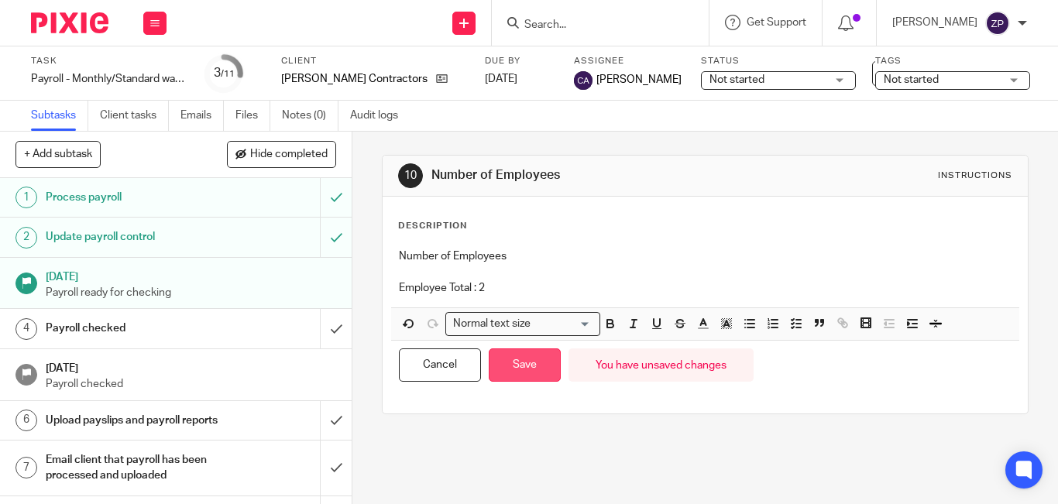
click at [518, 365] on button "Save" at bounding box center [525, 365] width 72 height 33
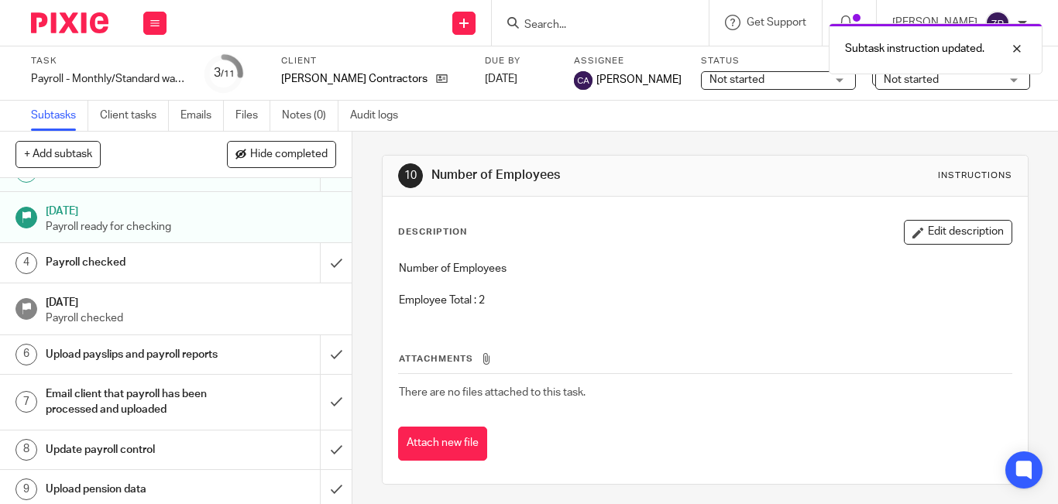
scroll to position [167, 0]
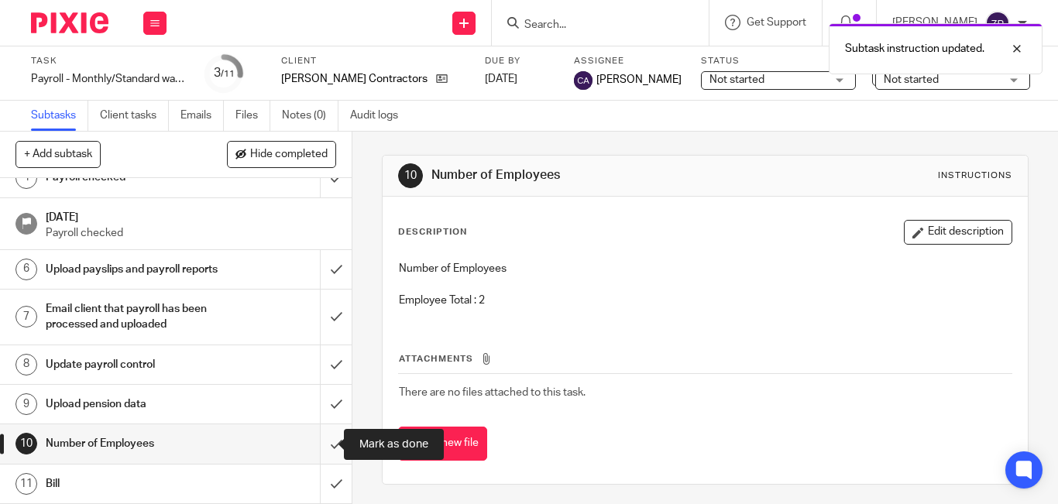
click at [316, 441] on input "submit" at bounding box center [176, 443] width 352 height 39
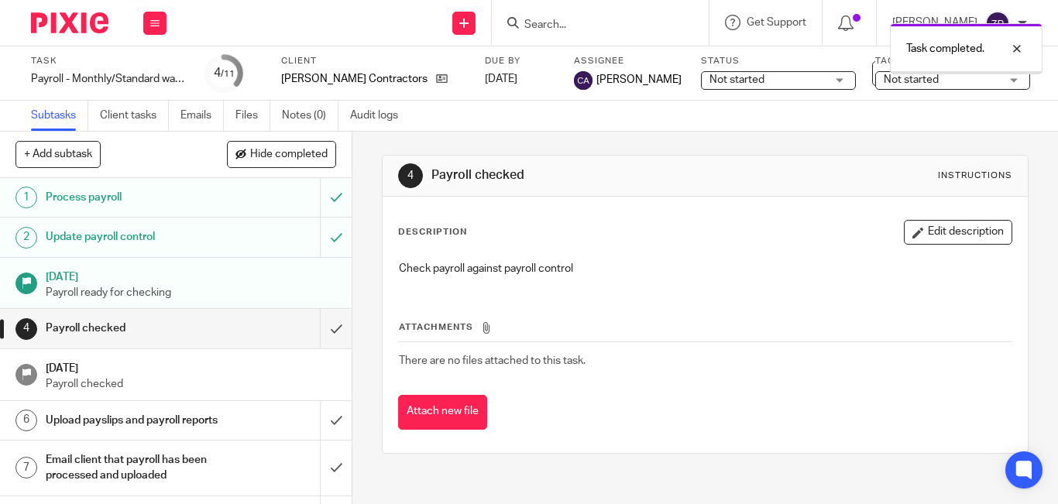
click at [76, 26] on img at bounding box center [69, 22] width 77 height 21
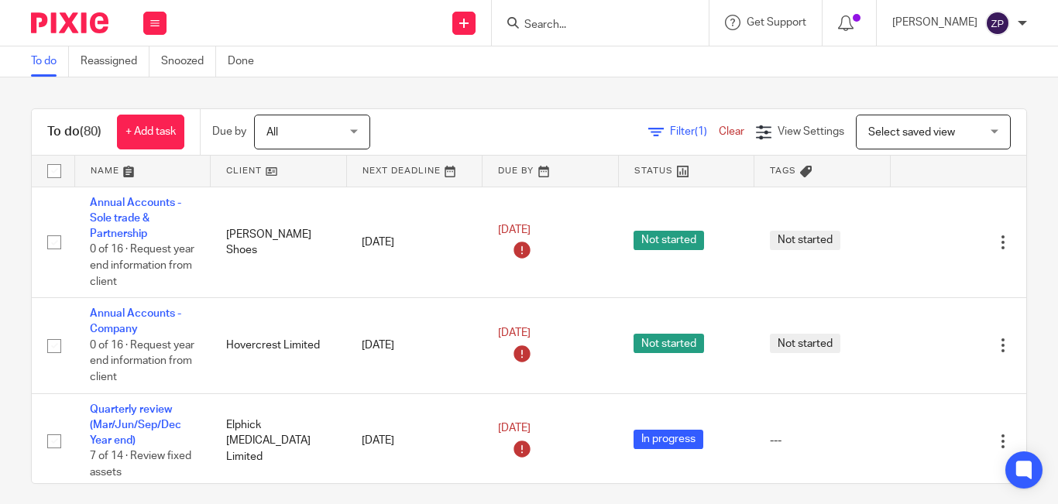
click at [531, 105] on div "To do (80) + Add task Due by All All Today Tomorrow This week Next week This mo…" at bounding box center [529, 290] width 1058 height 427
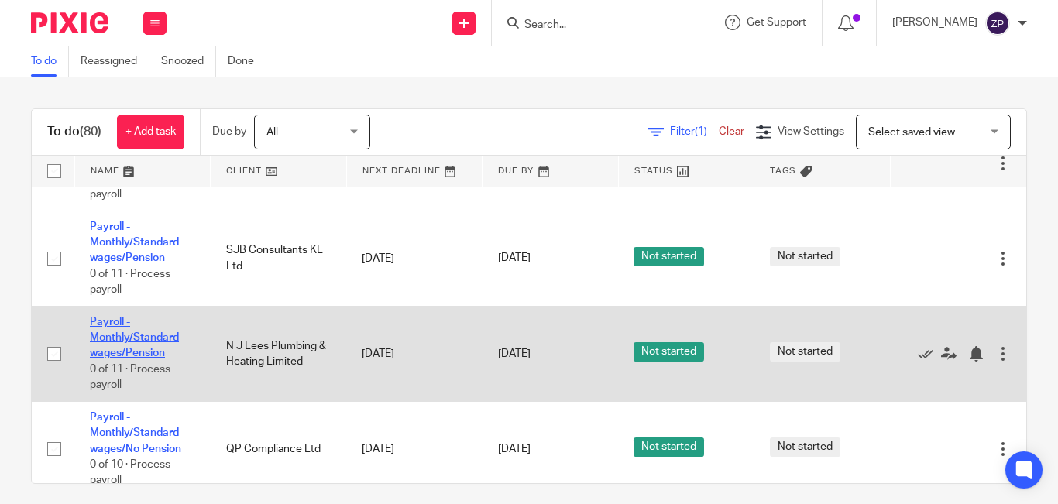
click at [110, 318] on link "Payroll - Monthly/Standard wages/Pension" at bounding box center [134, 338] width 89 height 43
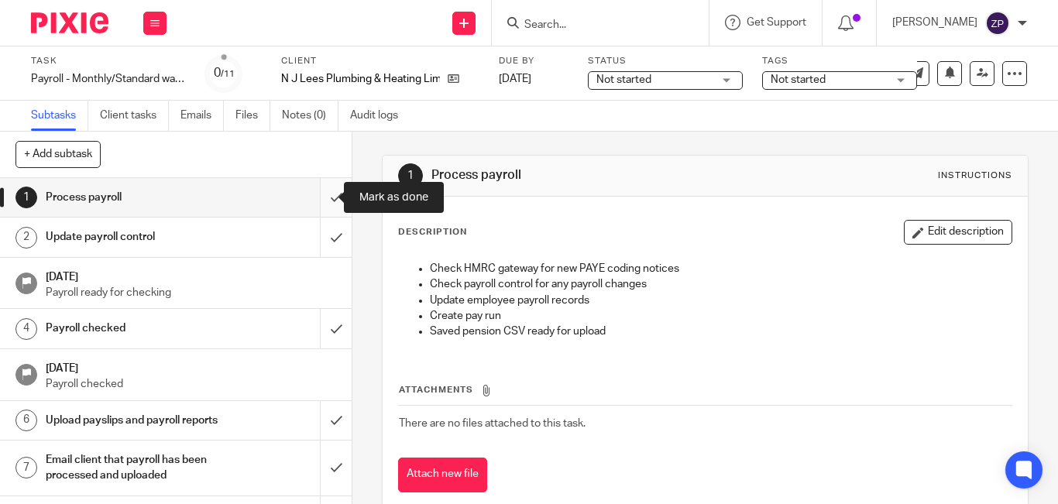
click at [311, 197] on input "submit" at bounding box center [176, 197] width 352 height 39
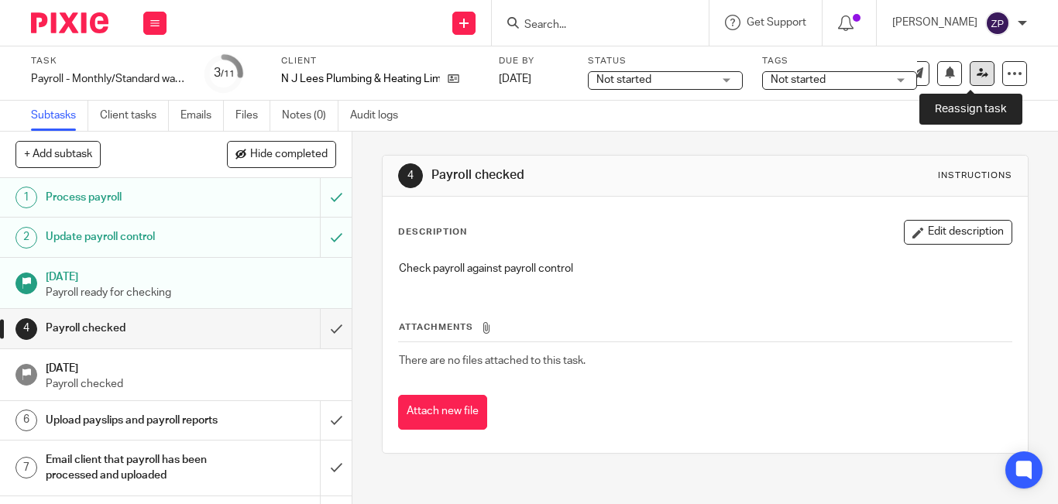
click at [977, 74] on icon at bounding box center [983, 73] width 12 height 12
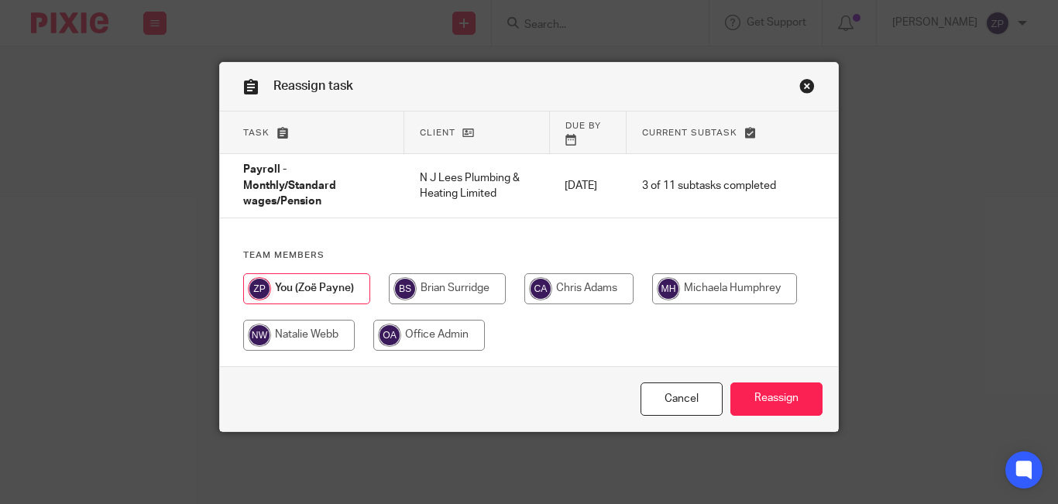
click at [555, 294] on div at bounding box center [529, 319] width 572 height 93
click at [579, 282] on input "radio" at bounding box center [578, 288] width 109 height 31
radio input "true"
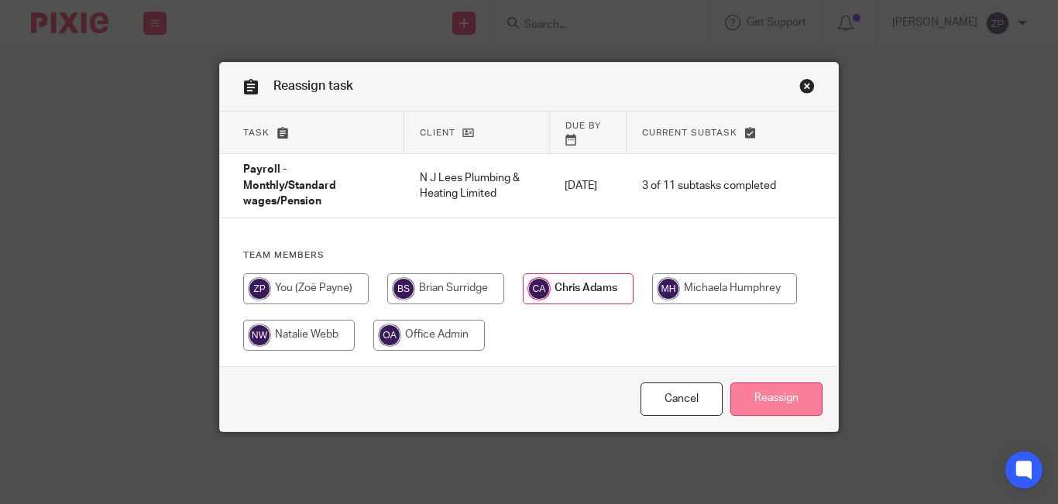
click at [763, 383] on input "Reassign" at bounding box center [776, 399] width 92 height 33
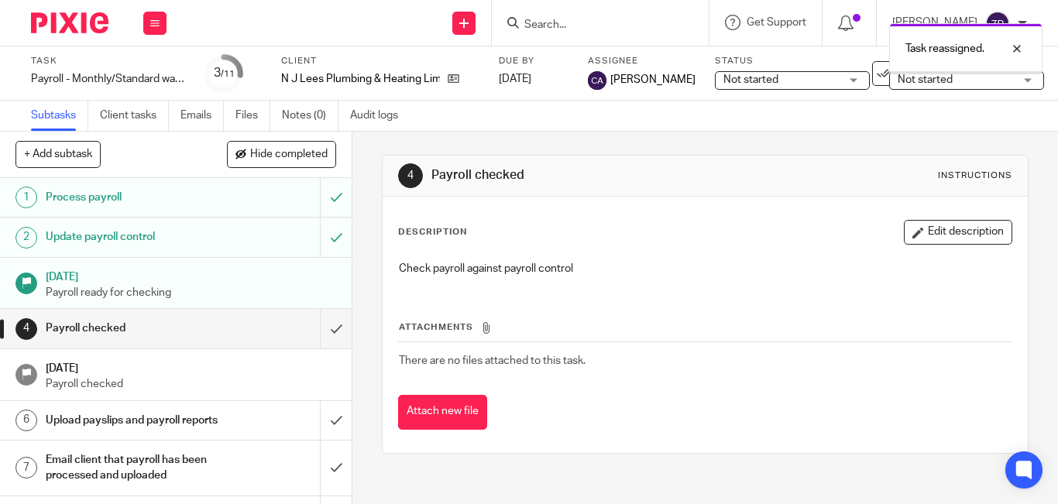
scroll to position [167, 0]
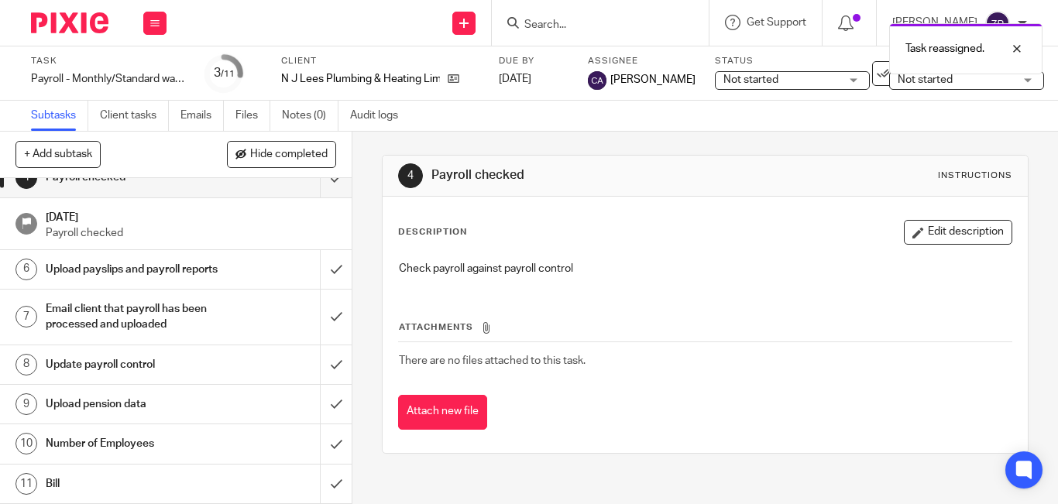
click at [167, 445] on h1 "Number of Employees" at bounding box center [132, 443] width 173 height 23
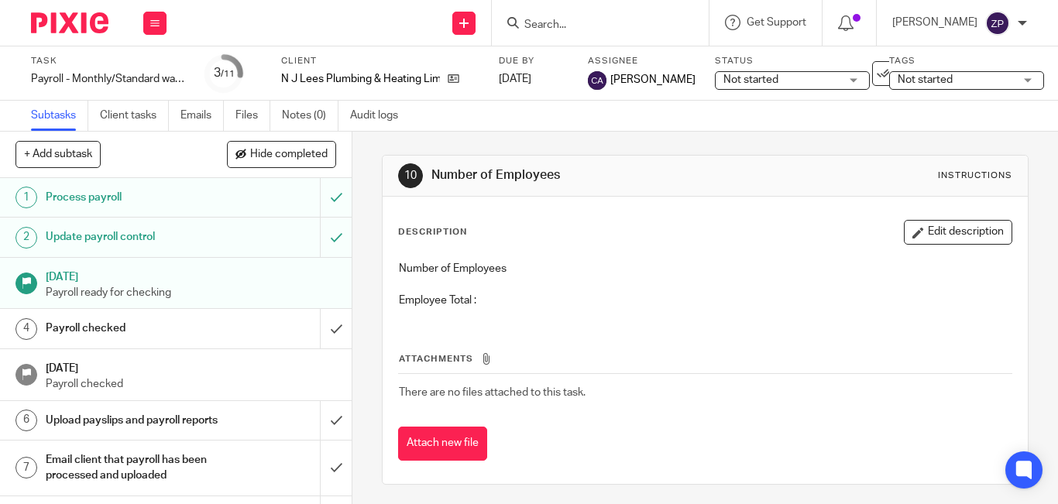
click at [939, 228] on button "Edit description" at bounding box center [958, 232] width 108 height 25
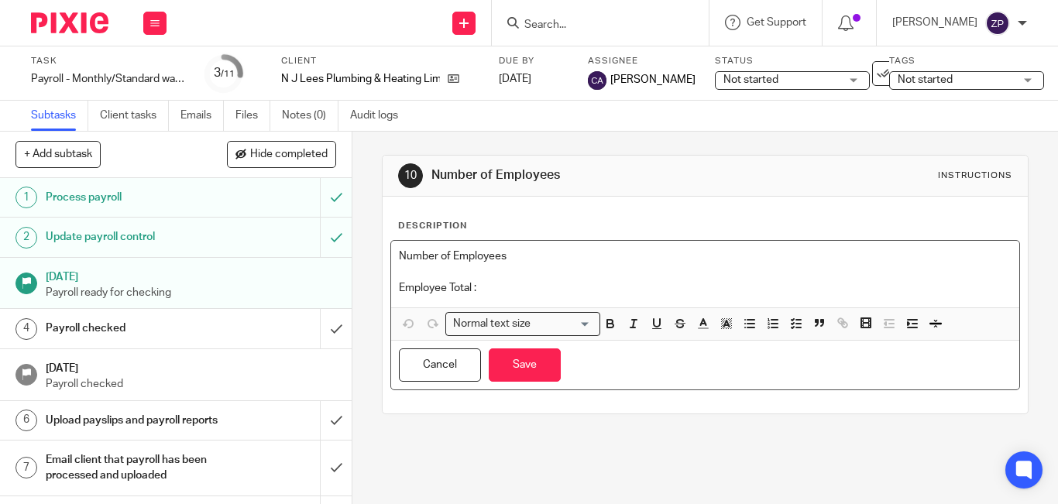
click at [498, 289] on p "Employee Total :" at bounding box center [705, 287] width 613 height 15
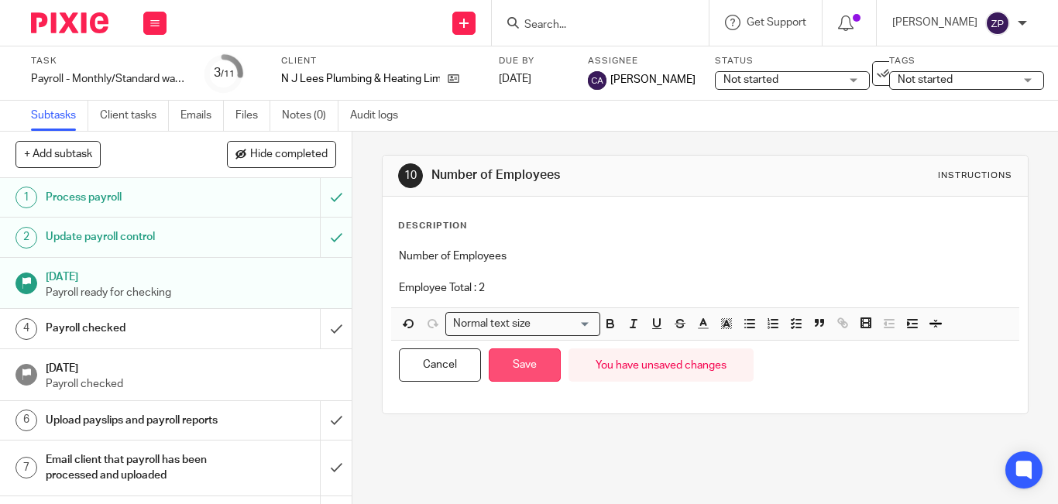
click at [525, 371] on button "Save" at bounding box center [525, 365] width 72 height 33
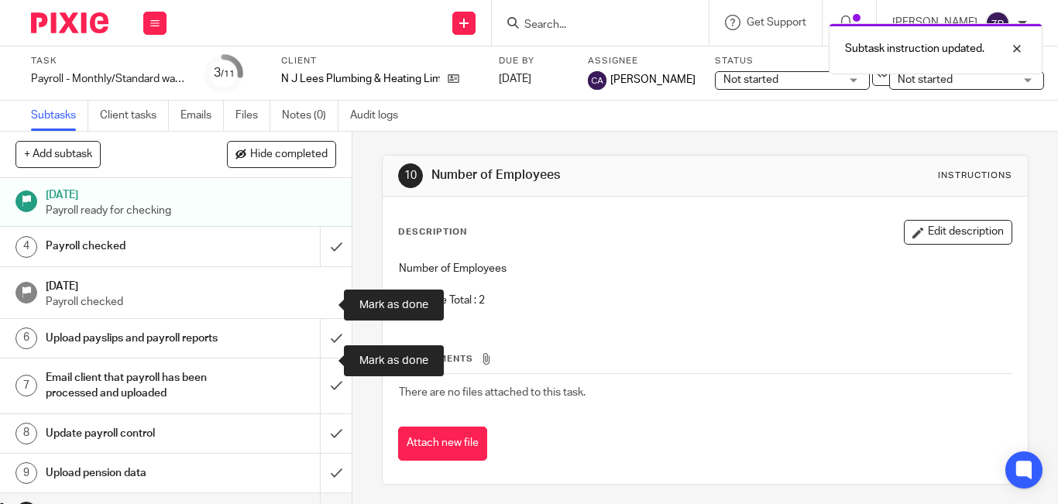
scroll to position [167, 0]
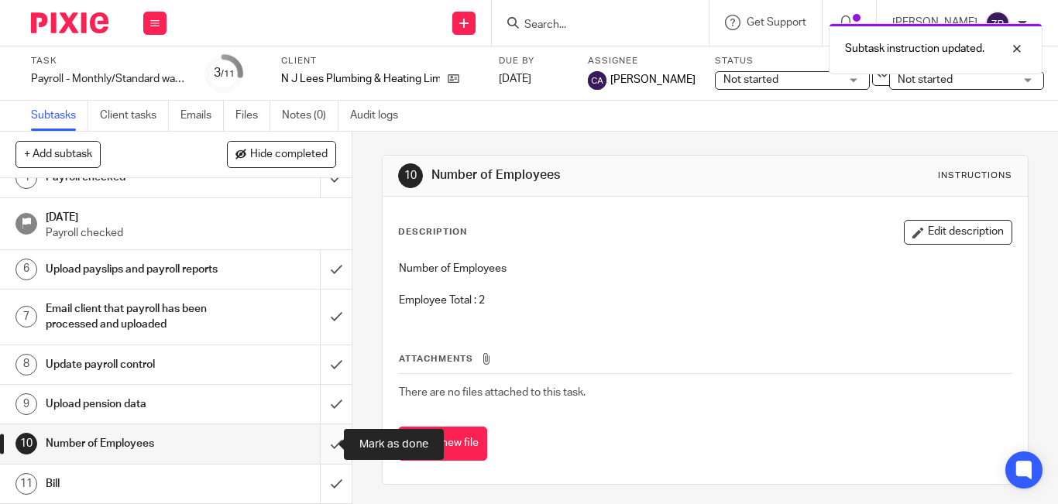
click at [328, 446] on input "submit" at bounding box center [176, 443] width 352 height 39
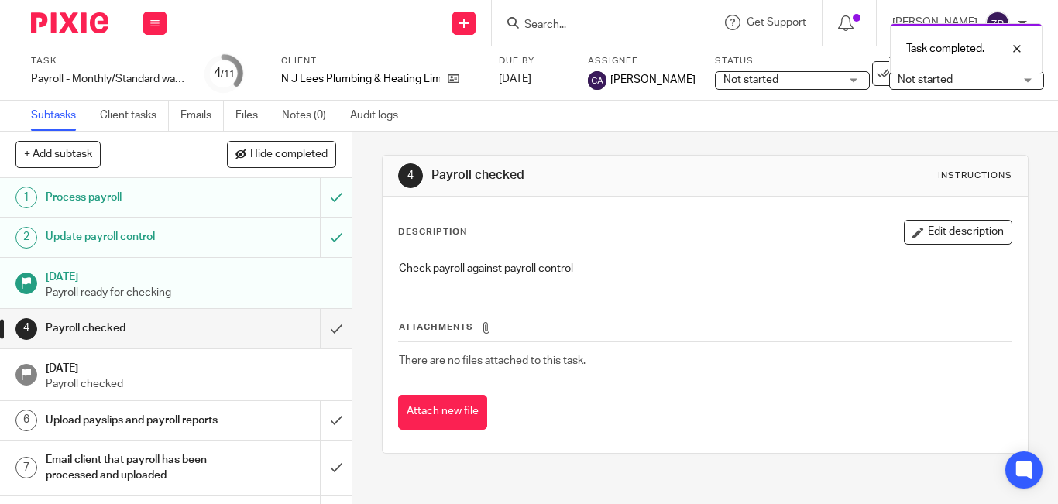
click at [58, 38] on div at bounding box center [64, 23] width 128 height 46
click at [64, 15] on img at bounding box center [69, 22] width 77 height 21
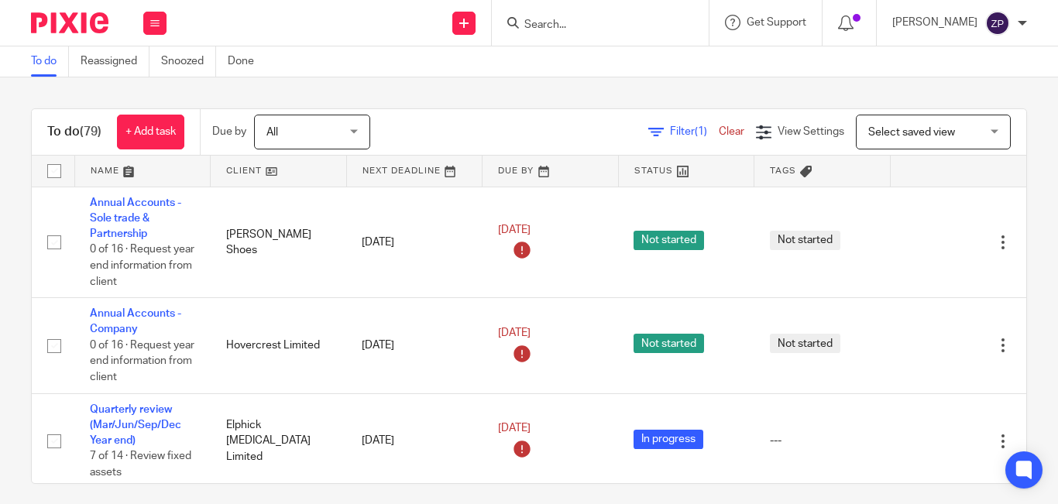
click at [649, 22] on input "Search" at bounding box center [592, 26] width 139 height 14
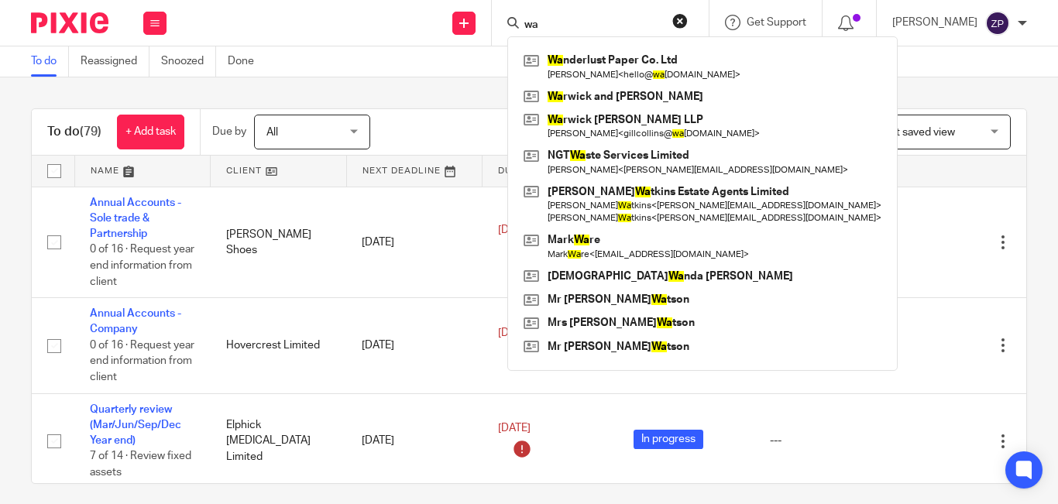
type input "w"
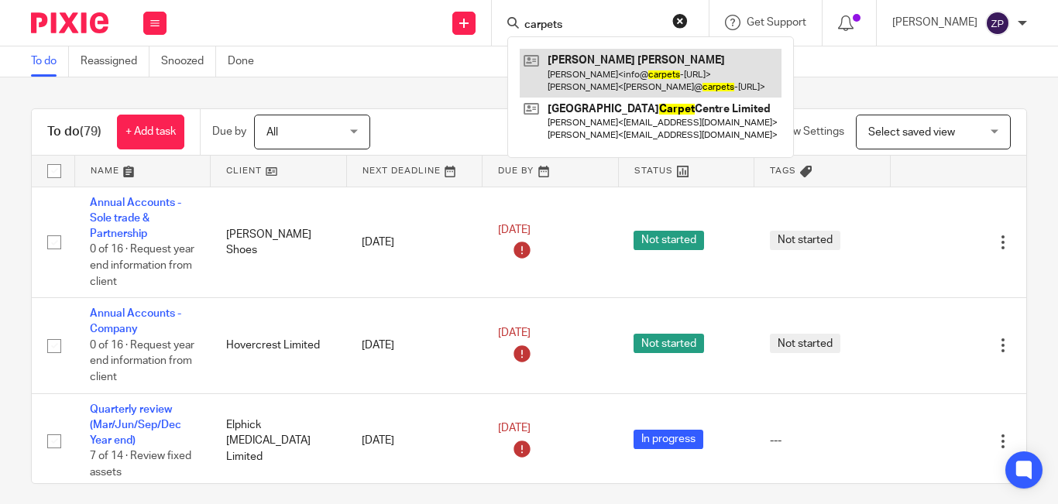
type input "carpets"
click at [618, 84] on link at bounding box center [651, 73] width 262 height 48
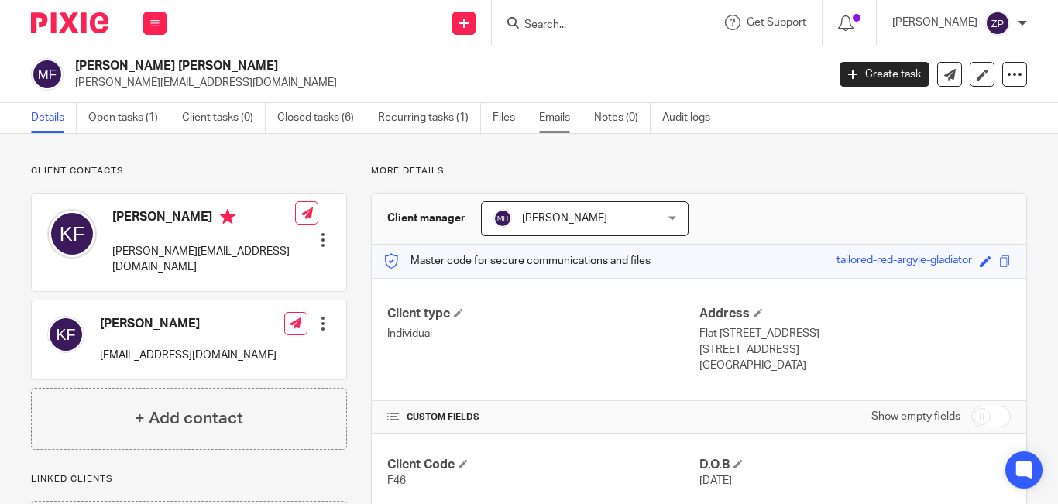
click at [555, 118] on link "Emails" at bounding box center [560, 118] width 43 height 30
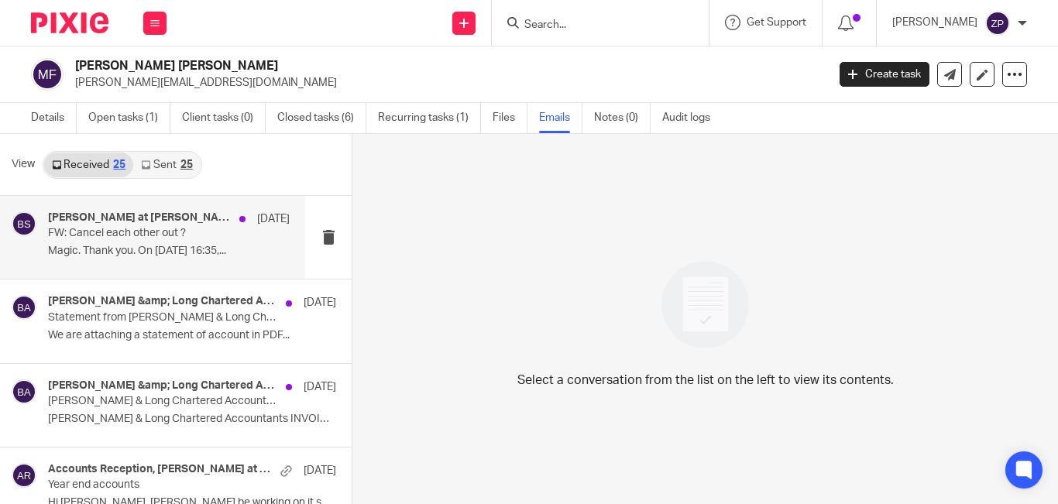
click at [159, 239] on p "FW: Cancel each other out ?" at bounding box center [145, 233] width 194 height 13
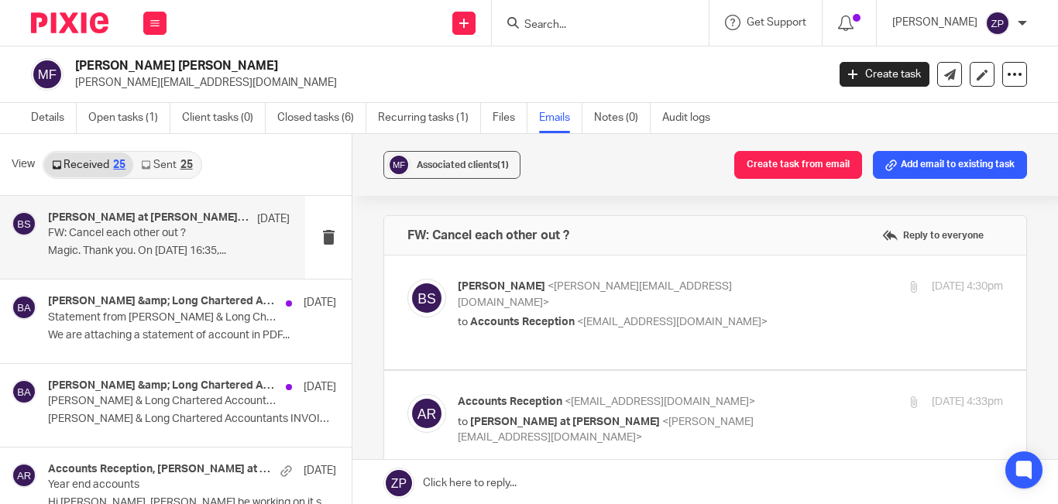
click at [830, 303] on div "Brian Surridge <brian@boldenandlong.co.uk> to Accounts Reception <accounts@bold…" at bounding box center [730, 305] width 545 height 52
checkbox input "true"
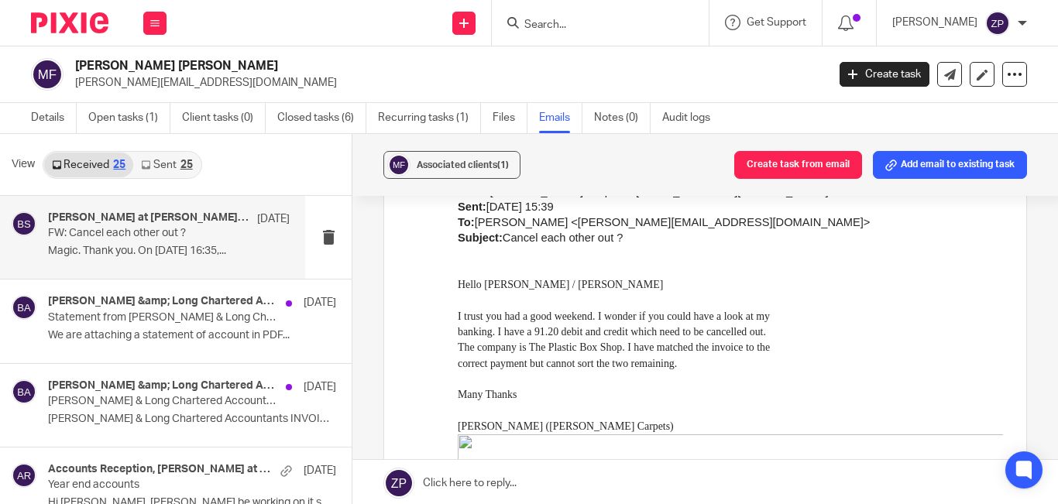
scroll to position [542, 0]
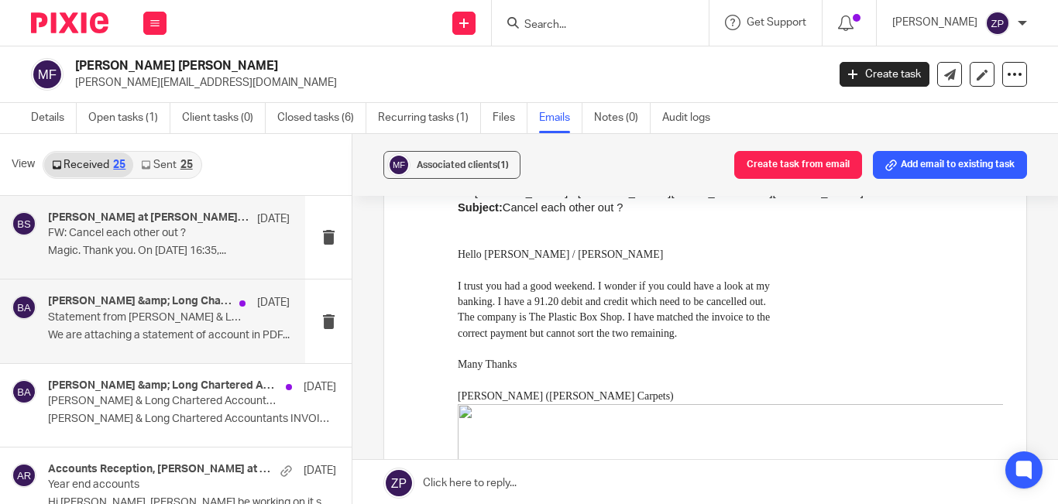
click at [160, 310] on div "Bolden &amp; Long Chartered Accountants 1 Jul" at bounding box center [169, 302] width 242 height 15
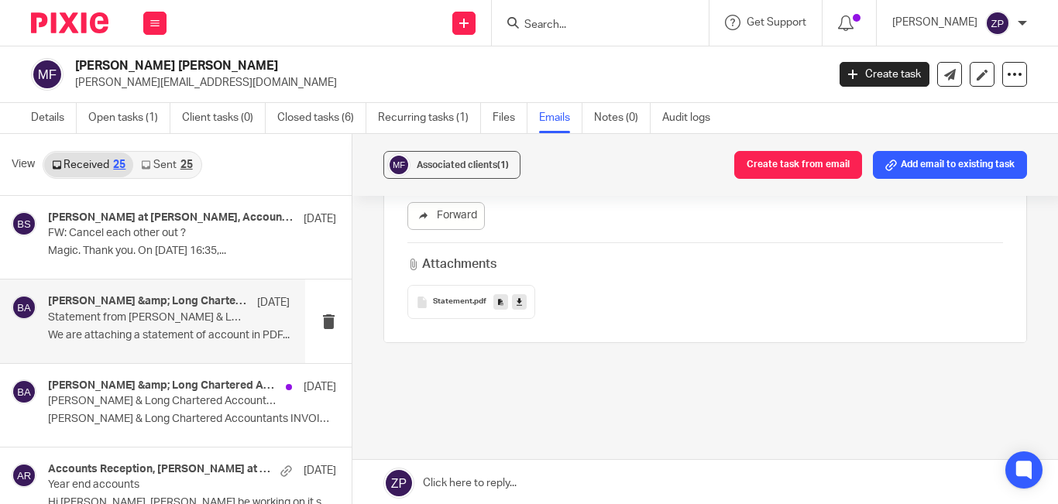
scroll to position [465, 0]
click at [459, 291] on span "Statement" at bounding box center [452, 295] width 39 height 9
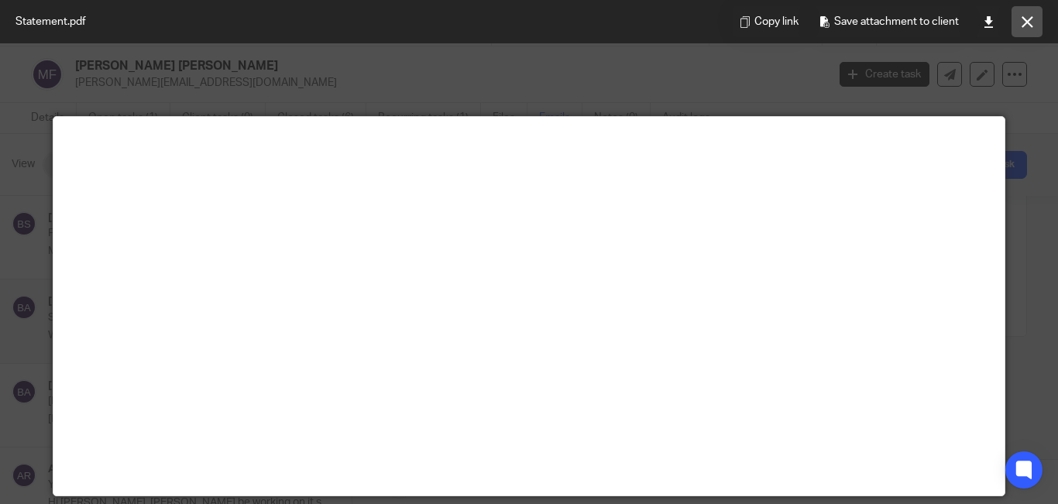
click at [1022, 23] on icon at bounding box center [1028, 22] width 12 height 12
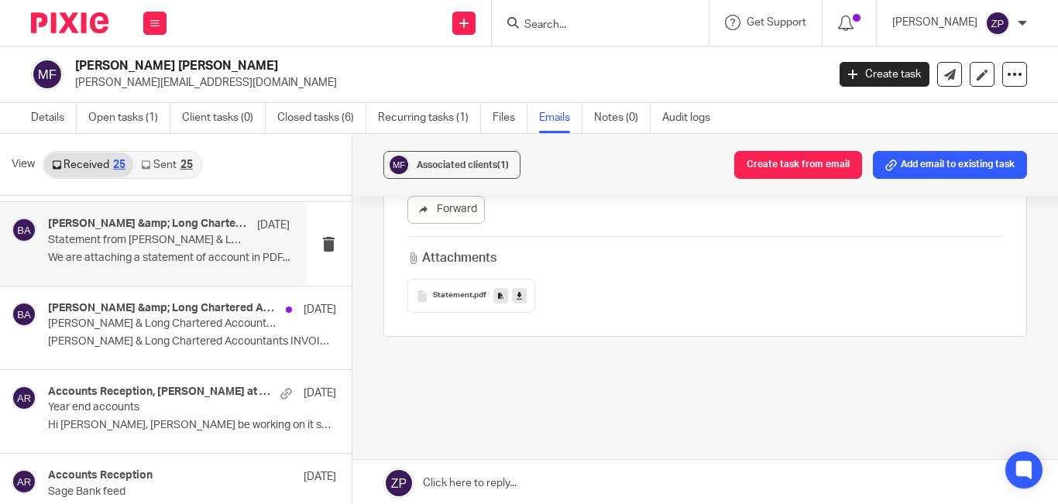
scroll to position [0, 0]
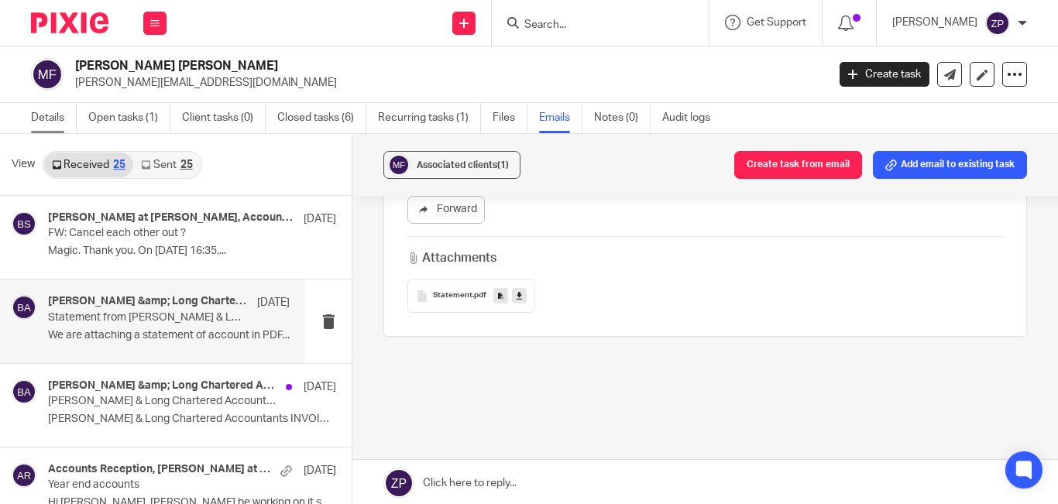
click at [51, 106] on link "Details" at bounding box center [54, 118] width 46 height 30
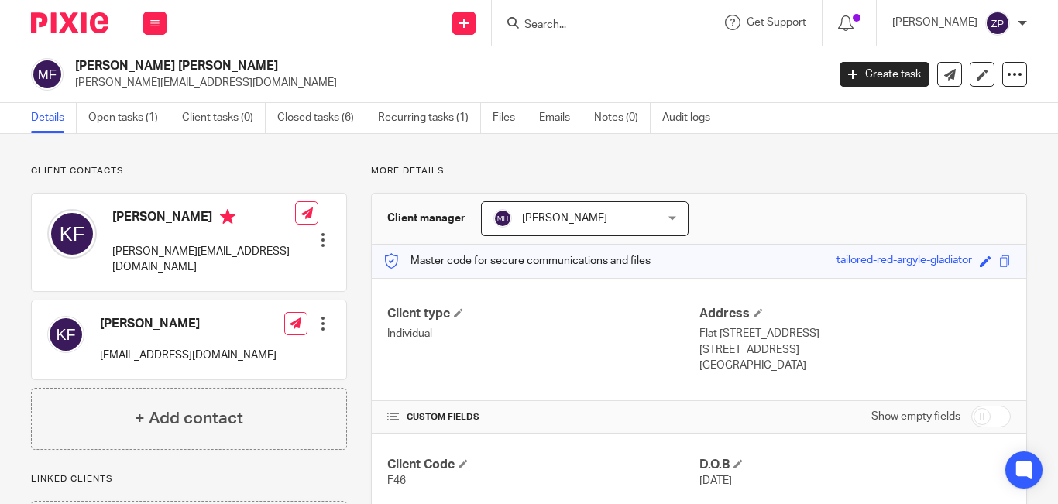
click at [75, 36] on div at bounding box center [64, 23] width 128 height 46
click at [74, 24] on img at bounding box center [69, 22] width 77 height 21
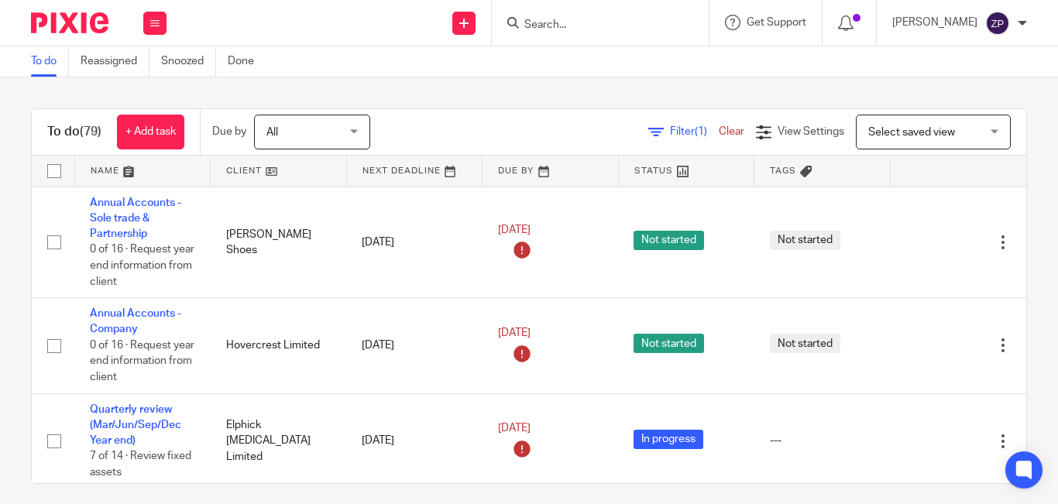
click at [476, 120] on div "Filter (1) Clear View Settings View Settings (1) Filters Clear Save Manage save…" at bounding box center [711, 132] width 629 height 35
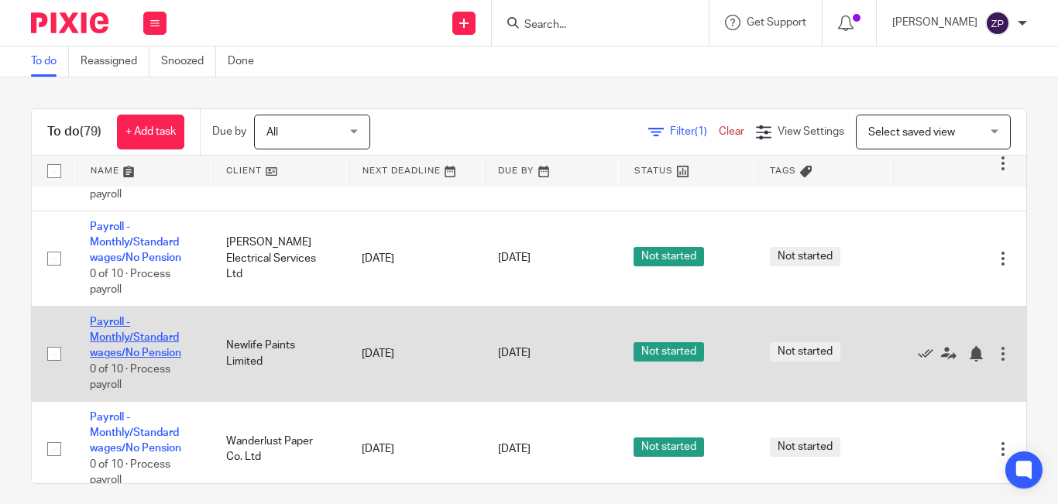
click at [129, 317] on link "Payroll - Monthly/Standard wages/No Pension" at bounding box center [135, 338] width 91 height 43
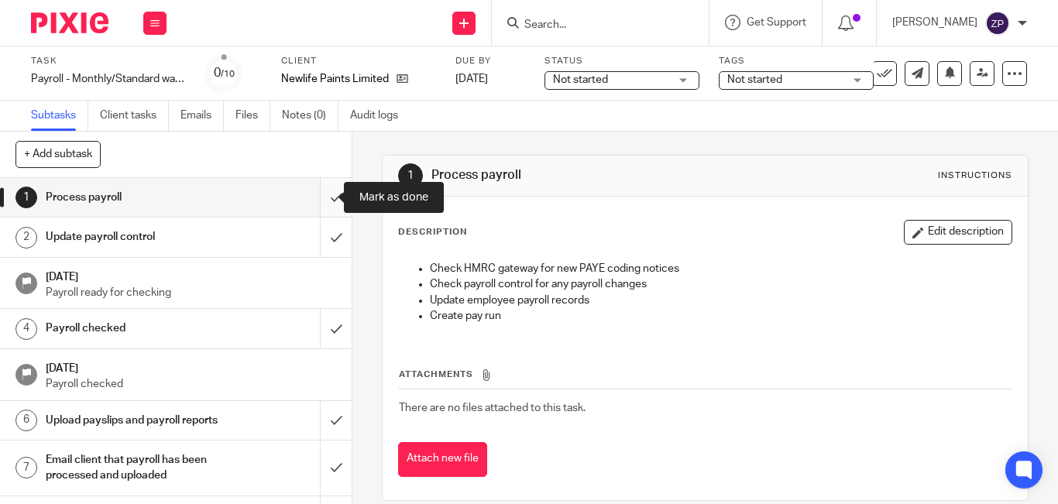
click at [325, 202] on input "submit" at bounding box center [176, 197] width 352 height 39
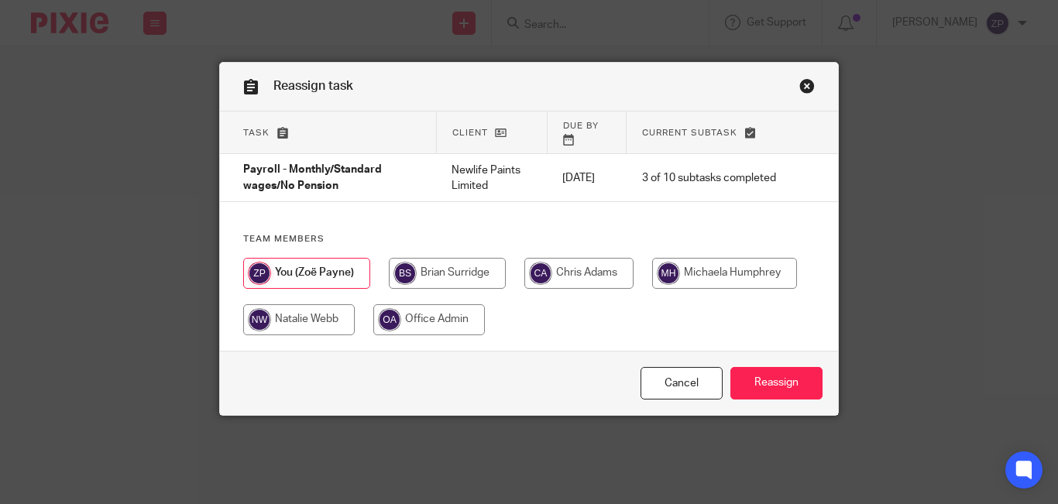
click at [538, 275] on input "radio" at bounding box center [578, 273] width 109 height 31
radio input "true"
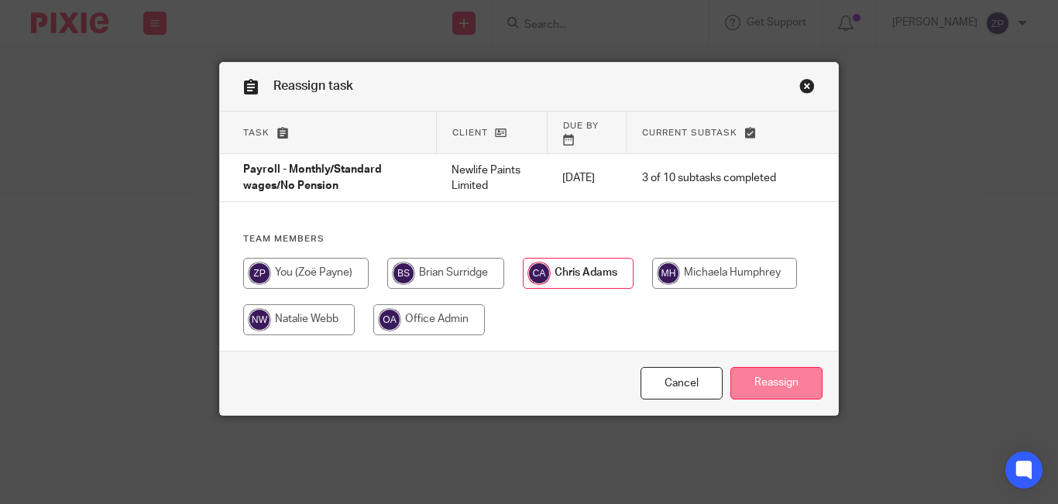
click at [749, 374] on input "Reassign" at bounding box center [776, 383] width 92 height 33
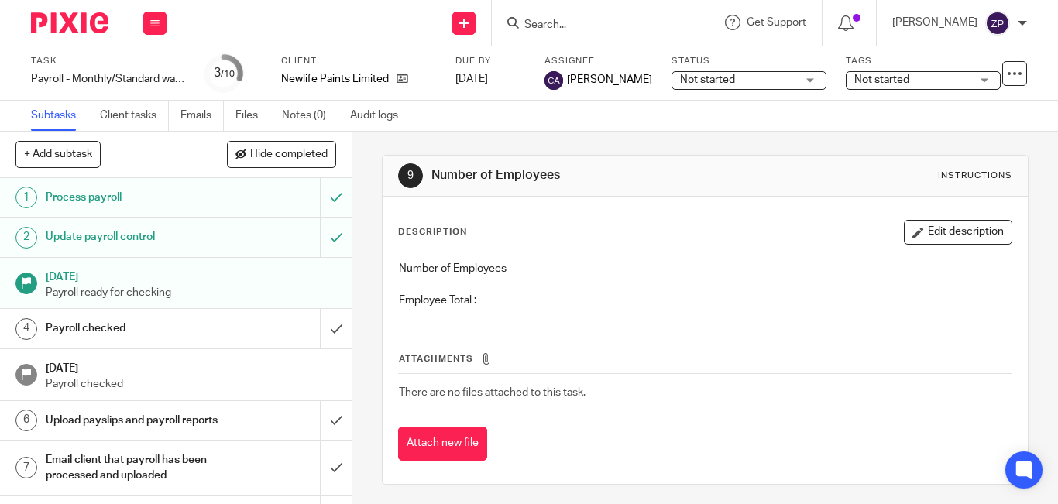
click at [902, 256] on div "Number of Employees Employee Total :" at bounding box center [705, 286] width 628 height 67
click at [912, 232] on button "Edit description" at bounding box center [958, 232] width 108 height 25
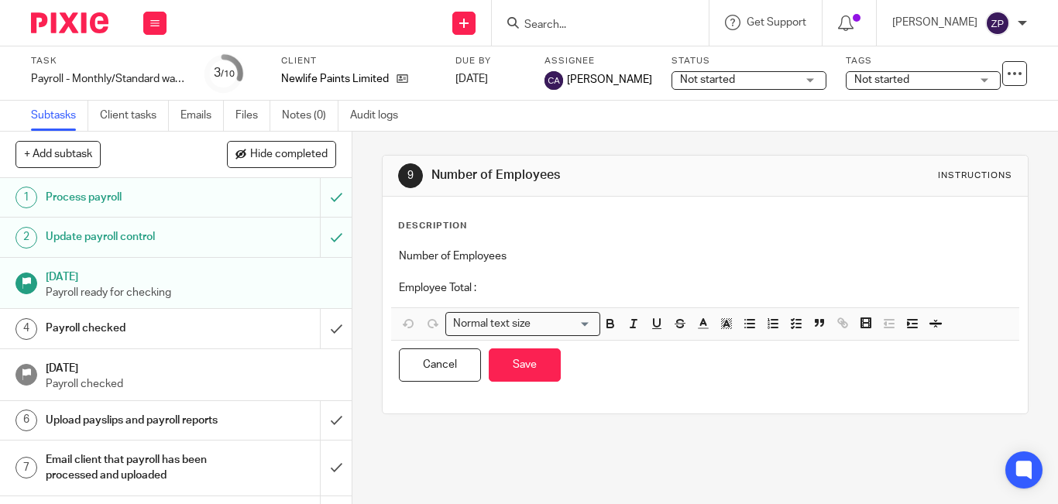
click at [585, 290] on p "Employee Total :" at bounding box center [705, 287] width 613 height 15
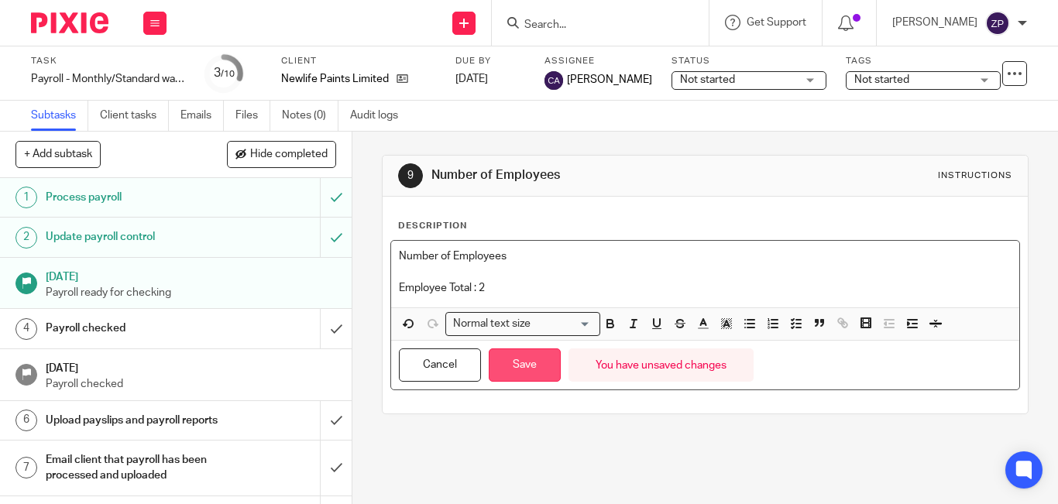
click at [514, 375] on button "Save" at bounding box center [525, 365] width 72 height 33
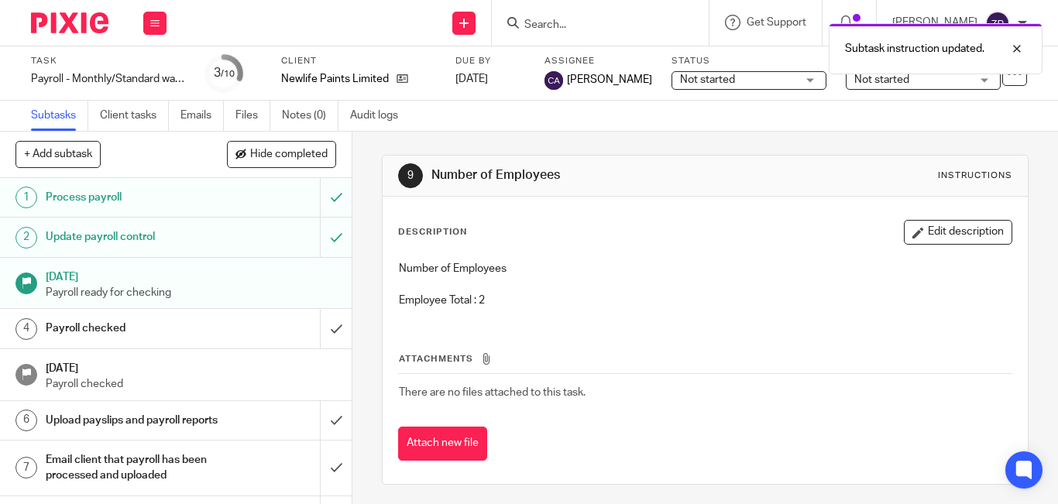
scroll to position [127, 0]
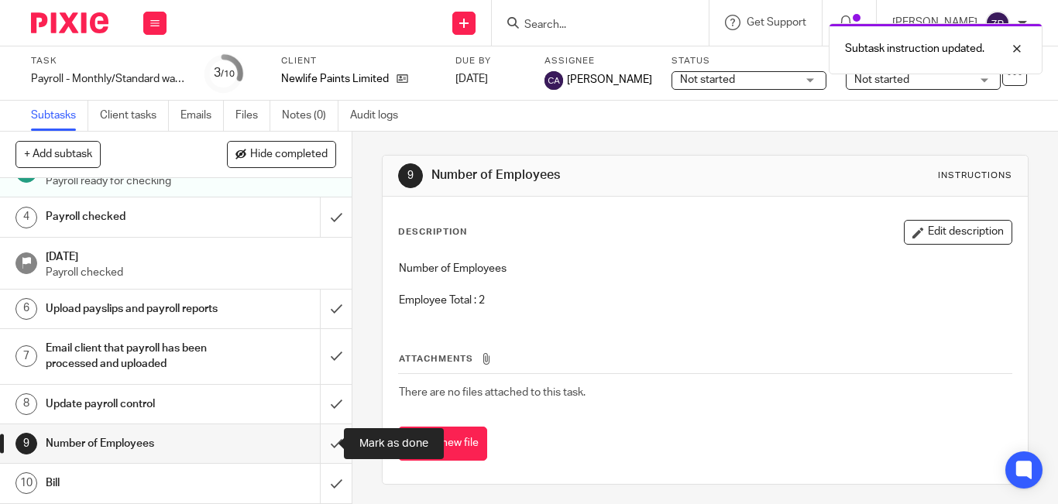
click at [325, 444] on input "submit" at bounding box center [176, 443] width 352 height 39
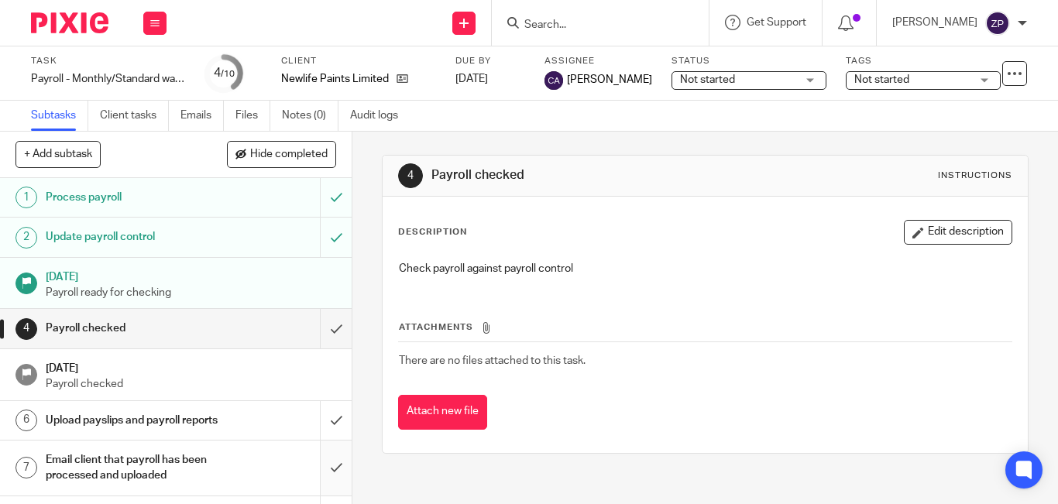
scroll to position [127, 0]
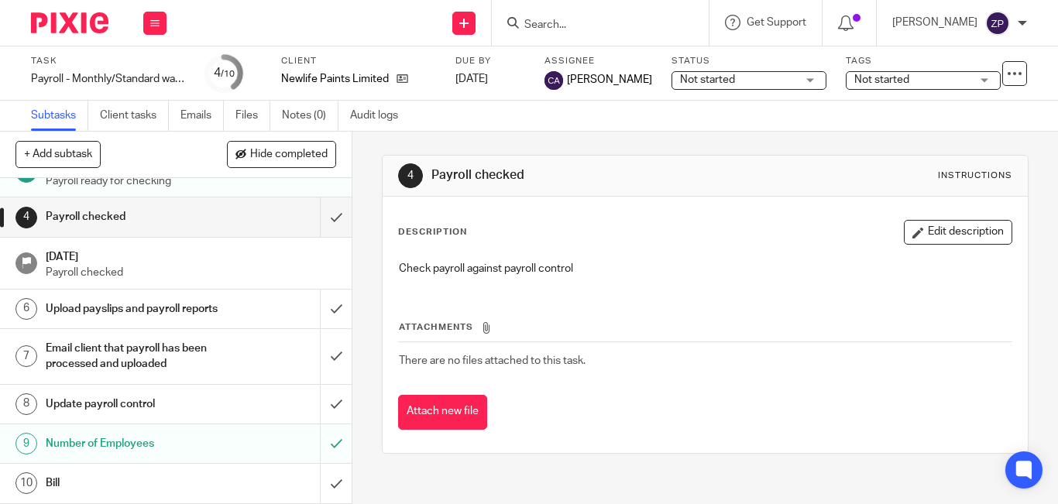
click at [72, 29] on img at bounding box center [69, 22] width 77 height 21
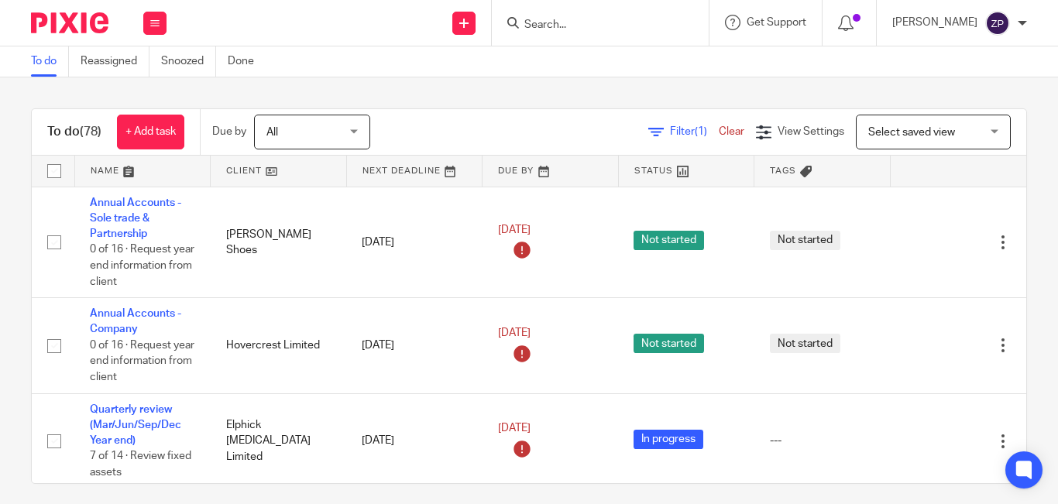
click at [15, 207] on div "To do (78) + Add task Due by All All Today Tomorrow This week Next week This mo…" at bounding box center [529, 290] width 1058 height 427
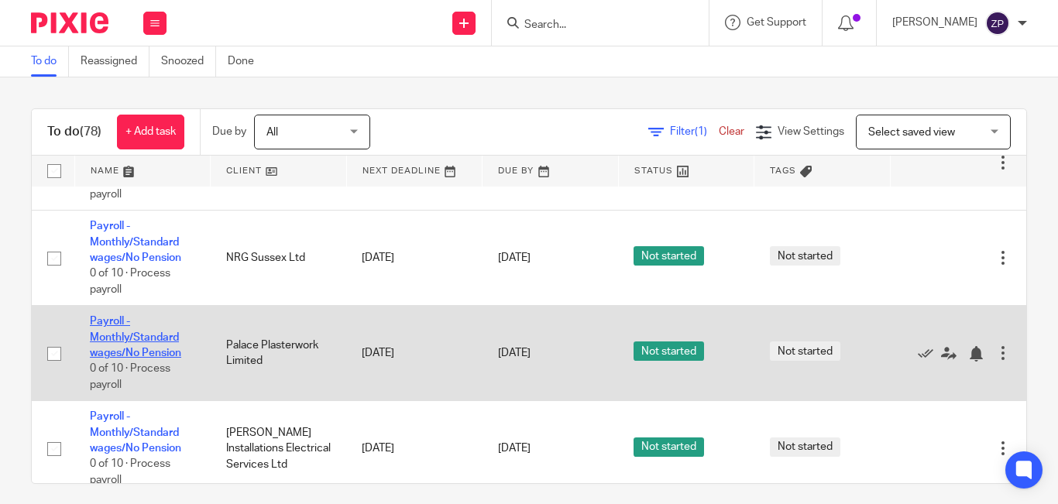
click at [124, 316] on link "Payroll - Monthly/Standard wages/No Pension" at bounding box center [135, 337] width 91 height 43
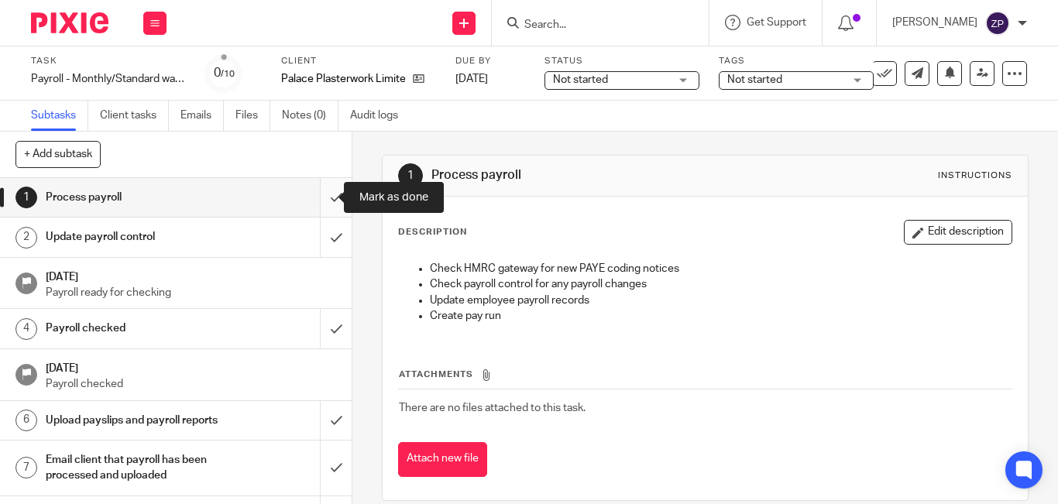
click at [325, 206] on input "submit" at bounding box center [176, 197] width 352 height 39
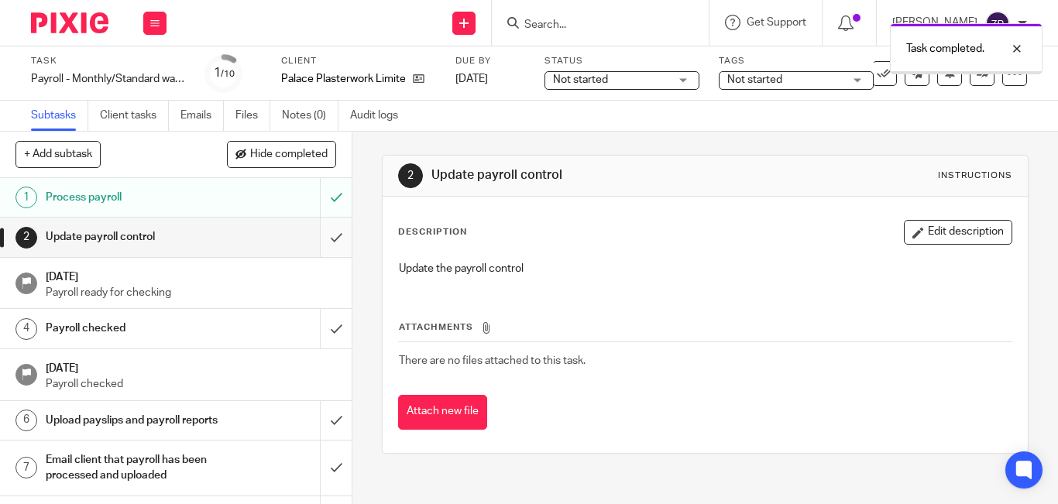
click at [318, 241] on input "submit" at bounding box center [176, 237] width 352 height 39
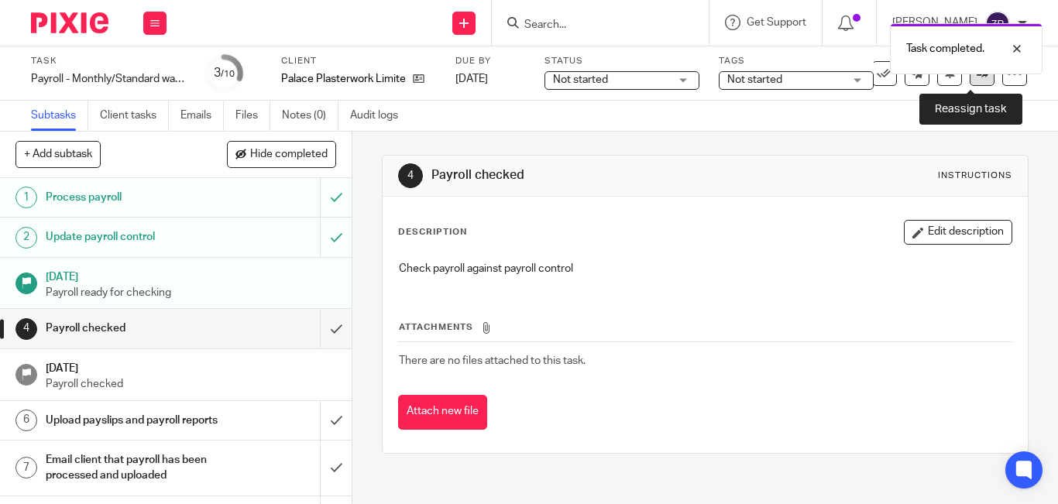
click at [970, 81] on link at bounding box center [982, 73] width 25 height 25
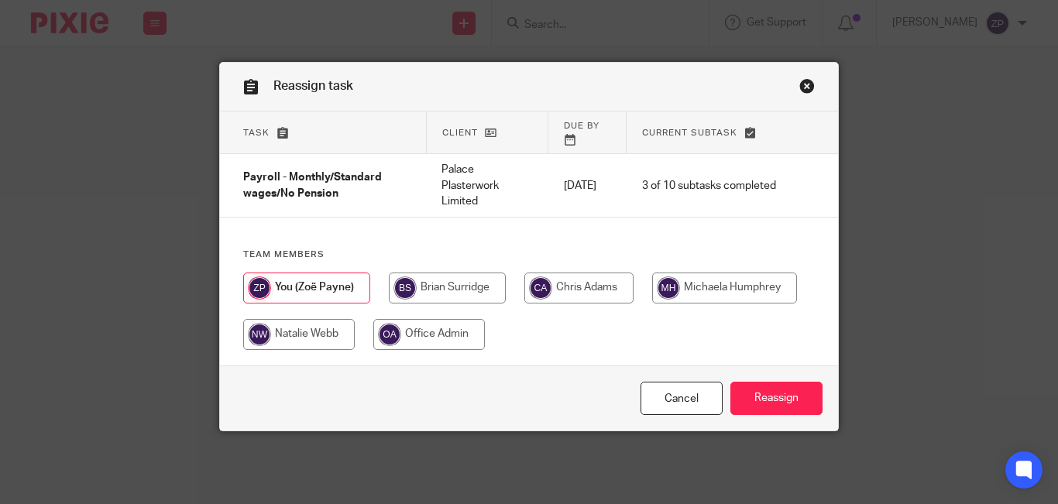
click at [553, 281] on input "radio" at bounding box center [578, 288] width 109 height 31
radio input "true"
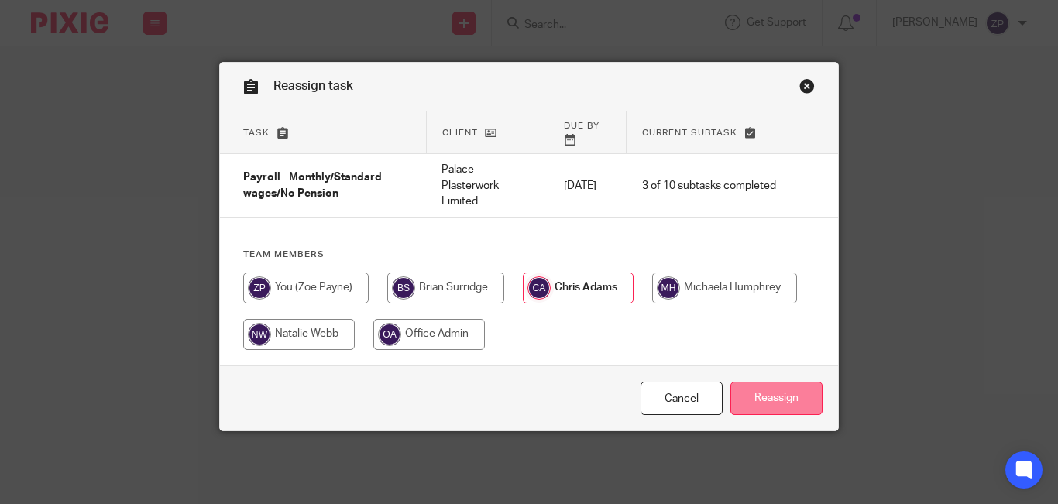
click at [740, 382] on input "Reassign" at bounding box center [776, 398] width 92 height 33
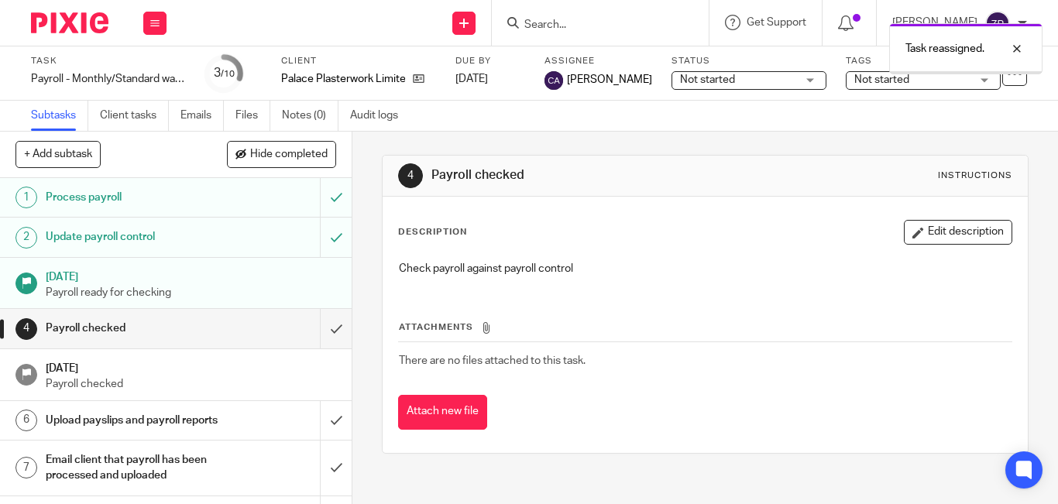
scroll to position [127, 0]
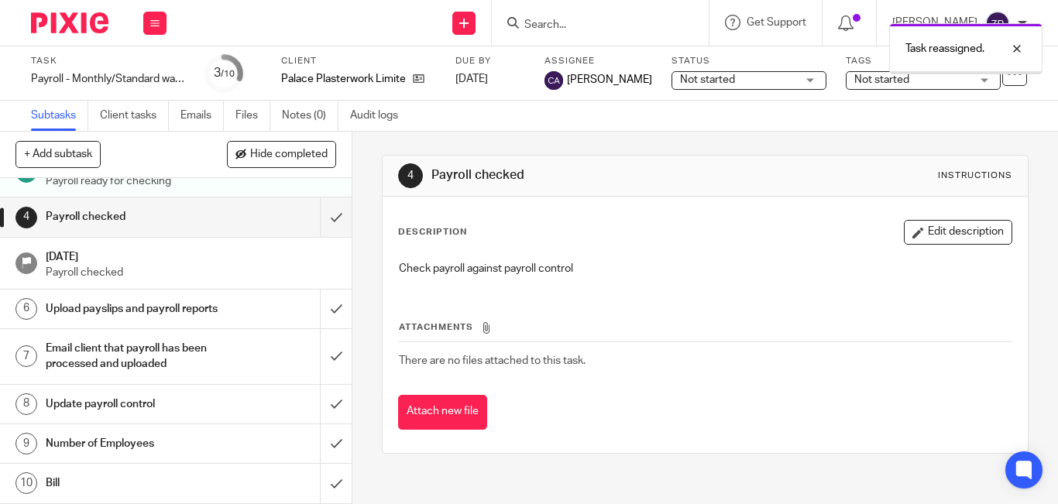
click at [172, 446] on h1 "Number of Employees" at bounding box center [132, 443] width 173 height 23
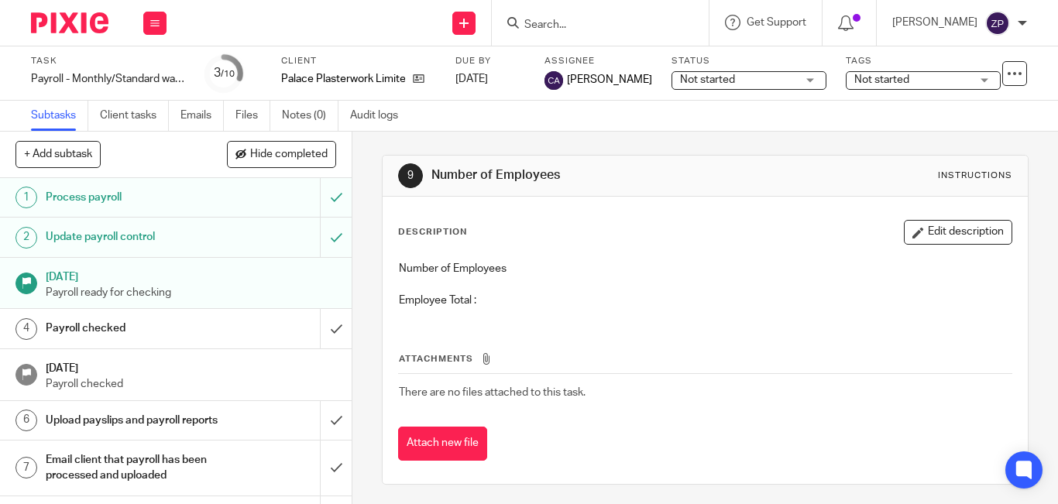
drag, startPoint x: 0, startPoint y: 0, endPoint x: 919, endPoint y: 225, distance: 945.8
click at [935, 229] on button "Edit description" at bounding box center [958, 232] width 108 height 25
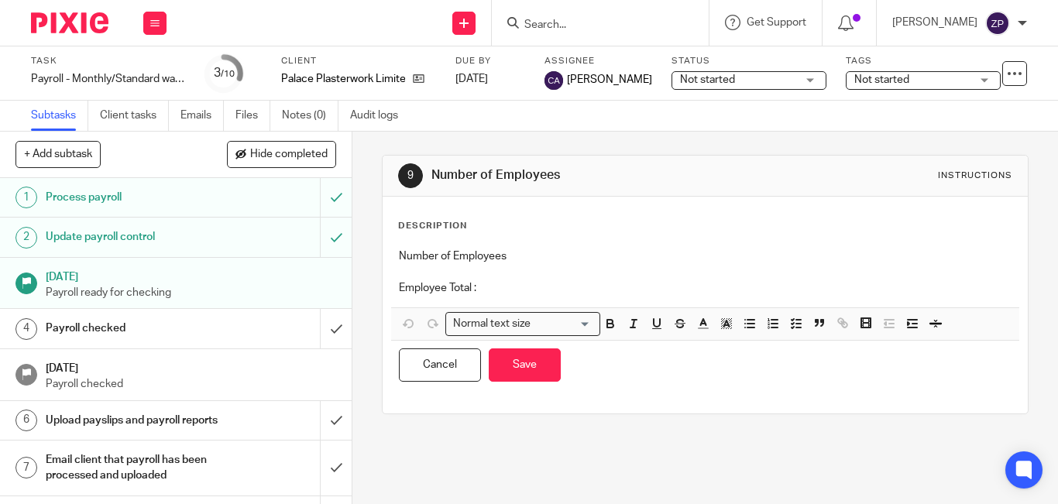
click at [503, 289] on p "Employee Total :" at bounding box center [705, 287] width 613 height 15
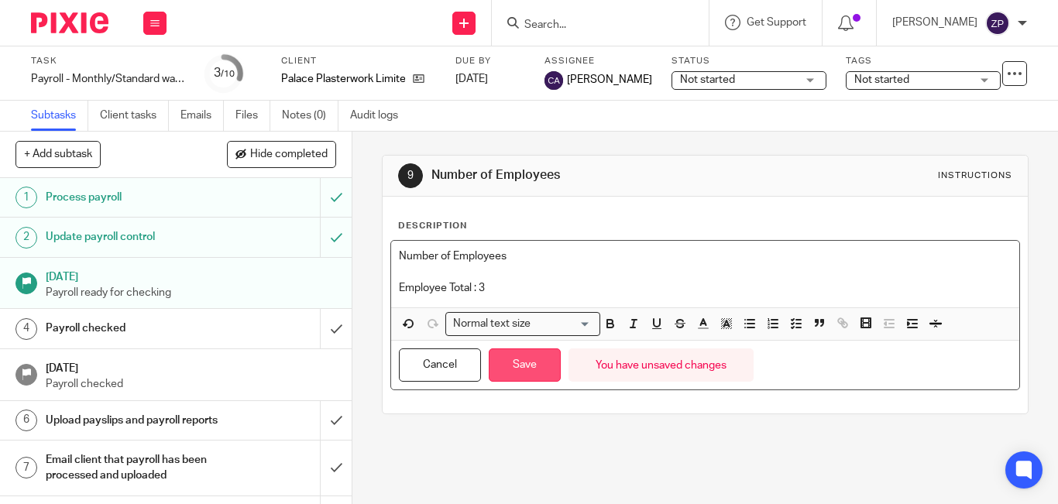
click at [519, 365] on button "Save" at bounding box center [525, 365] width 72 height 33
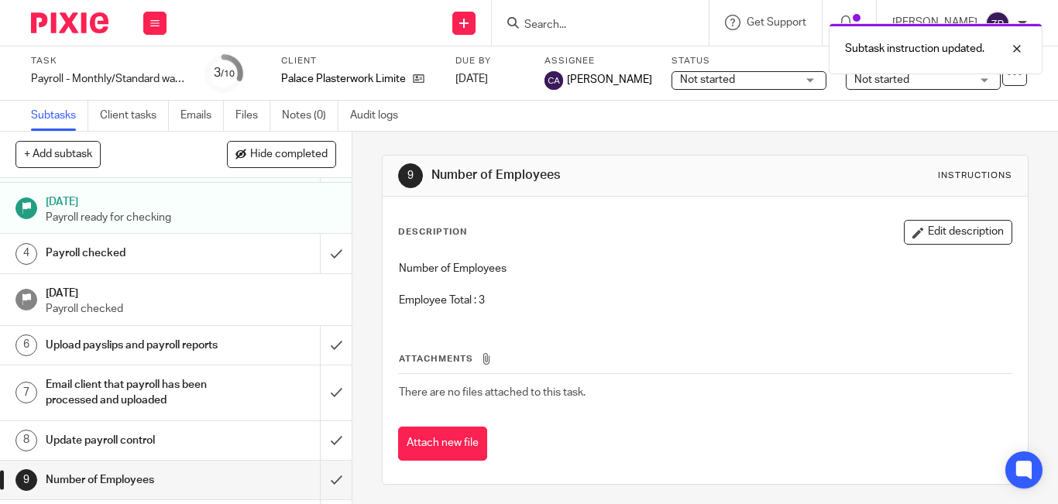
scroll to position [127, 0]
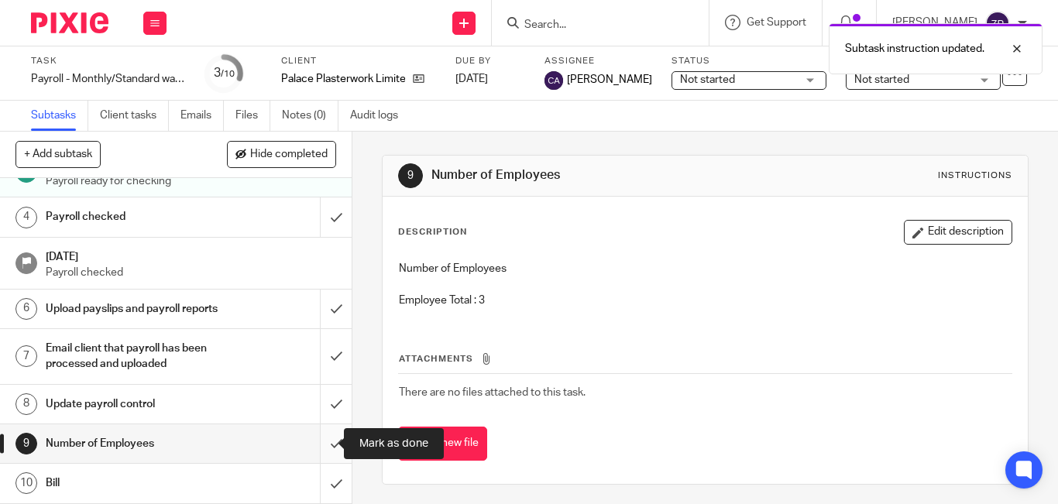
click at [319, 448] on input "submit" at bounding box center [176, 443] width 352 height 39
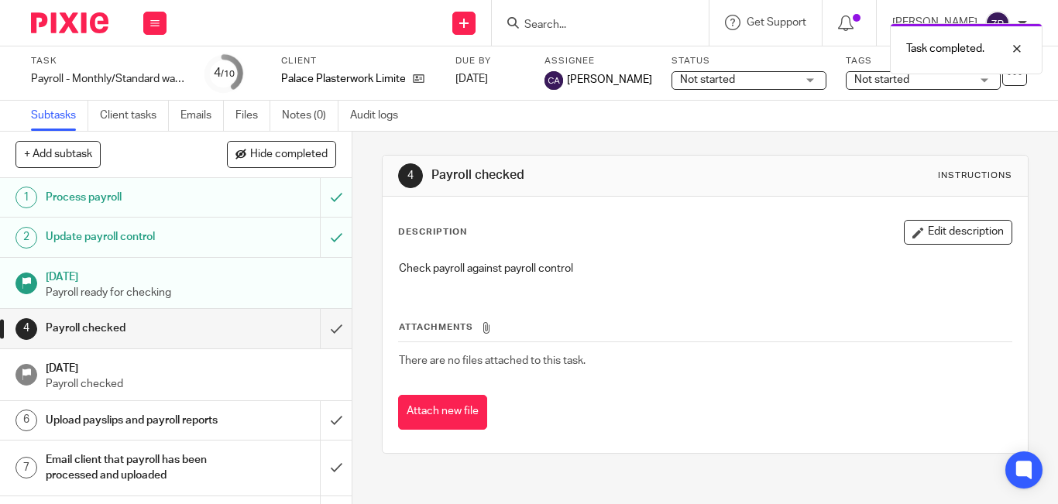
click at [77, 19] on img at bounding box center [69, 22] width 77 height 21
